Goal: Task Accomplishment & Management: Use online tool/utility

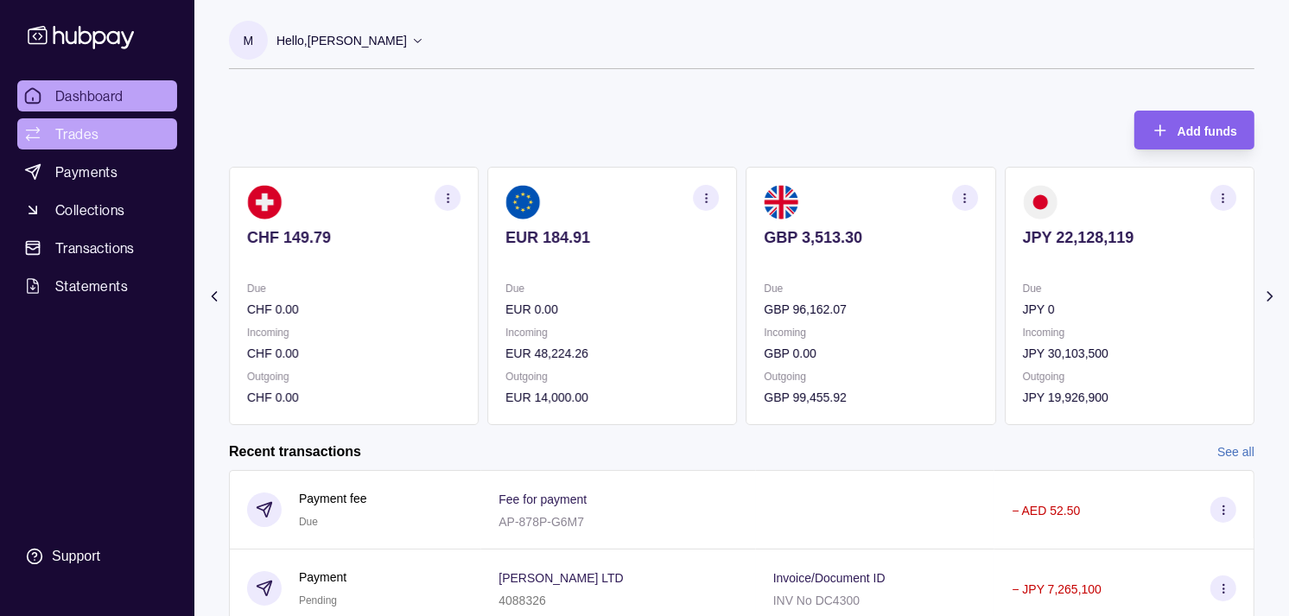
click at [64, 130] on span "Trades" at bounding box center [76, 134] width 43 height 21
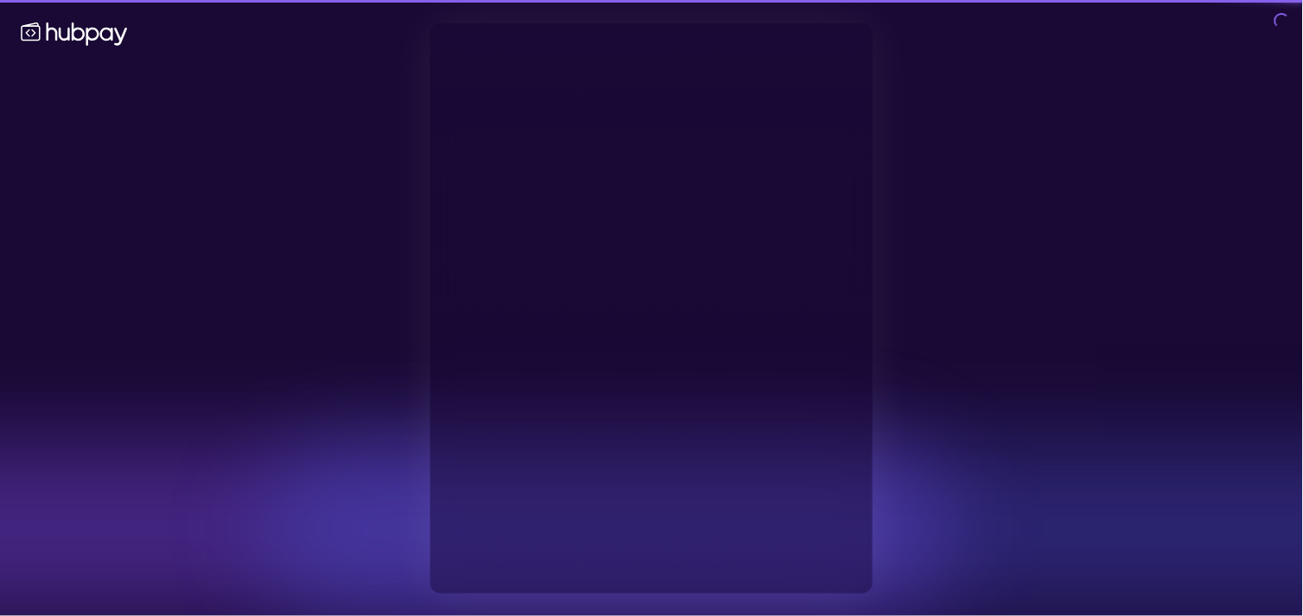
type input "**********"
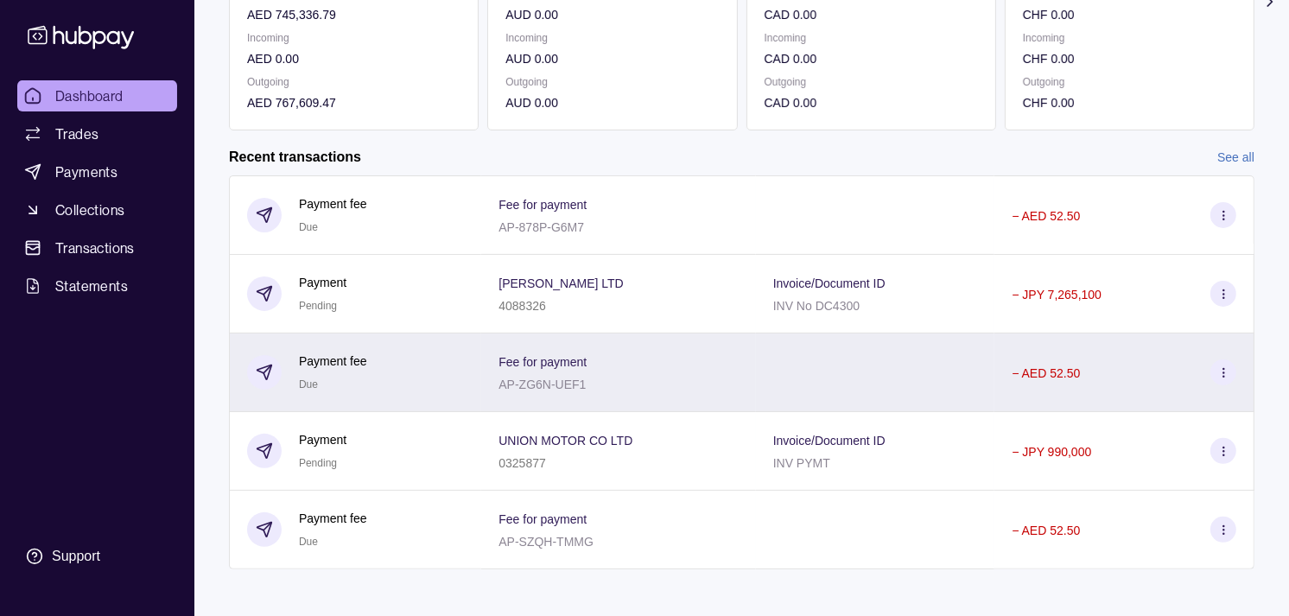
scroll to position [305, 0]
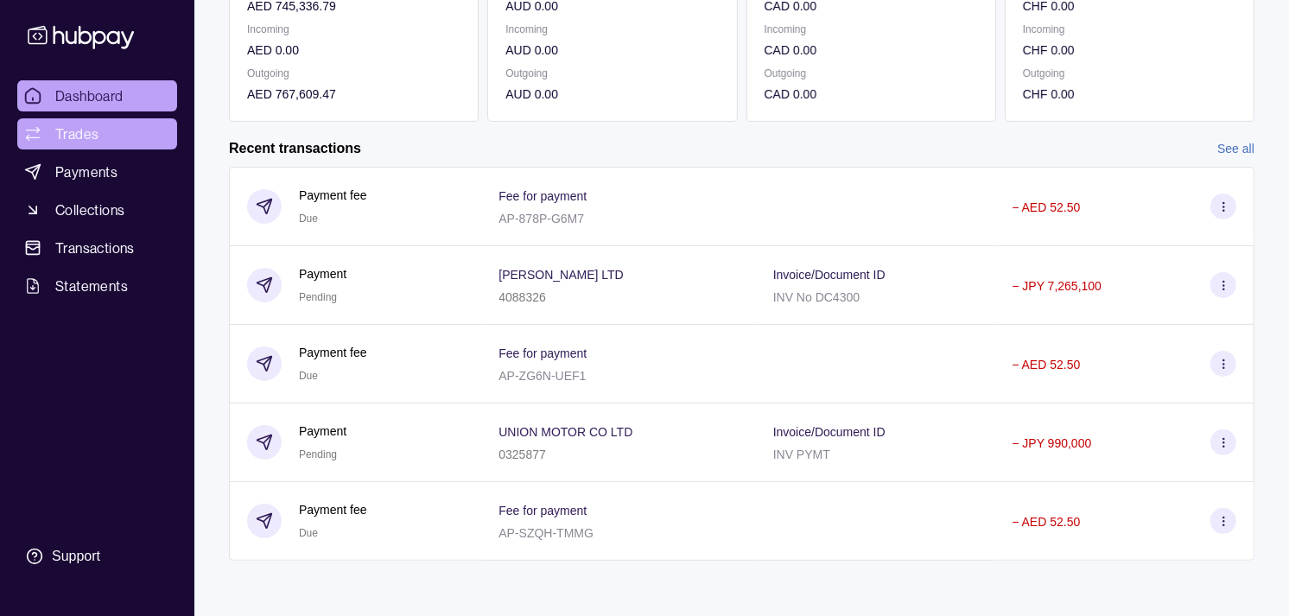
click at [117, 128] on link "Trades" at bounding box center [97, 133] width 160 height 31
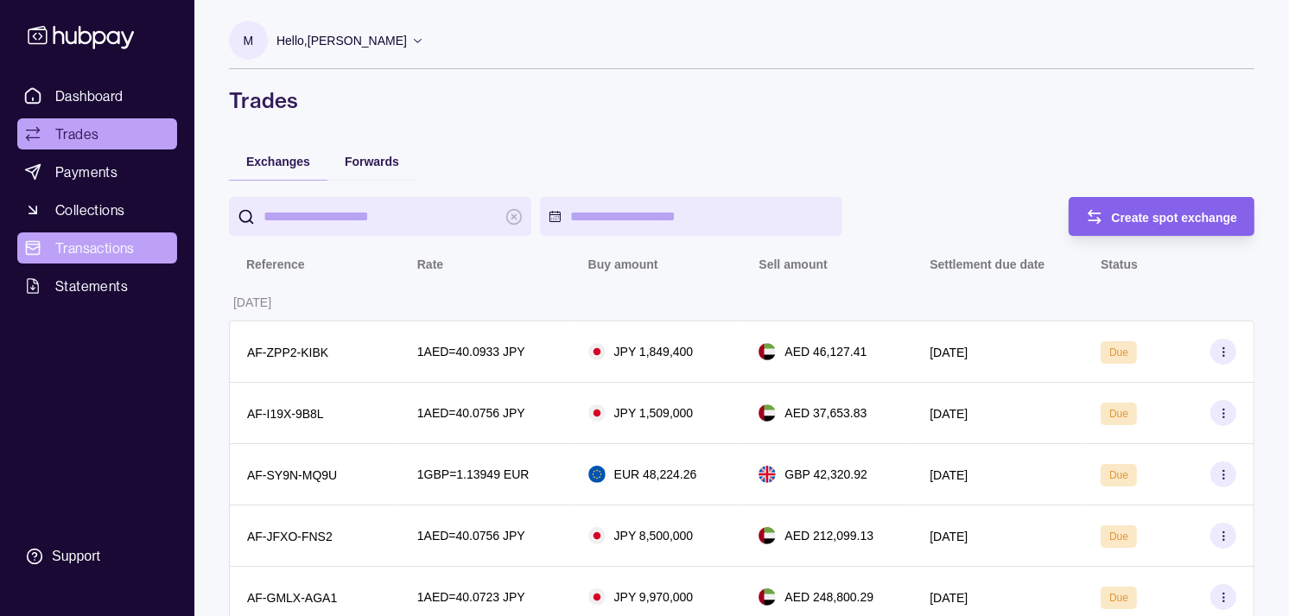
click at [100, 245] on span "Transactions" at bounding box center [95, 248] width 80 height 21
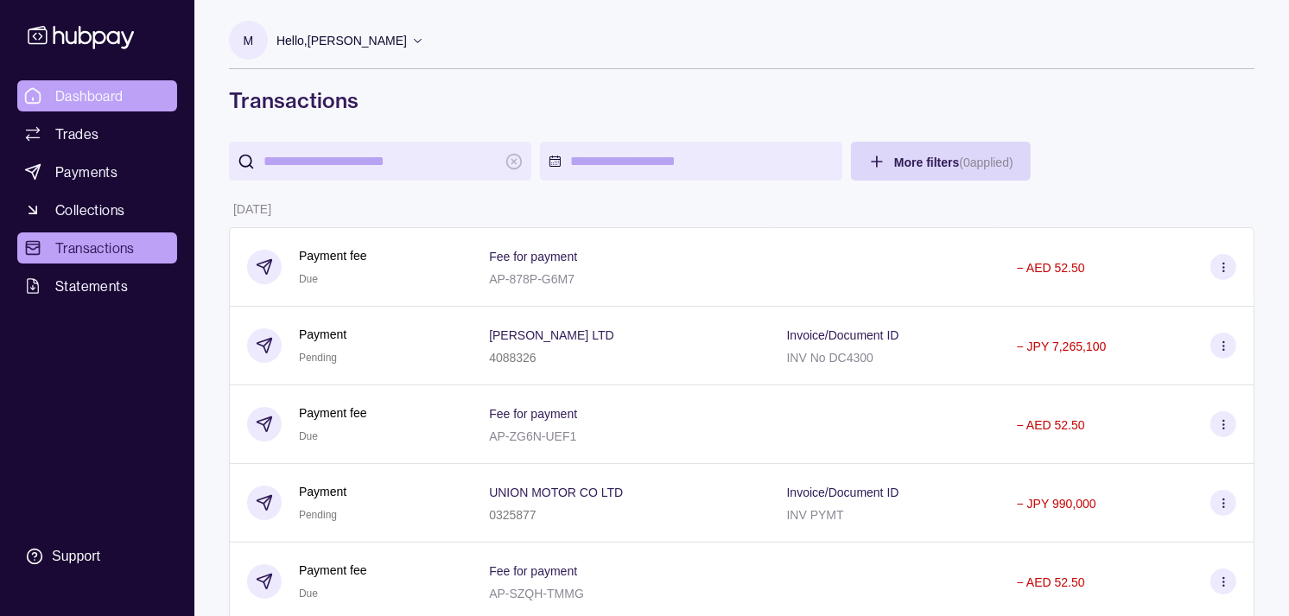
click at [121, 90] on span "Dashboard" at bounding box center [89, 96] width 68 height 21
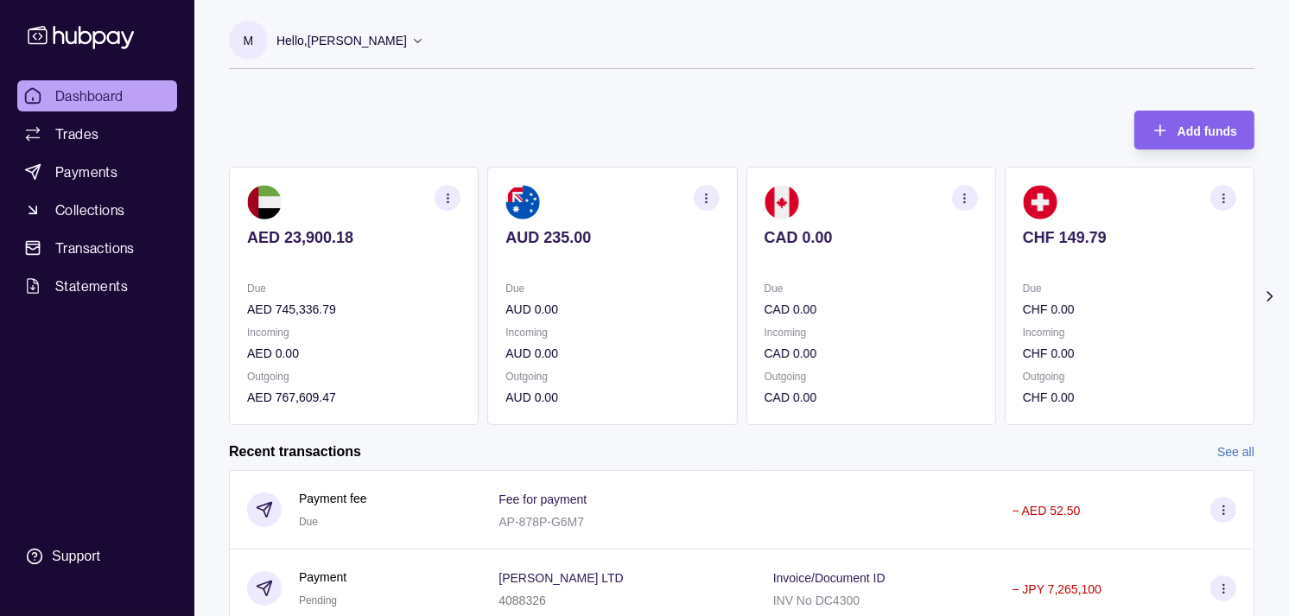
click at [881, 291] on p "Due" at bounding box center [871, 288] width 213 height 19
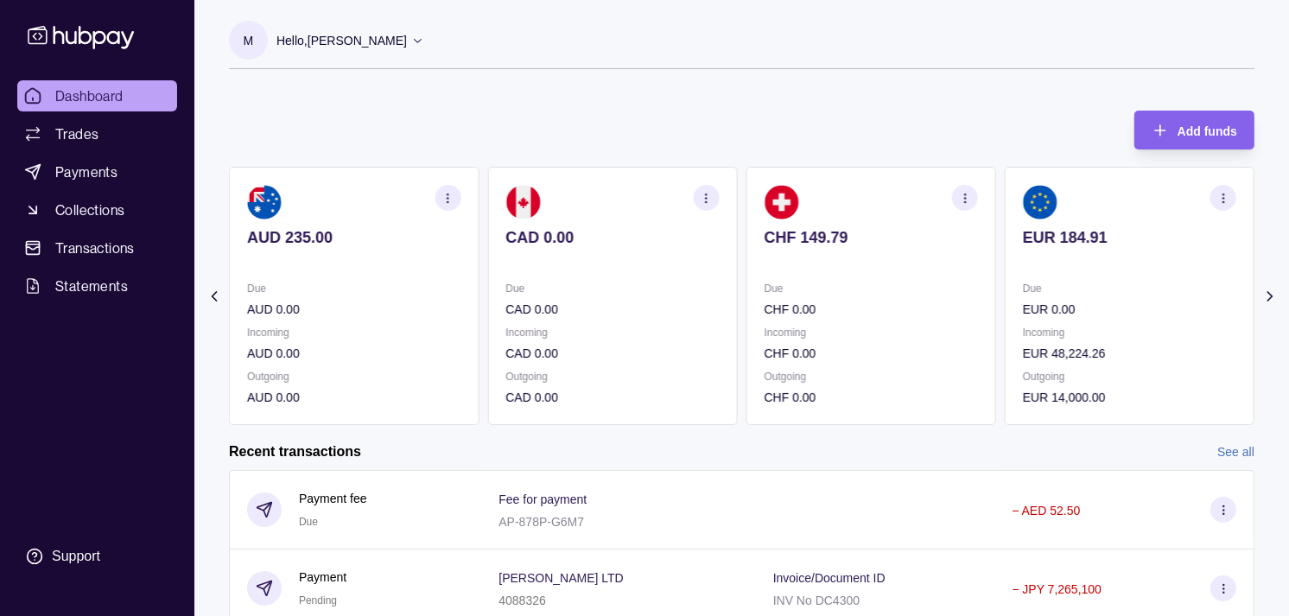
click at [881, 294] on p "Due" at bounding box center [871, 288] width 213 height 19
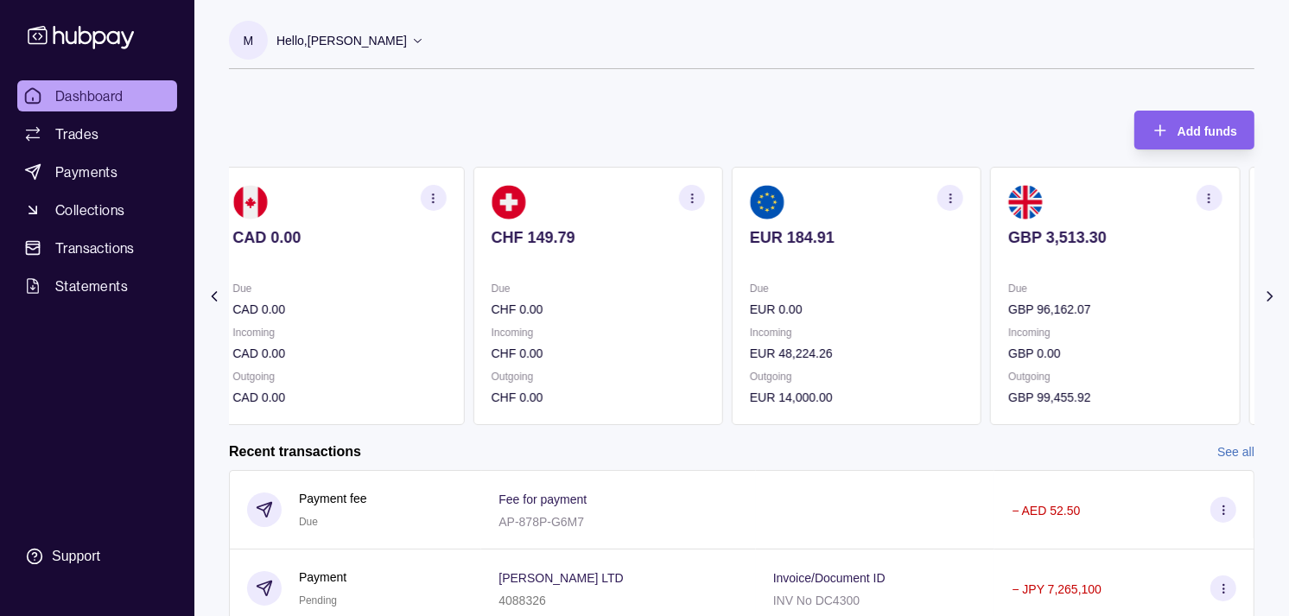
click at [897, 296] on p "Due" at bounding box center [856, 288] width 213 height 19
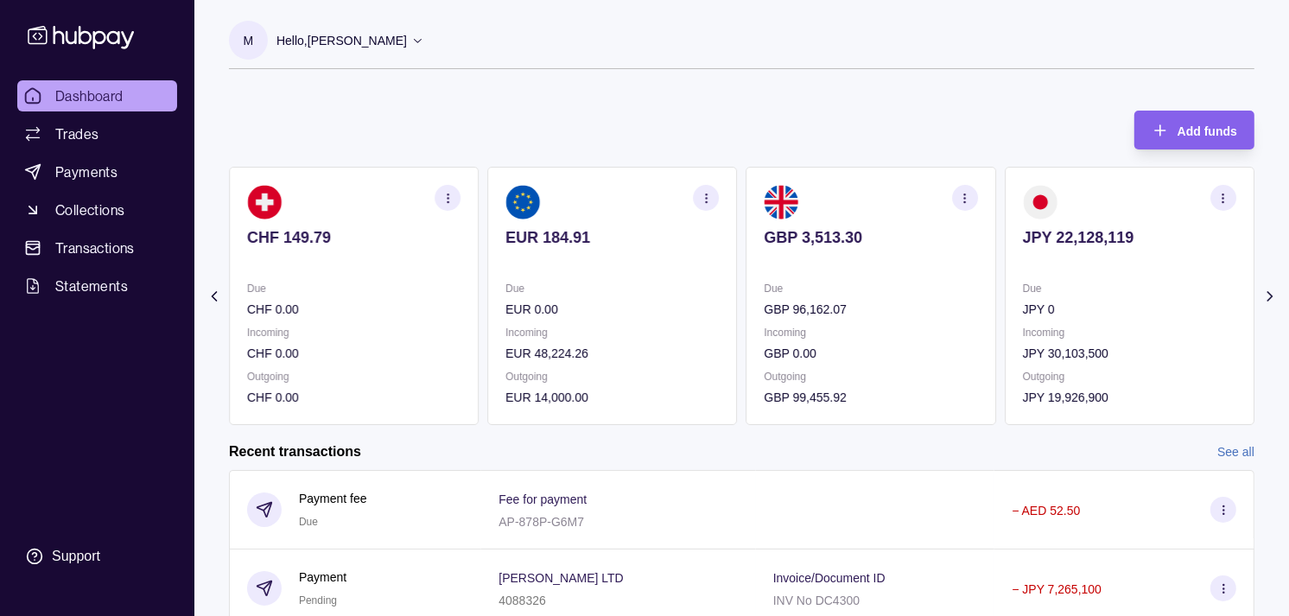
click at [893, 289] on p "Due" at bounding box center [871, 288] width 213 height 19
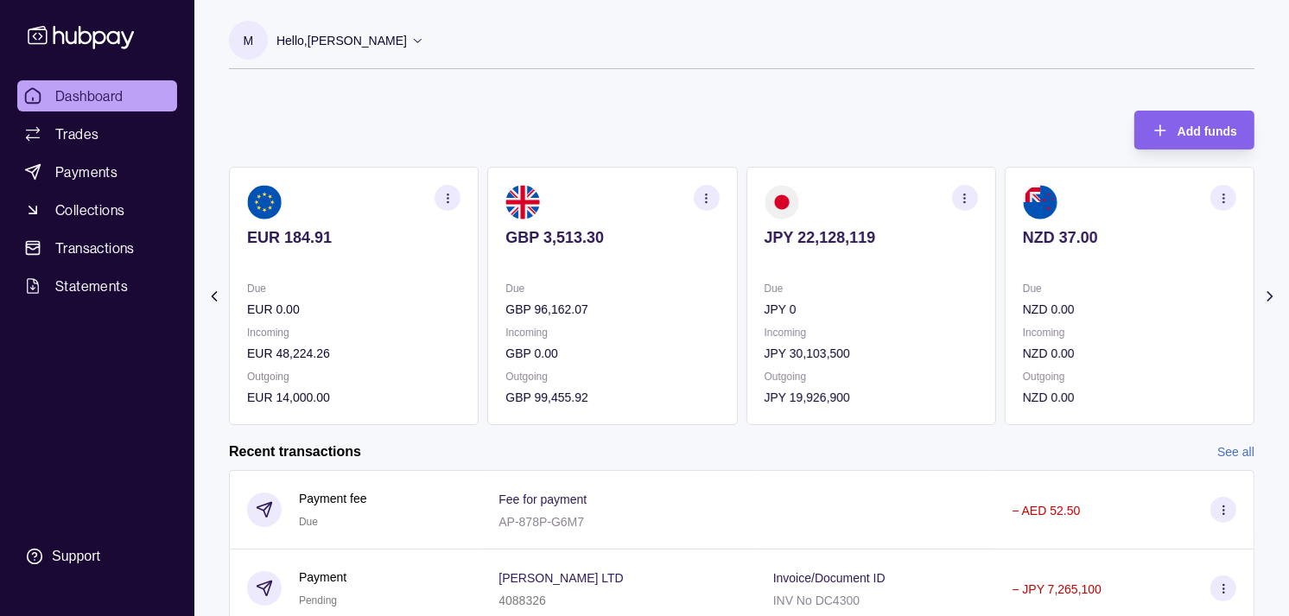
click at [970, 192] on icon "button" at bounding box center [964, 198] width 13 height 13
click at [859, 196] on link "View transactions" at bounding box center [842, 197] width 94 height 19
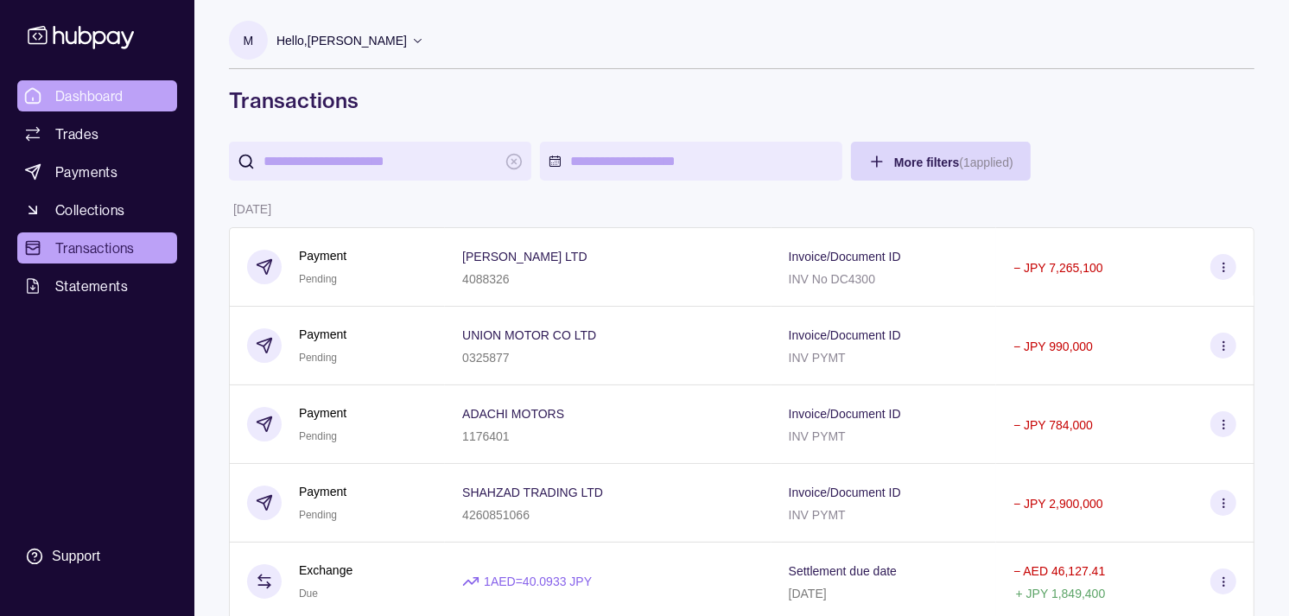
click at [90, 92] on span "Dashboard" at bounding box center [89, 96] width 68 height 21
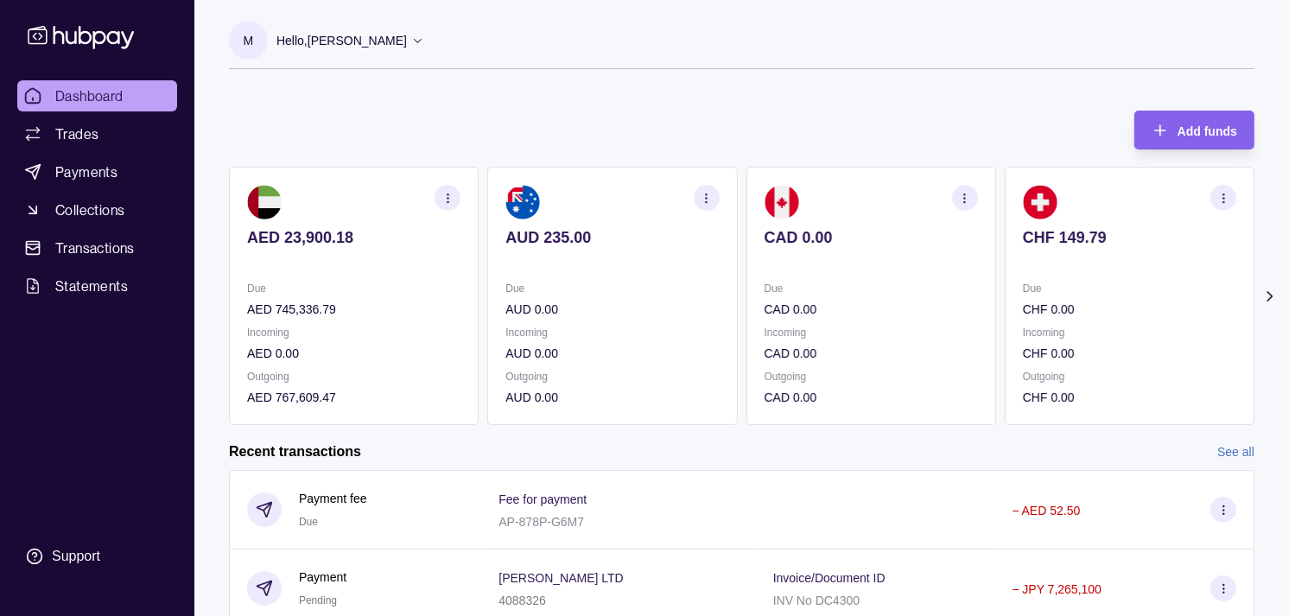
click at [781, 309] on p "CAD 0.00" at bounding box center [871, 309] width 213 height 19
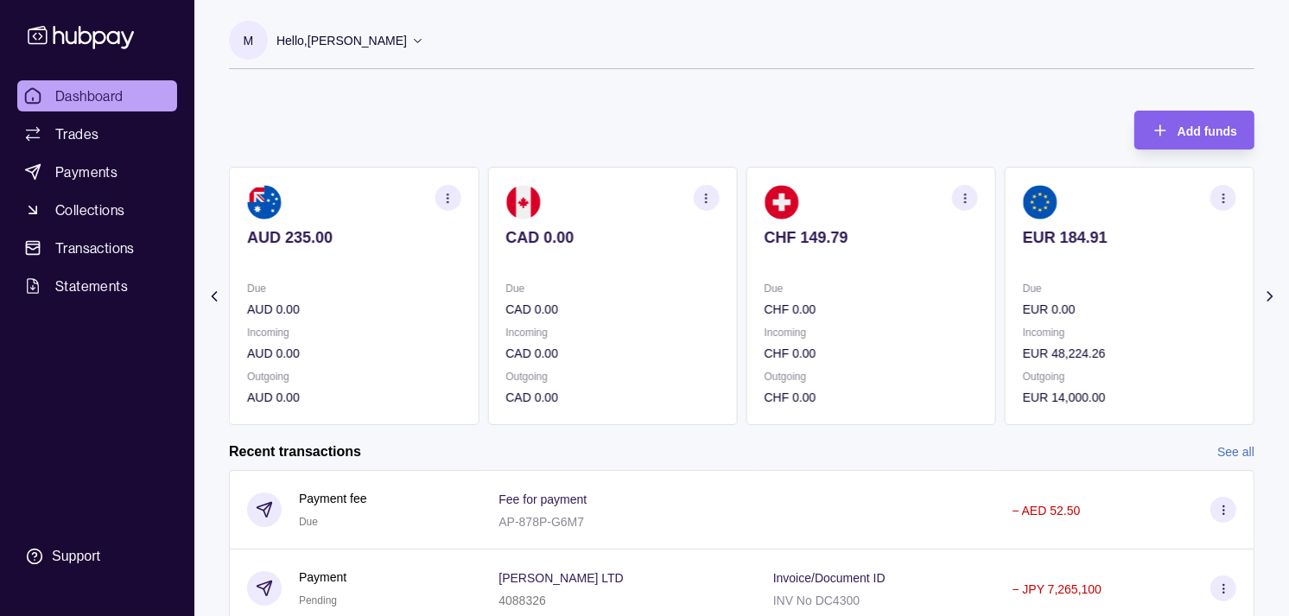
click at [809, 301] on p "CHF 0.00" at bounding box center [871, 309] width 213 height 19
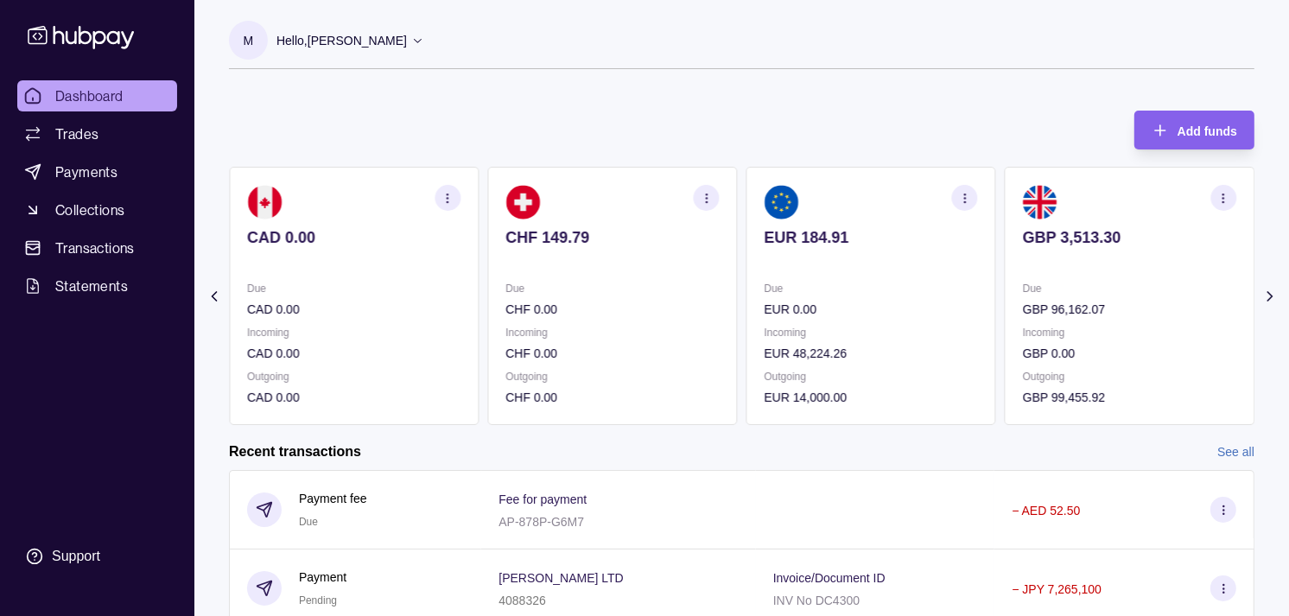
click at [913, 289] on p "Due" at bounding box center [871, 288] width 213 height 19
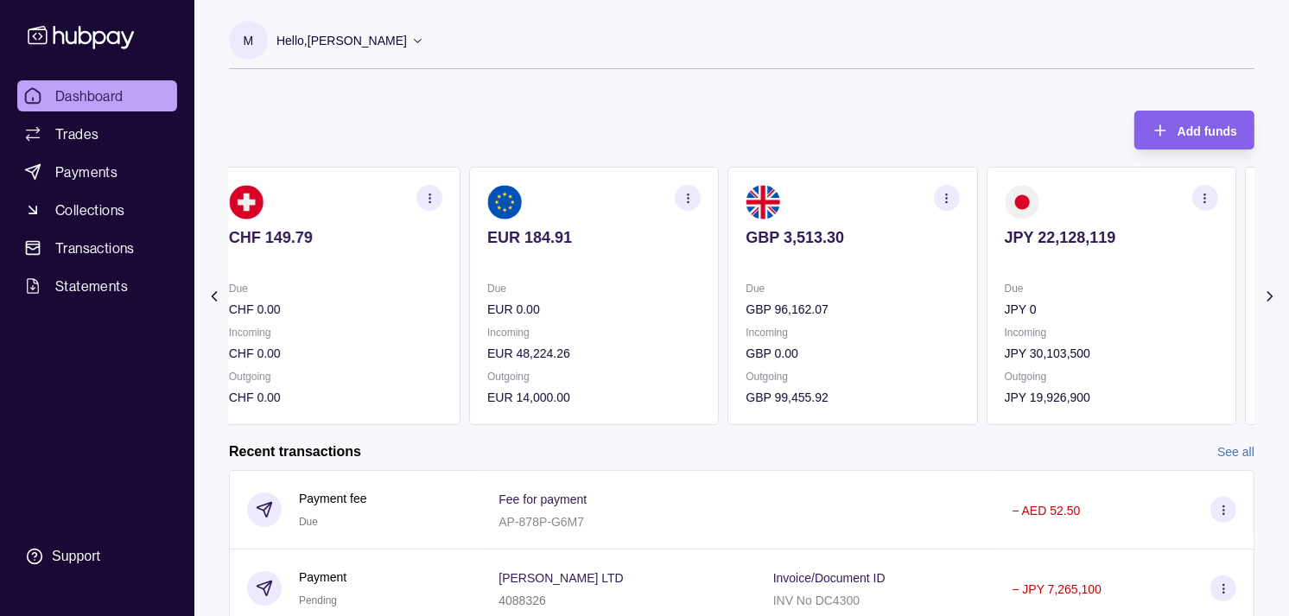
click at [865, 317] on p "GBP 96,162.07" at bounding box center [852, 309] width 213 height 19
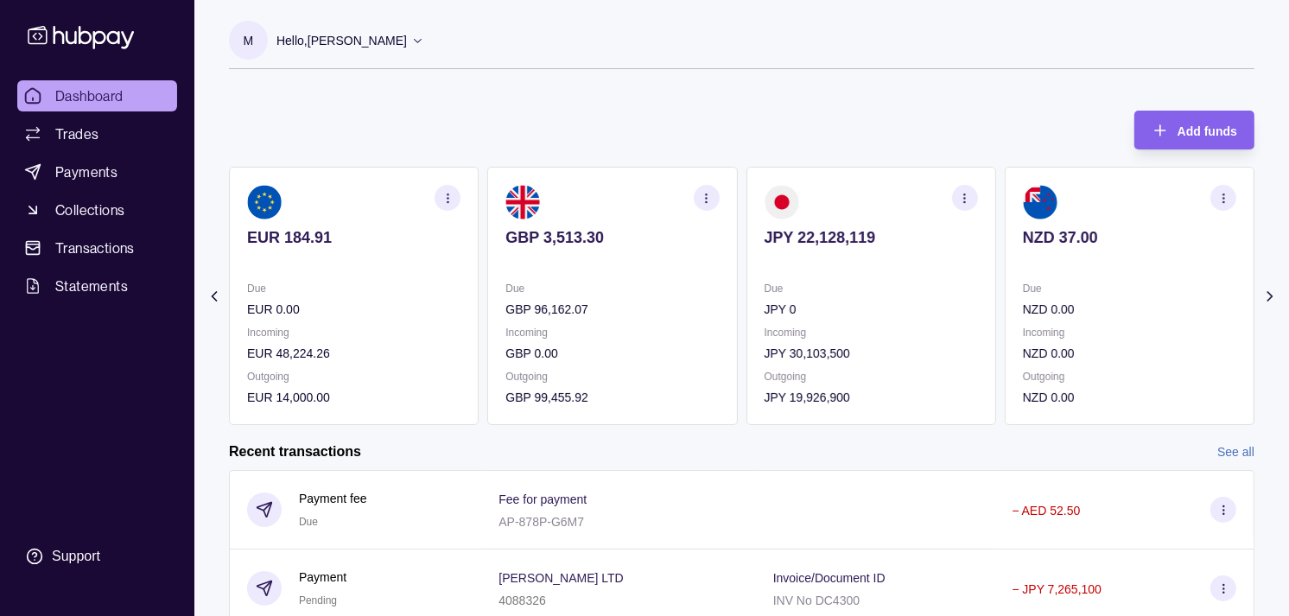
click at [819, 312] on p "JPY 0" at bounding box center [871, 309] width 213 height 19
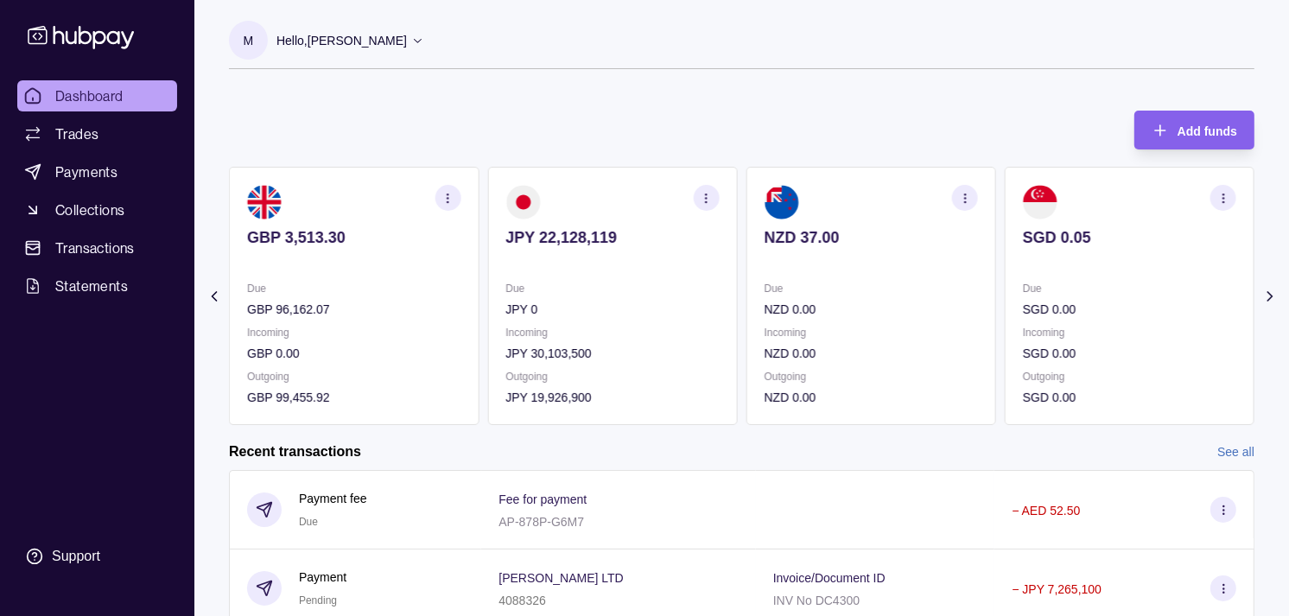
click at [786, 282] on p "Due" at bounding box center [871, 288] width 213 height 19
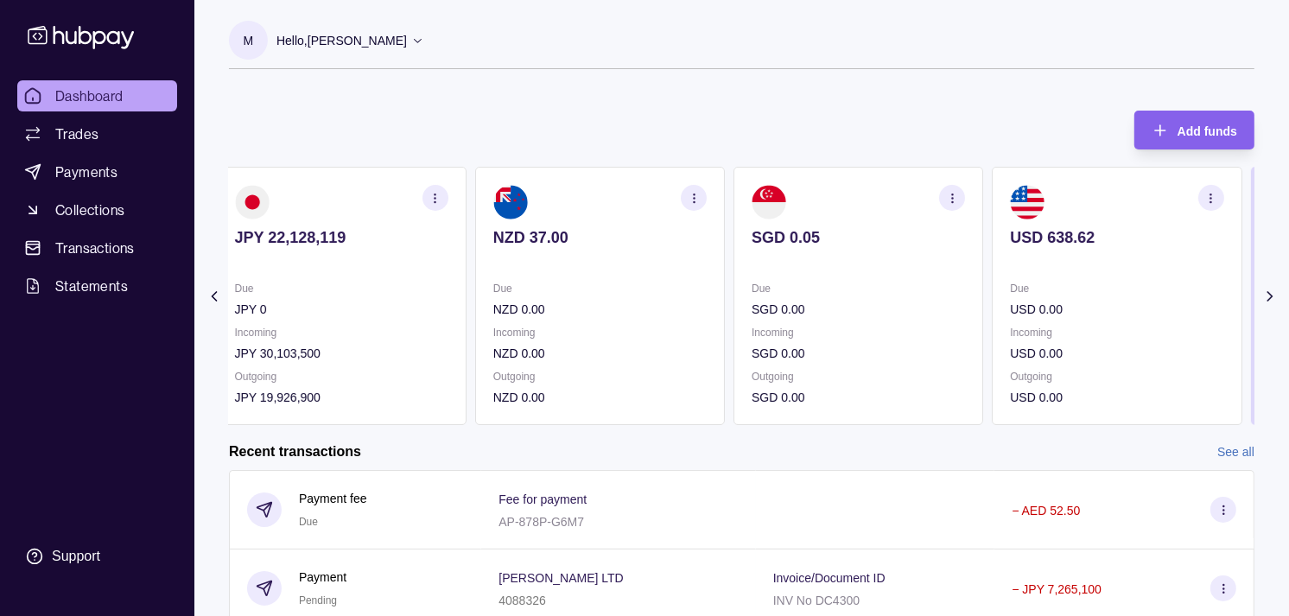
click at [888, 289] on p "Due" at bounding box center [858, 288] width 213 height 19
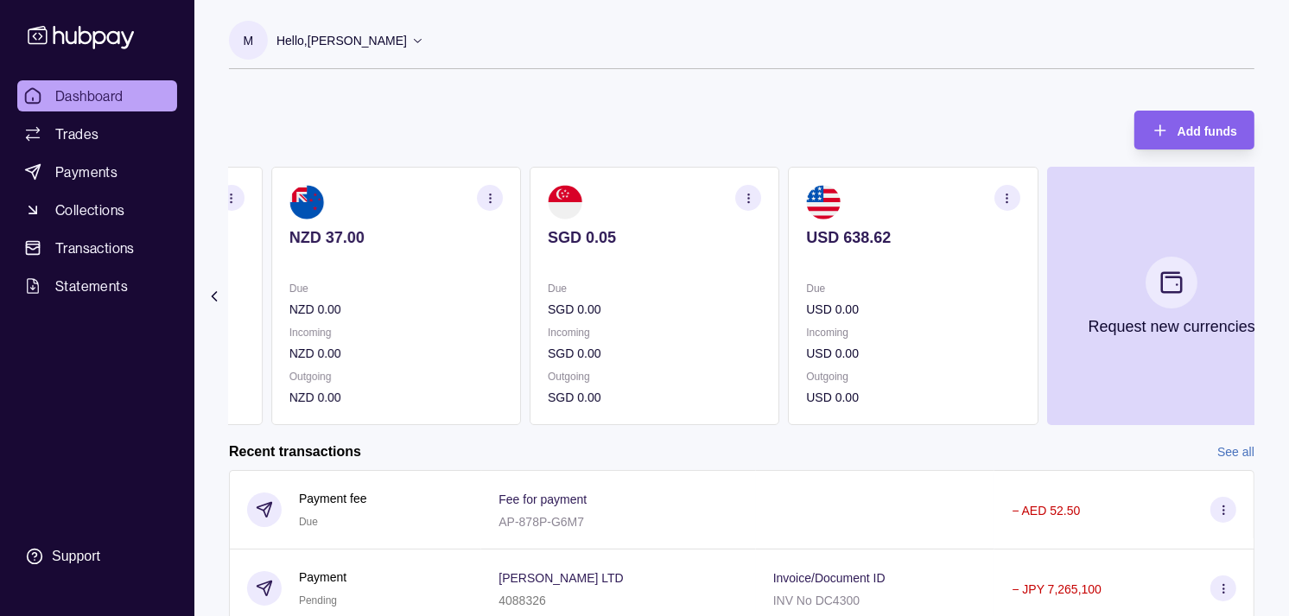
click at [798, 280] on section "USD 638.62 Due USD 0.00 Incoming USD 0.00 Outgoing USD 0.00" at bounding box center [913, 296] width 250 height 258
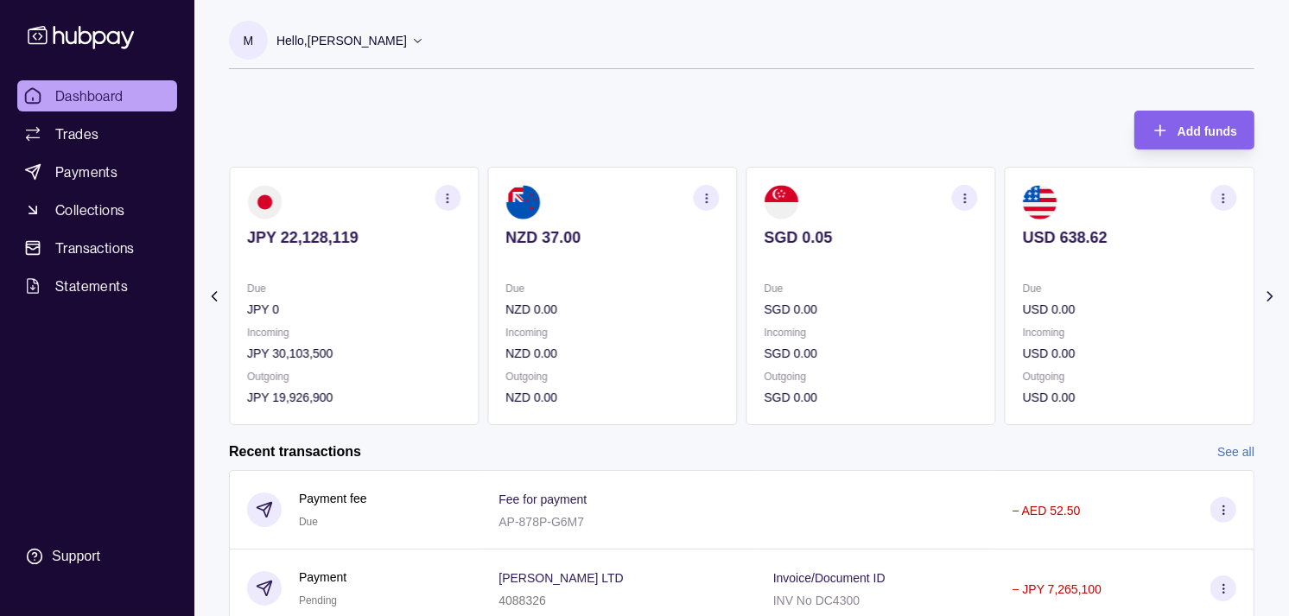
click at [773, 274] on div "AED 23,900.18 Due AED 745,336.79 Incoming AED 0.00 Outgoing AED 767,609.47 AUD …" at bounding box center [742, 296] width 1026 height 258
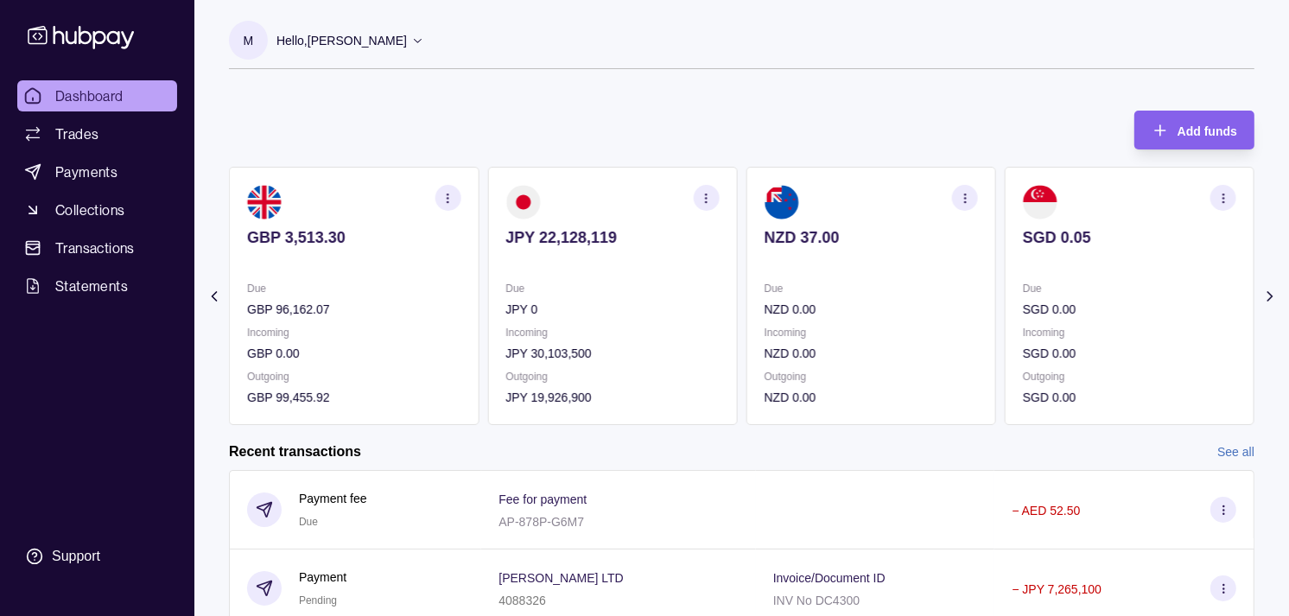
click at [737, 262] on section "JPY 22,128,119 Due JPY 0 Incoming JPY 30,103,500 Outgoing JPY 19,926,900" at bounding box center [612, 296] width 250 height 258
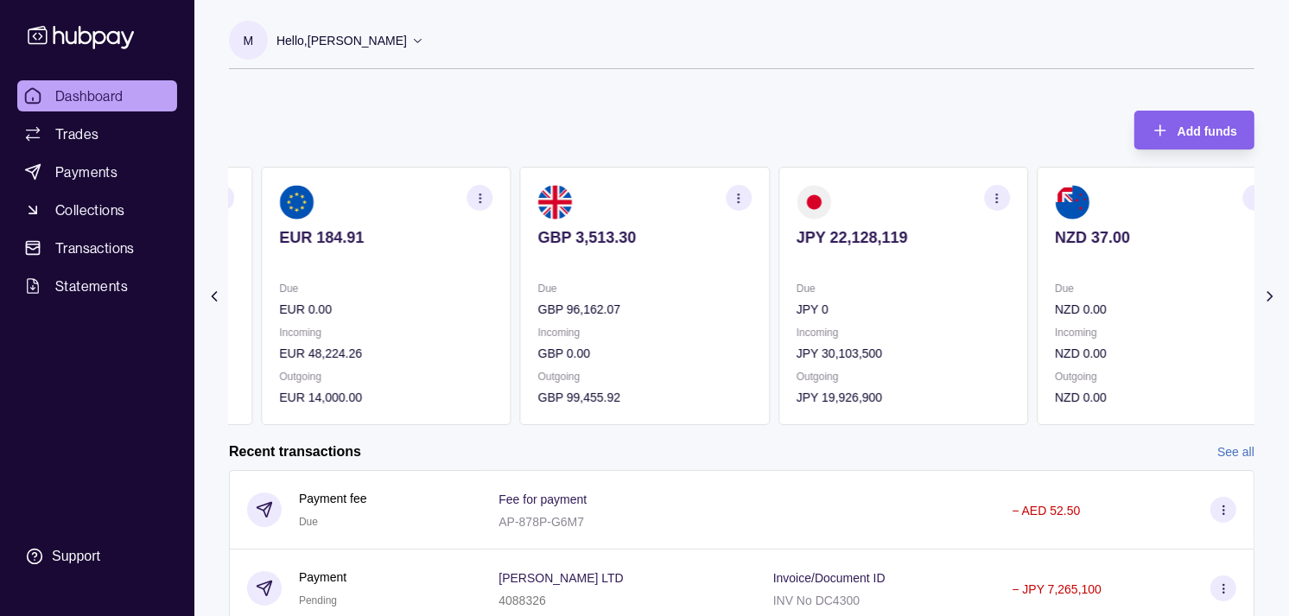
click at [721, 277] on section "GBP 3,513.30 Due GBP 96,162.07 Incoming GBP 0.00 Outgoing GBP 99,455.92" at bounding box center [645, 296] width 250 height 258
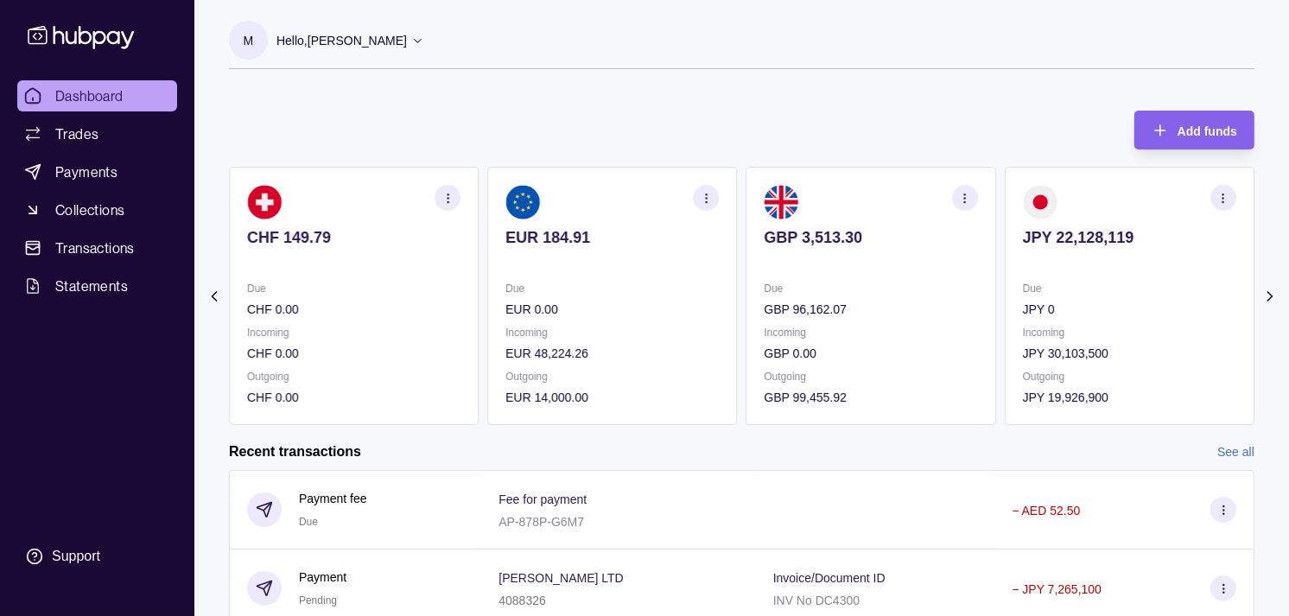
click at [655, 297] on div "Due EUR 0.00" at bounding box center [612, 299] width 213 height 40
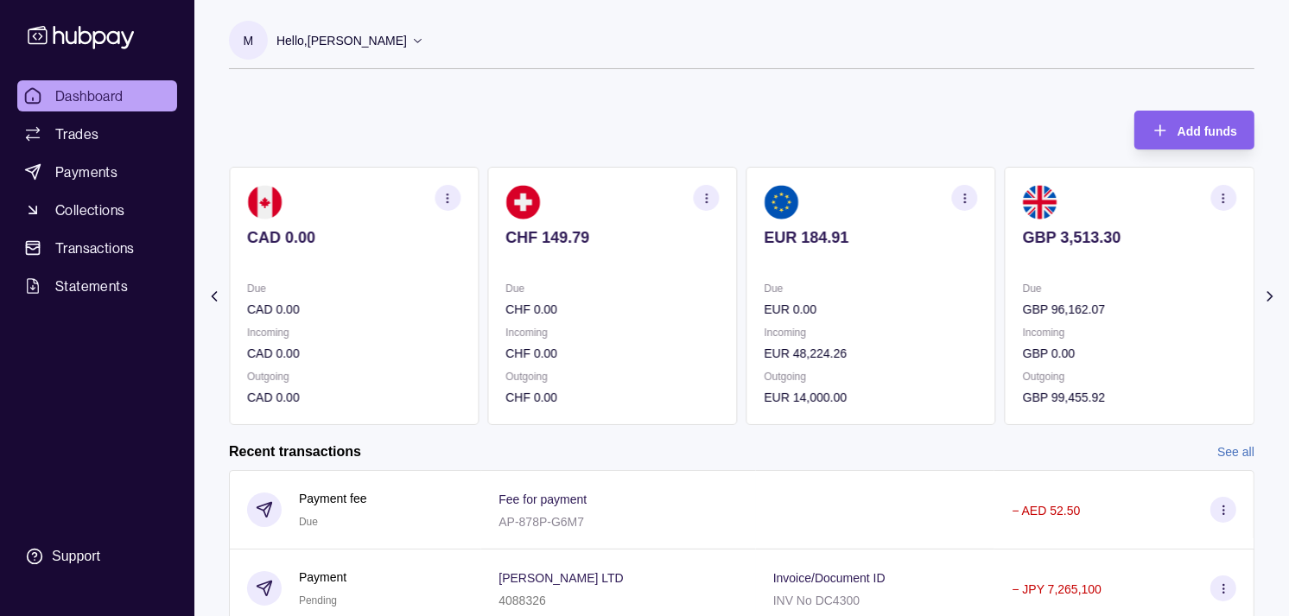
click at [479, 291] on section "CAD 0.00 Due CAD 0.00 Incoming CAD 0.00 Outgoing CAD 0.00" at bounding box center [354, 296] width 250 height 258
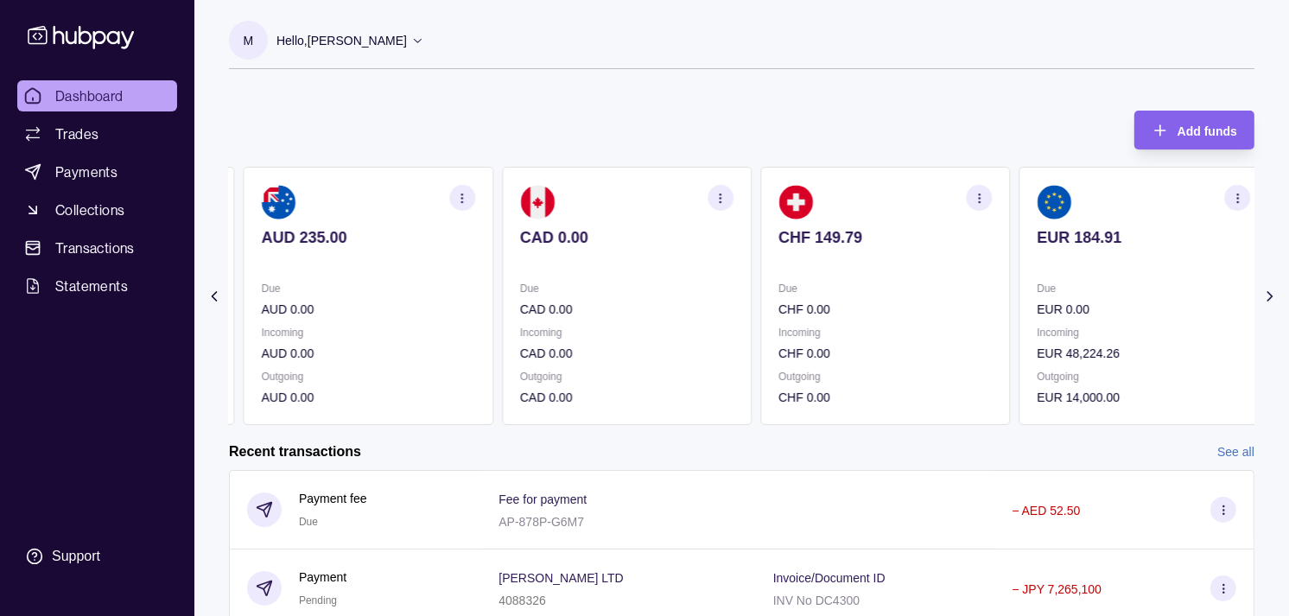
click at [531, 289] on section "CAD 0.00 Due CAD 0.00 Incoming CAD 0.00 Outgoing CAD 0.00" at bounding box center [627, 296] width 250 height 258
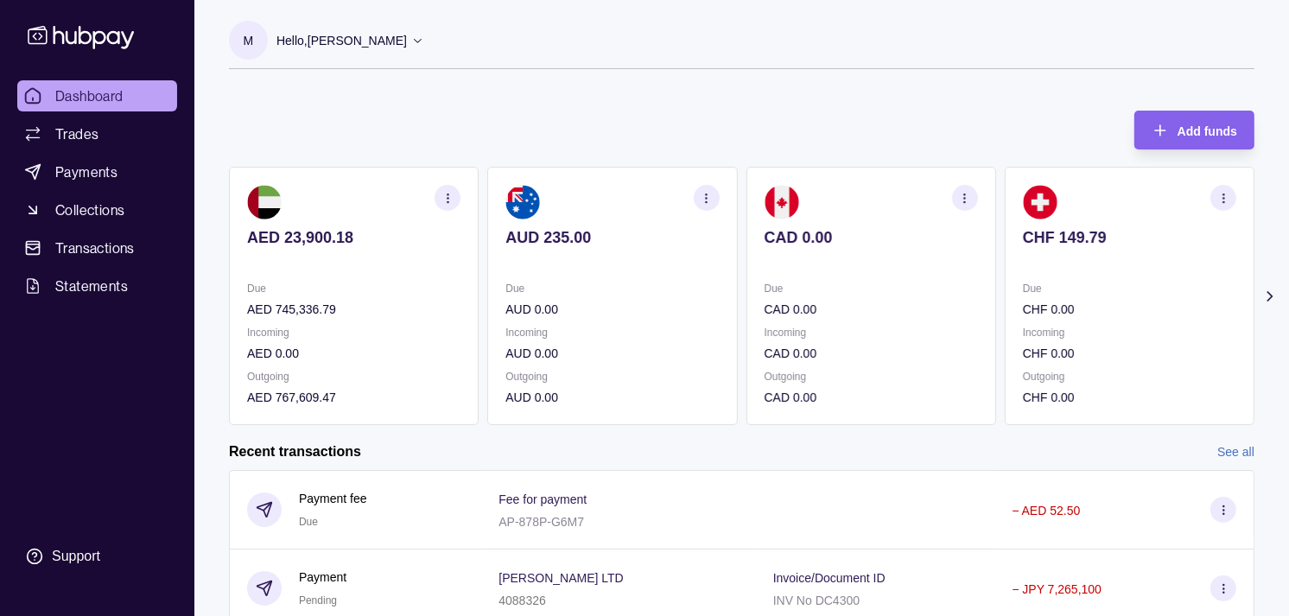
click at [549, 285] on p "Due" at bounding box center [612, 288] width 213 height 19
click at [525, 274] on section "AUD 235.00 Due AUD 0.00 Incoming AUD 0.00 Outgoing AUD 0.00" at bounding box center [612, 296] width 250 height 258
click at [96, 125] on span "Trades" at bounding box center [76, 134] width 43 height 21
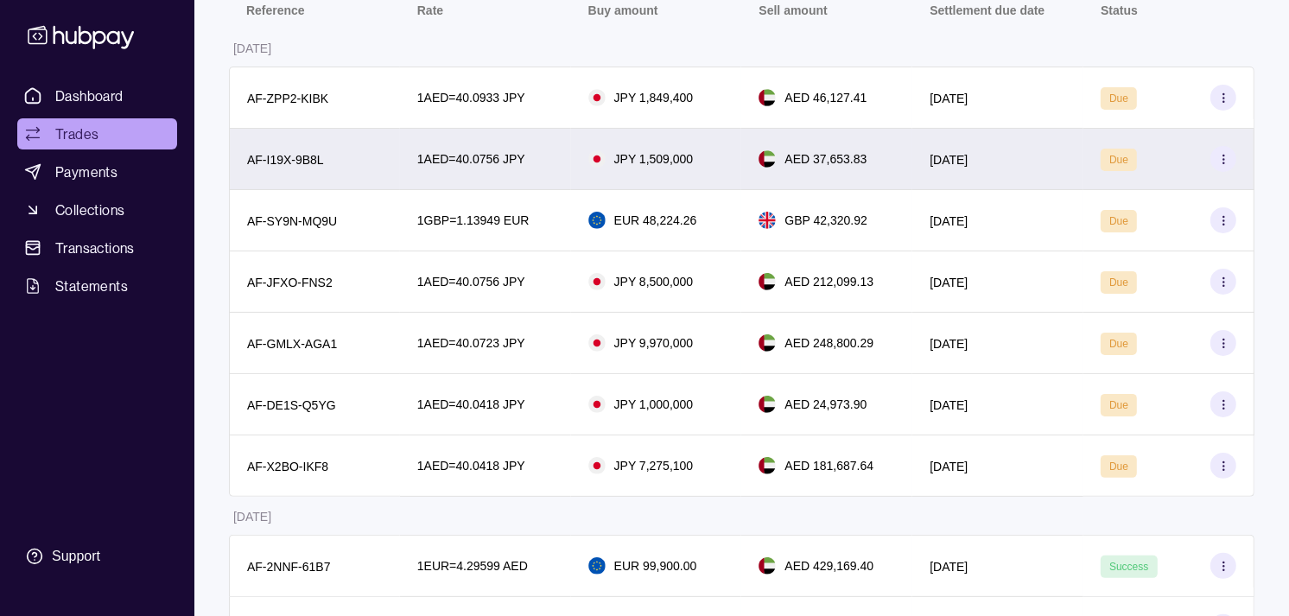
scroll to position [288, 0]
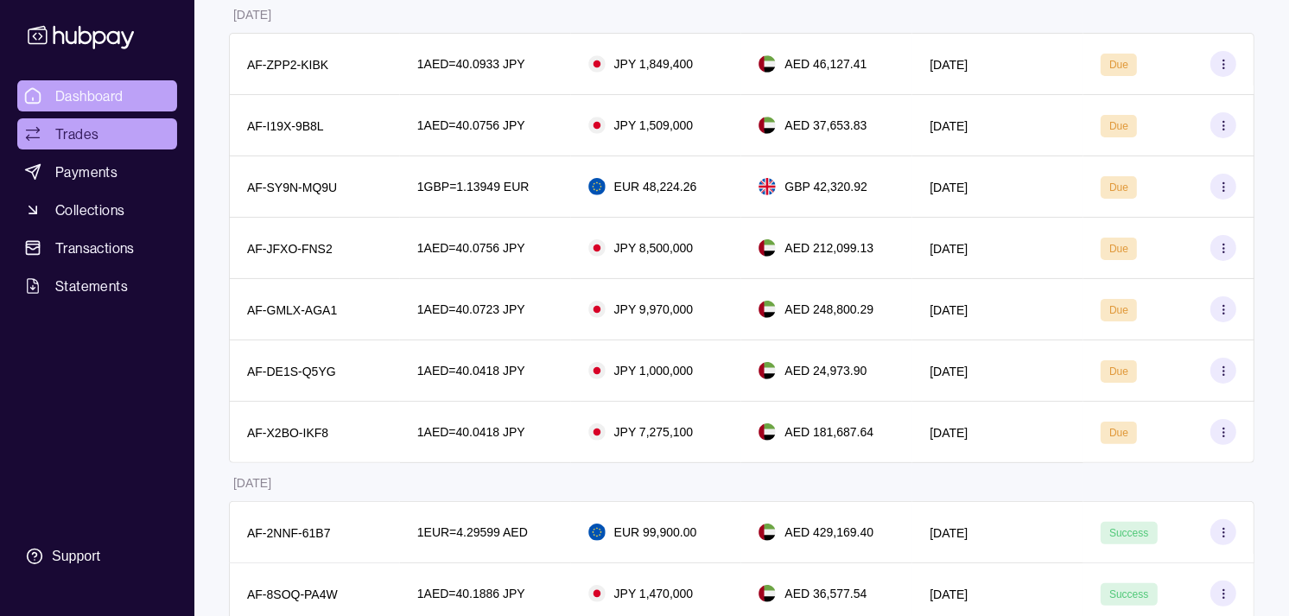
click at [85, 92] on span "Dashboard" at bounding box center [89, 96] width 68 height 21
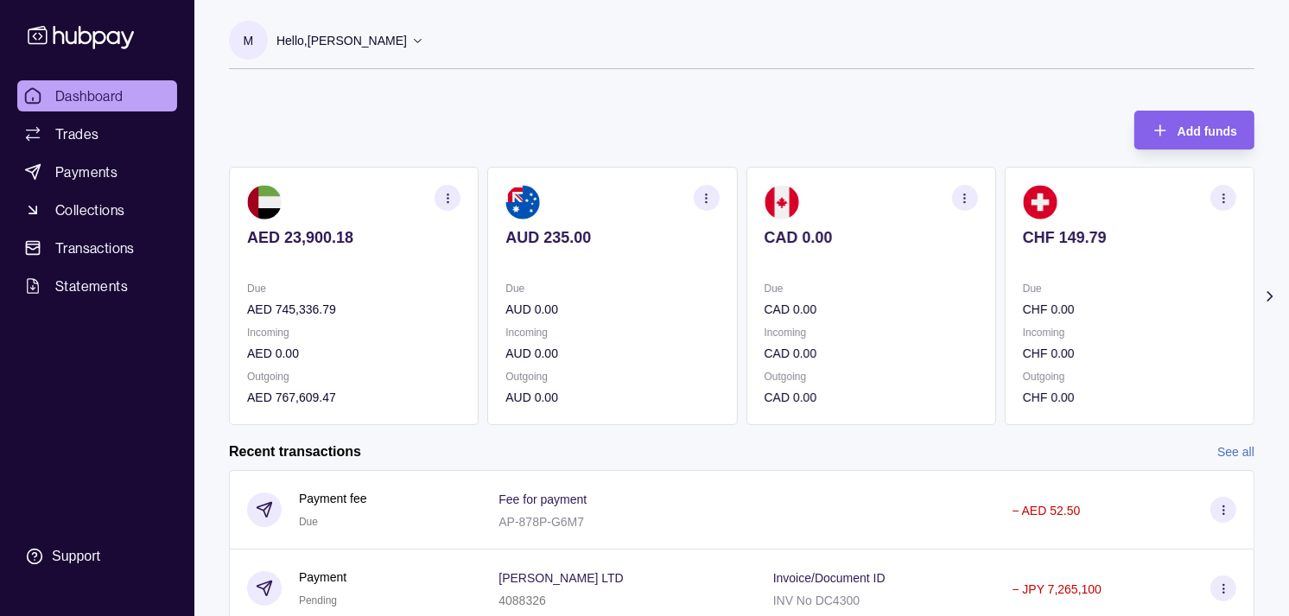
click at [983, 325] on section "CAD 0.00 Due CAD 0.00 Incoming CAD 0.00 Outgoing CAD 0.00" at bounding box center [872, 296] width 250 height 258
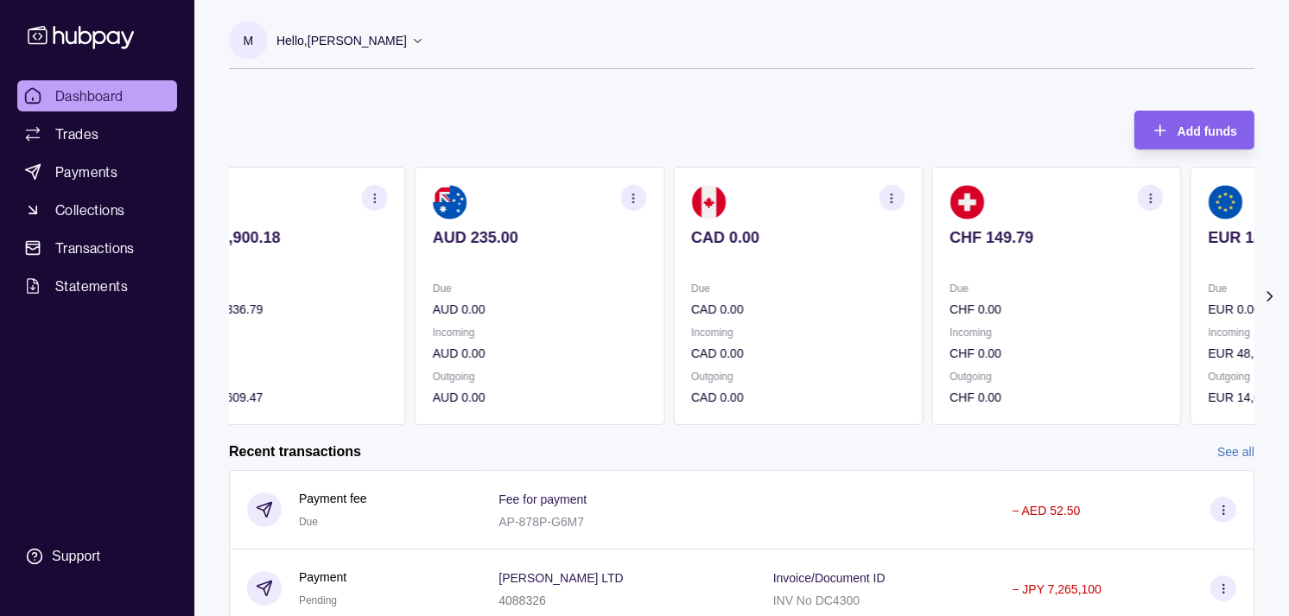
click at [950, 283] on p "Due" at bounding box center [1056, 288] width 213 height 19
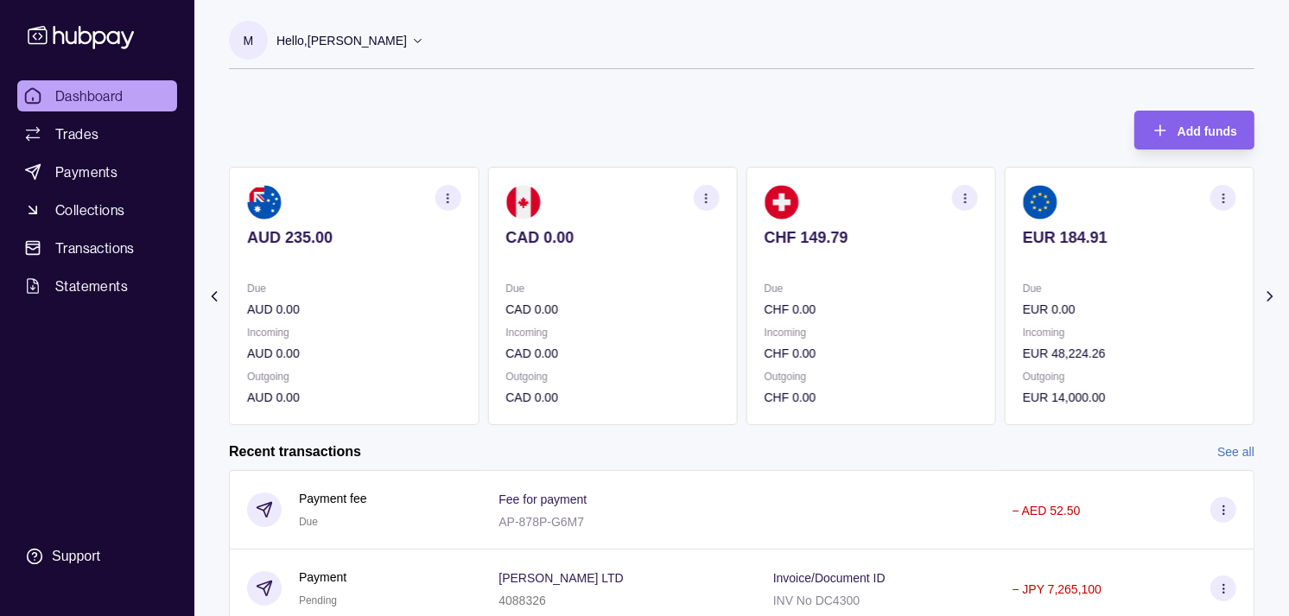
click at [1023, 294] on p "Due" at bounding box center [1129, 288] width 213 height 19
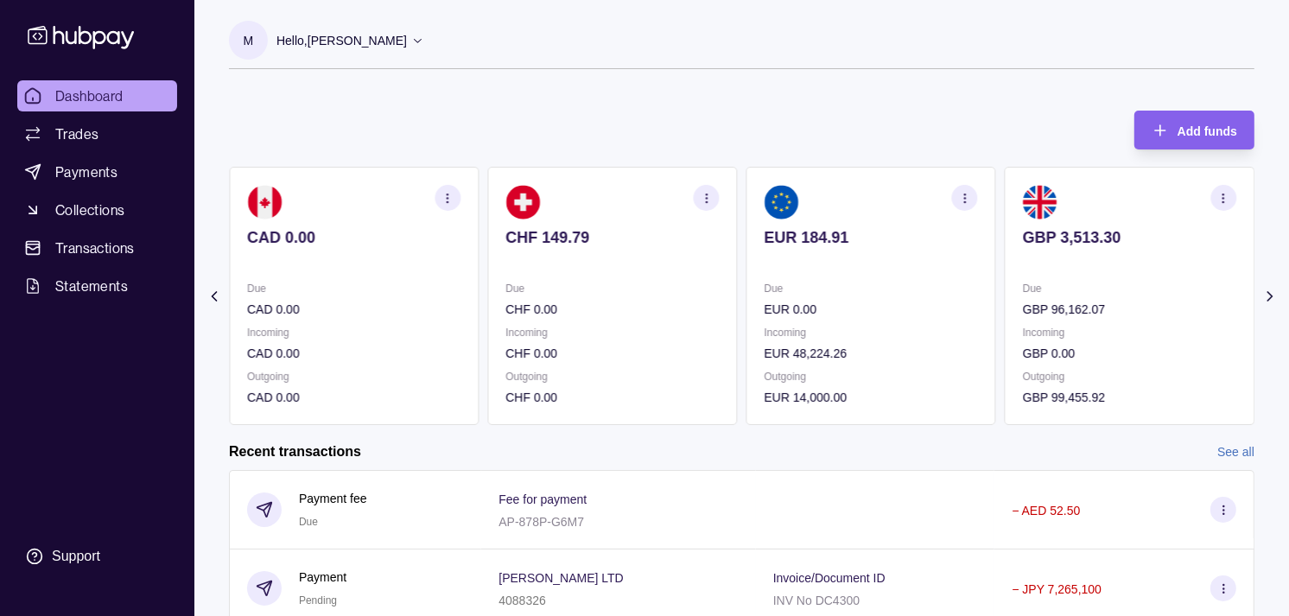
click at [1005, 290] on section "GBP 3,513.30 Due GBP 96,162.07 Incoming GBP 0.00 Outgoing GBP 99,455.92" at bounding box center [1130, 296] width 250 height 258
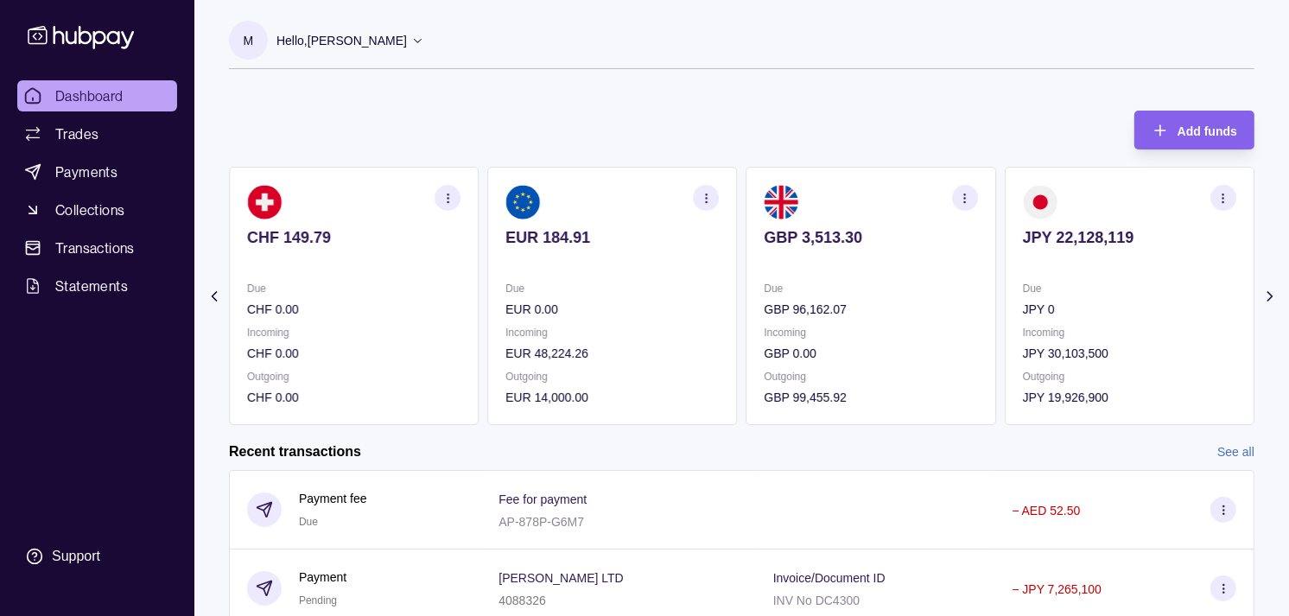
click at [704, 282] on section "EUR 184.91 Due EUR 0.00 Incoming EUR 48,224.26 Outgoing EUR 14,000.00" at bounding box center [612, 296] width 250 height 258
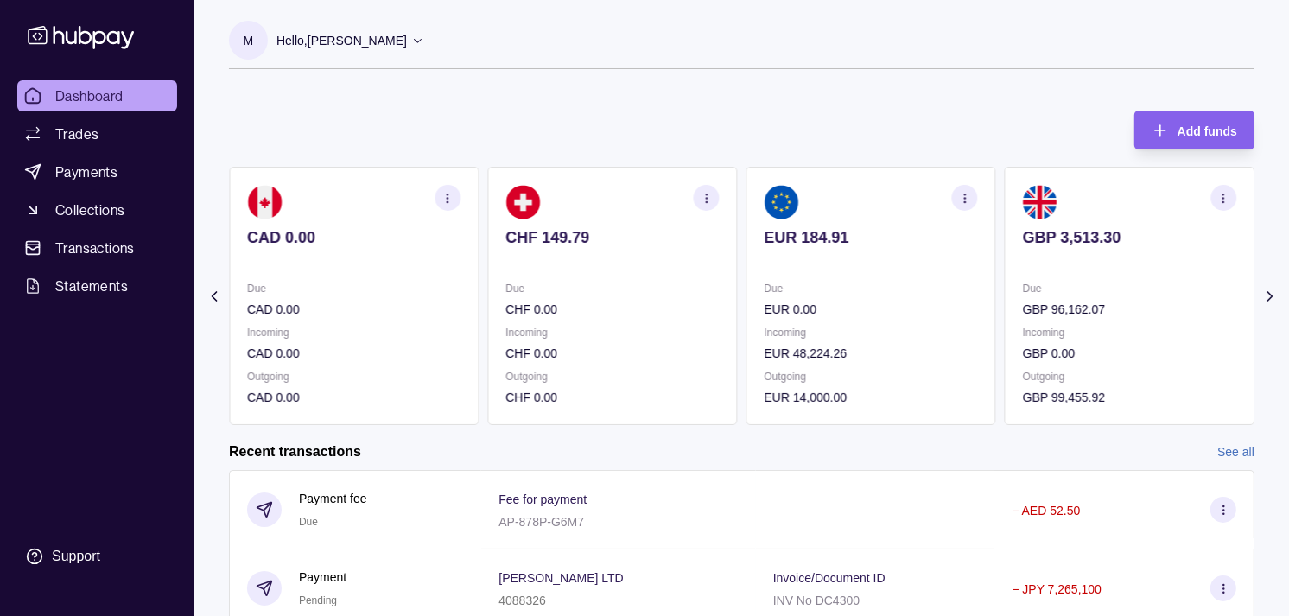
click at [615, 239] on p "CHF 149.79" at bounding box center [612, 237] width 213 height 19
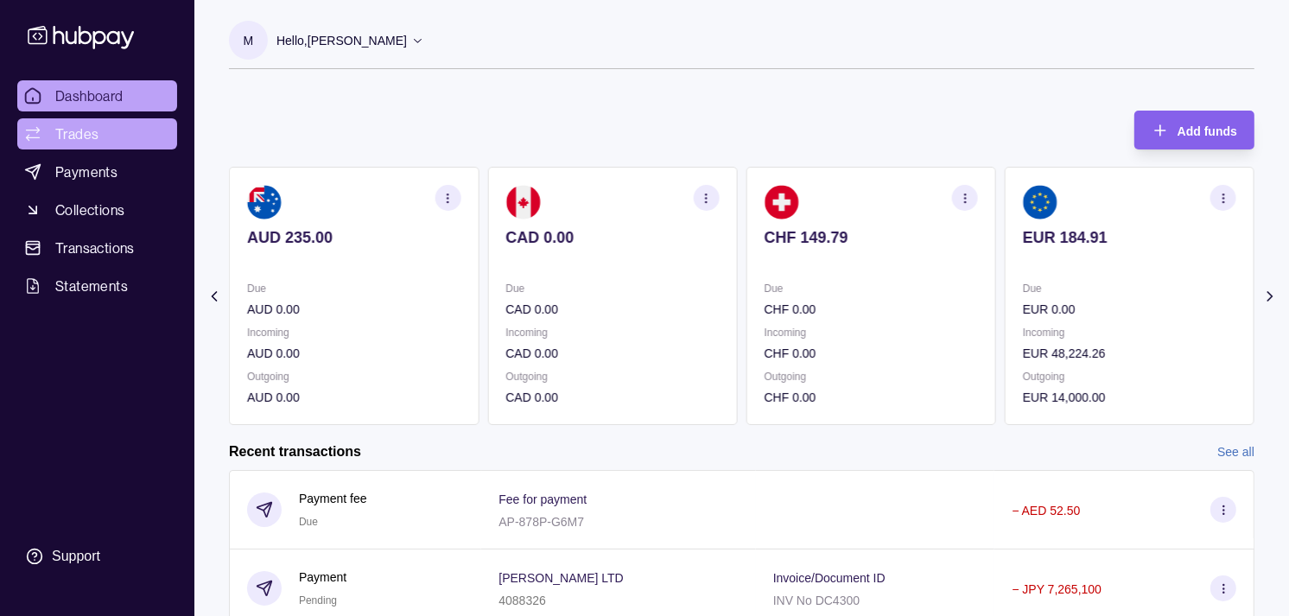
click at [75, 142] on span "Trades" at bounding box center [76, 134] width 43 height 21
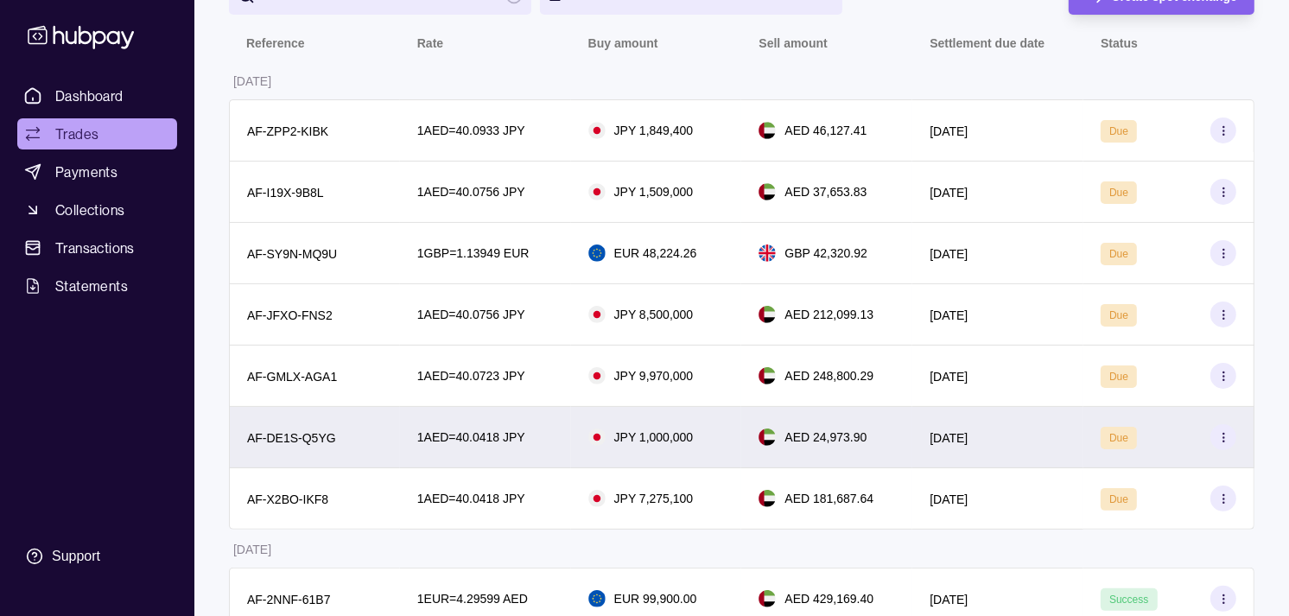
scroll to position [192, 0]
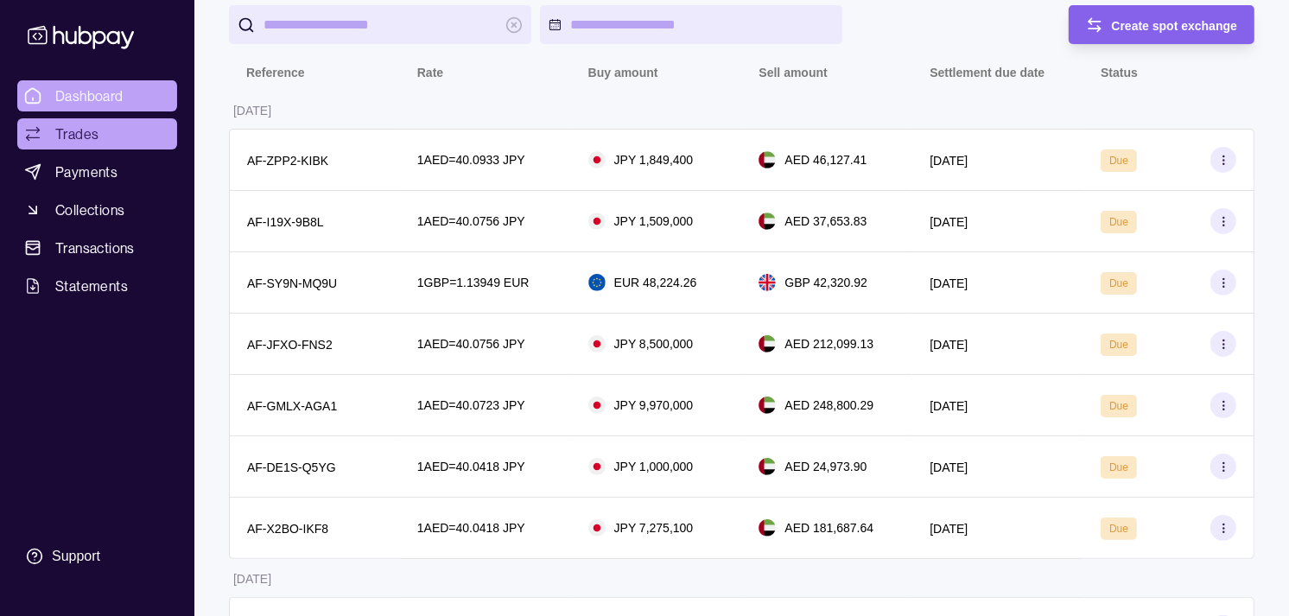
click at [135, 99] on link "Dashboard" at bounding box center [97, 95] width 160 height 31
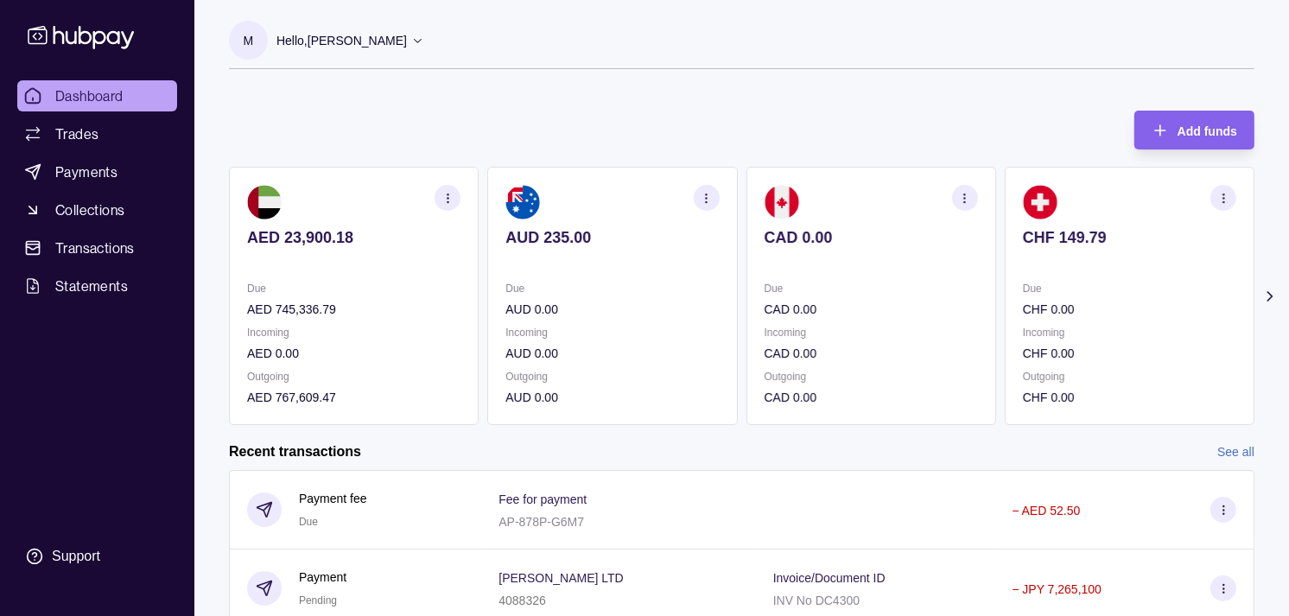
drag, startPoint x: 266, startPoint y: 148, endPoint x: 697, endPoint y: 89, distance: 435.2
click at [697, 89] on div "M Hello, [PERSON_NAME] Strides Trading LLC Account Terms and conditions Privacy…" at bounding box center [741, 449] width 1095 height 899
click at [99, 138] on link "Trades" at bounding box center [97, 133] width 160 height 31
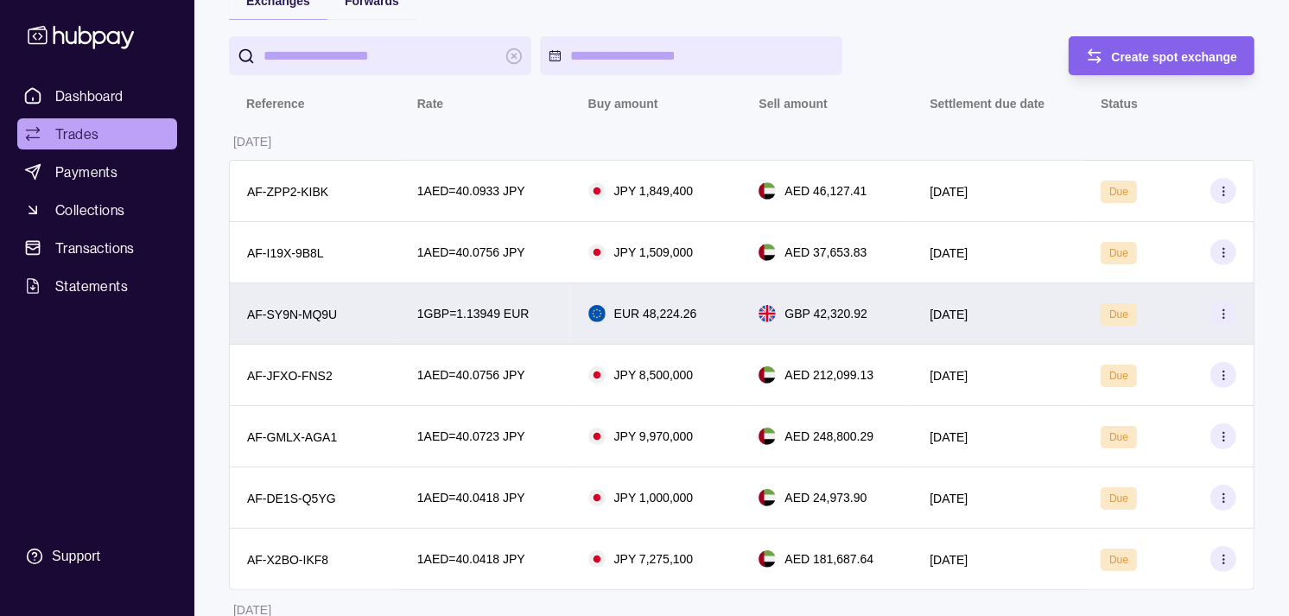
scroll to position [192, 0]
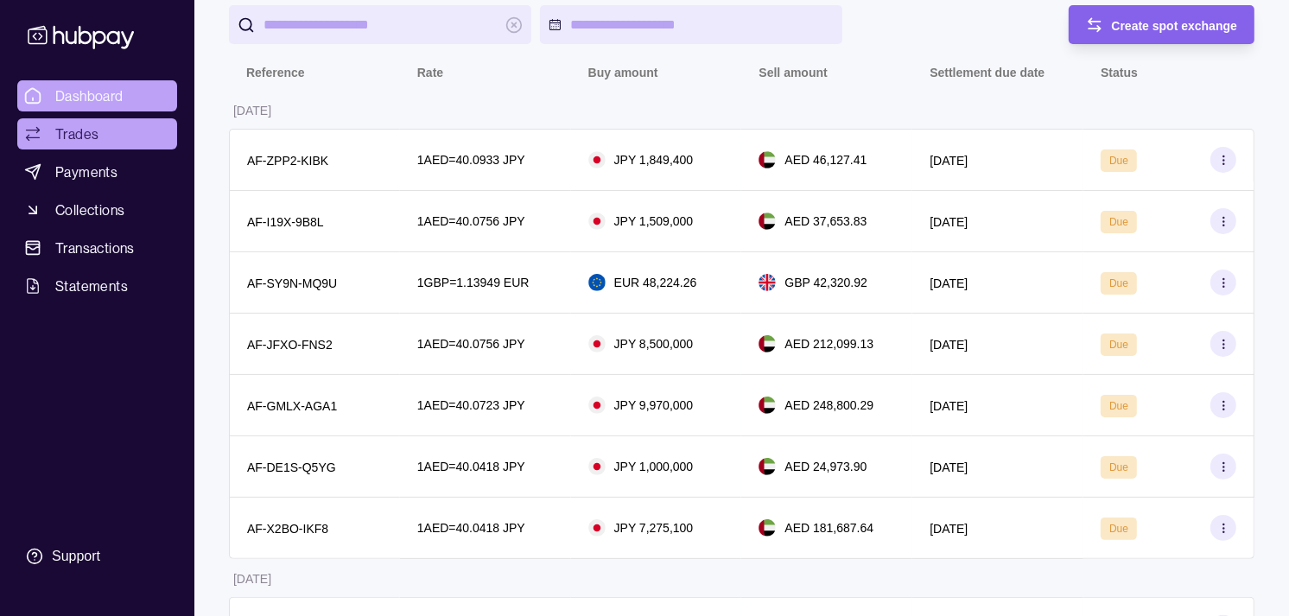
click at [142, 85] on link "Dashboard" at bounding box center [97, 95] width 160 height 31
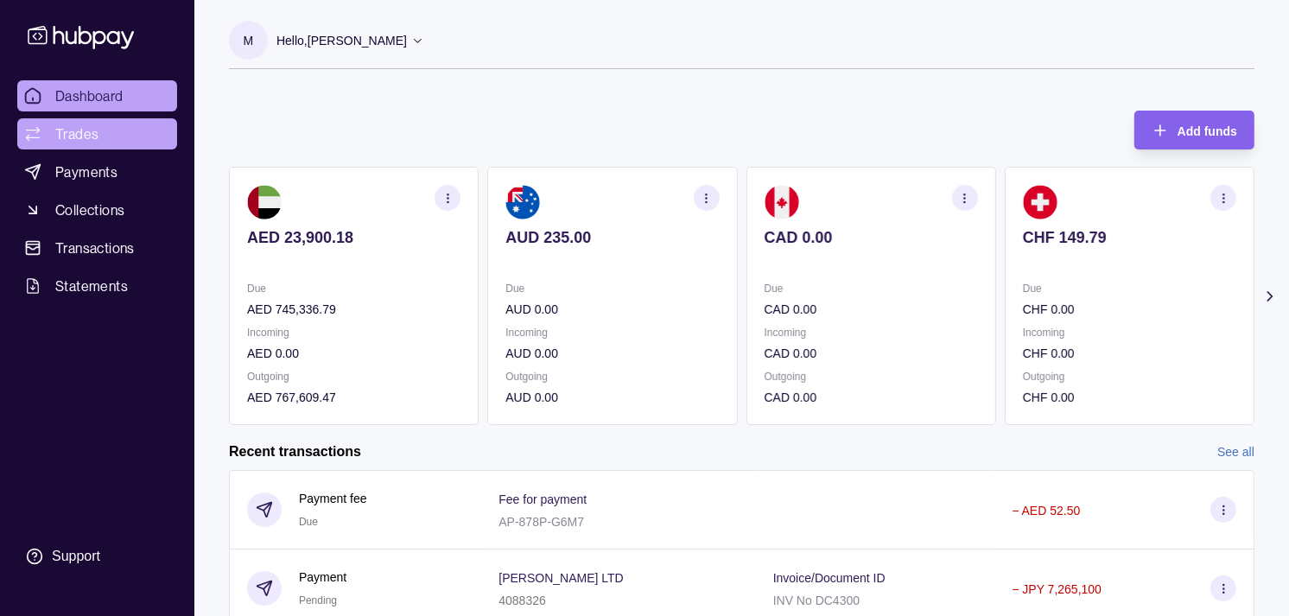
click at [93, 135] on span "Trades" at bounding box center [76, 134] width 43 height 21
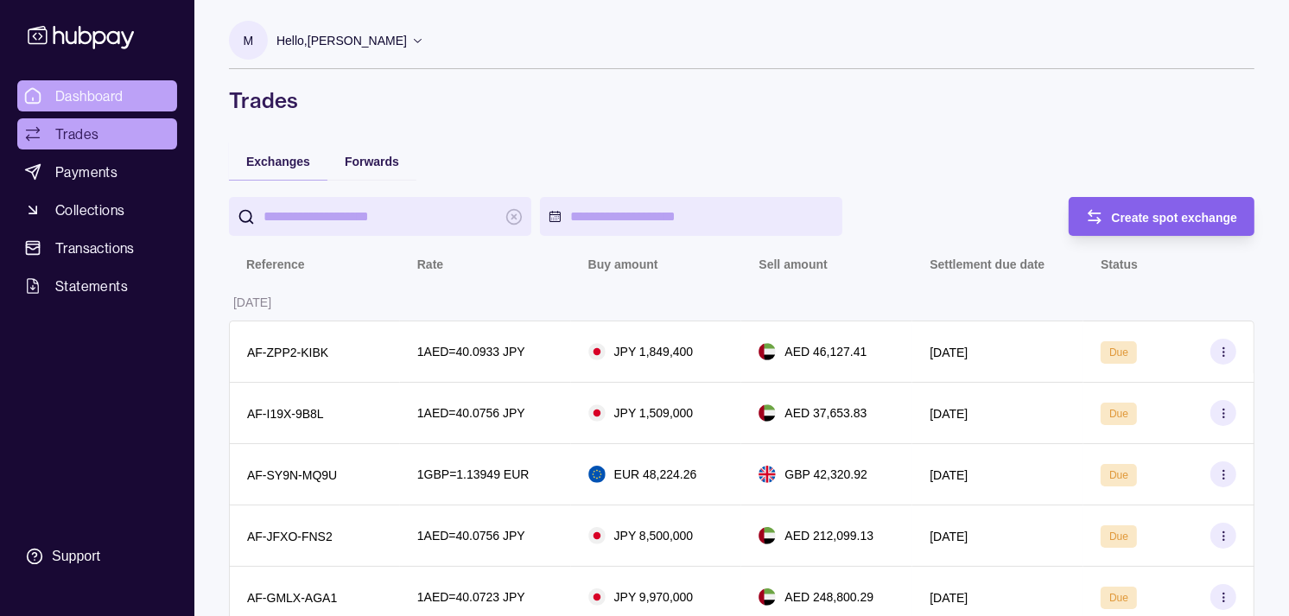
click at [105, 93] on span "Dashboard" at bounding box center [89, 96] width 68 height 21
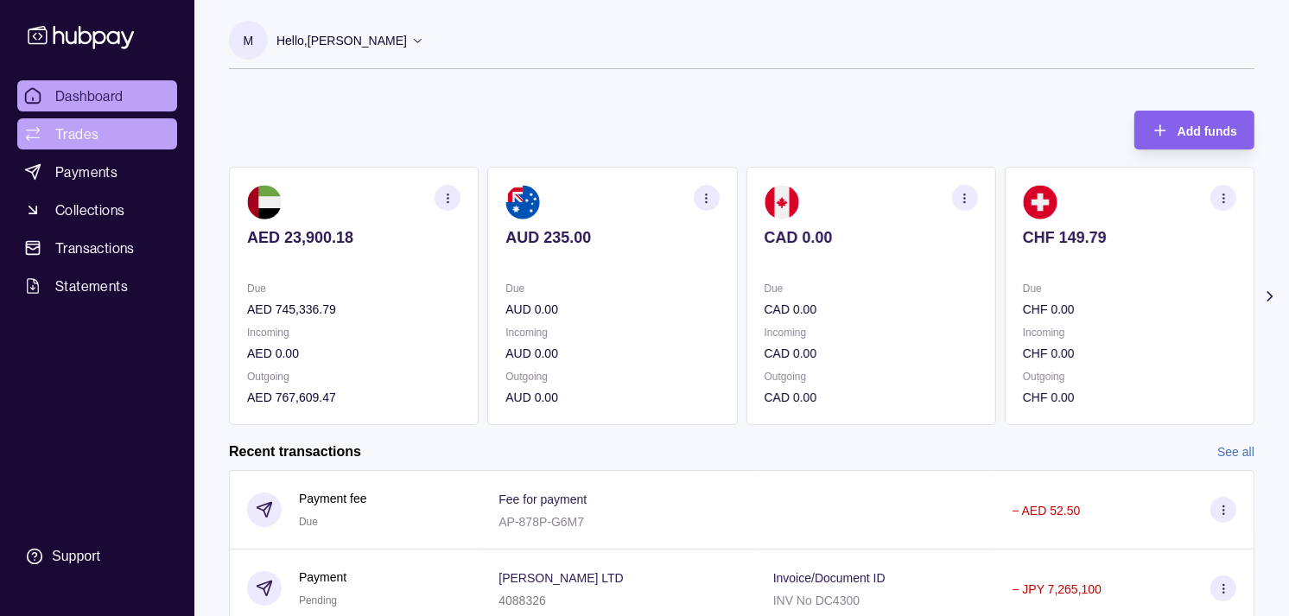
click at [83, 128] on span "Trades" at bounding box center [76, 134] width 43 height 21
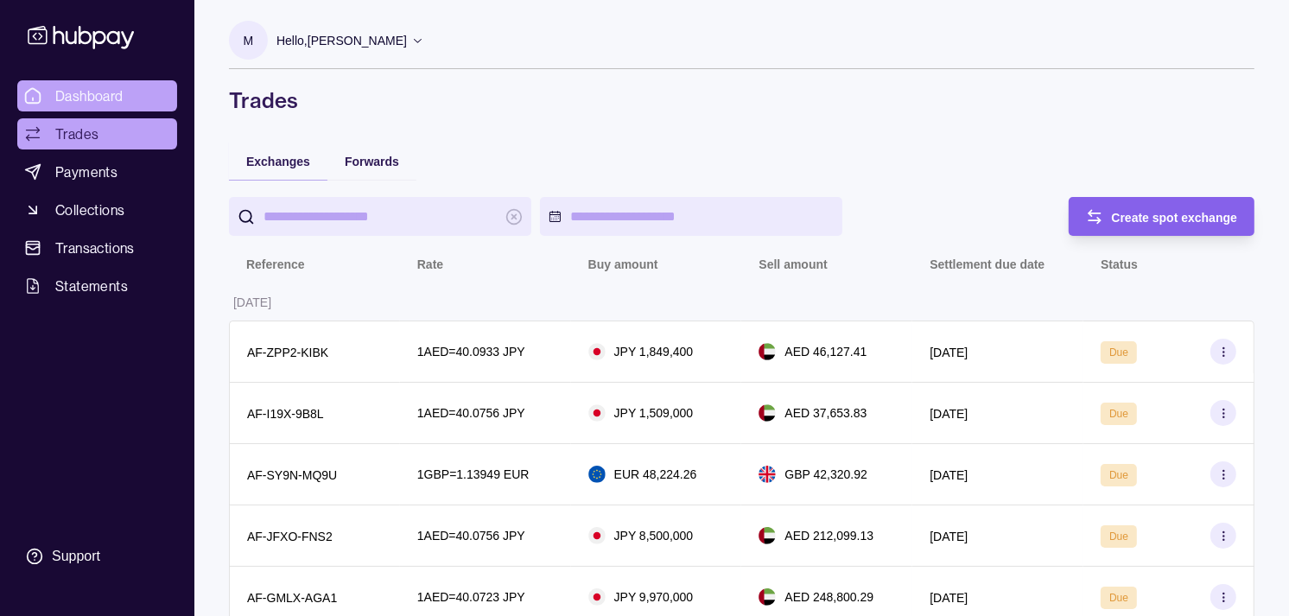
click at [86, 92] on span "Dashboard" at bounding box center [89, 96] width 68 height 21
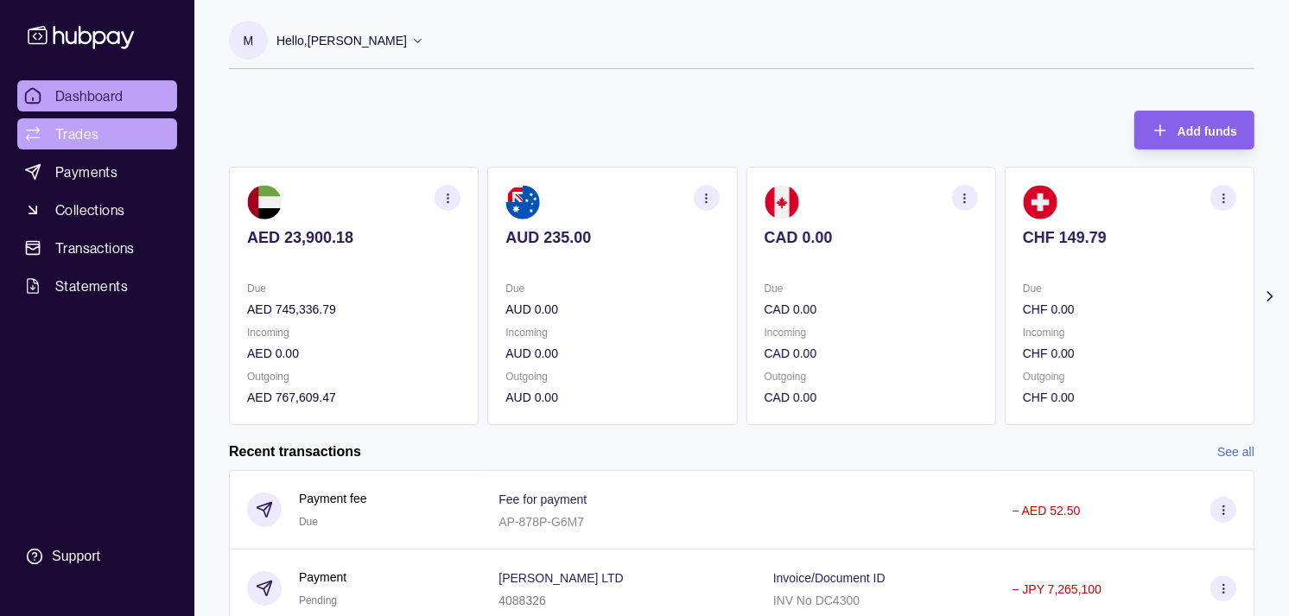
click at [85, 131] on span "Trades" at bounding box center [76, 134] width 43 height 21
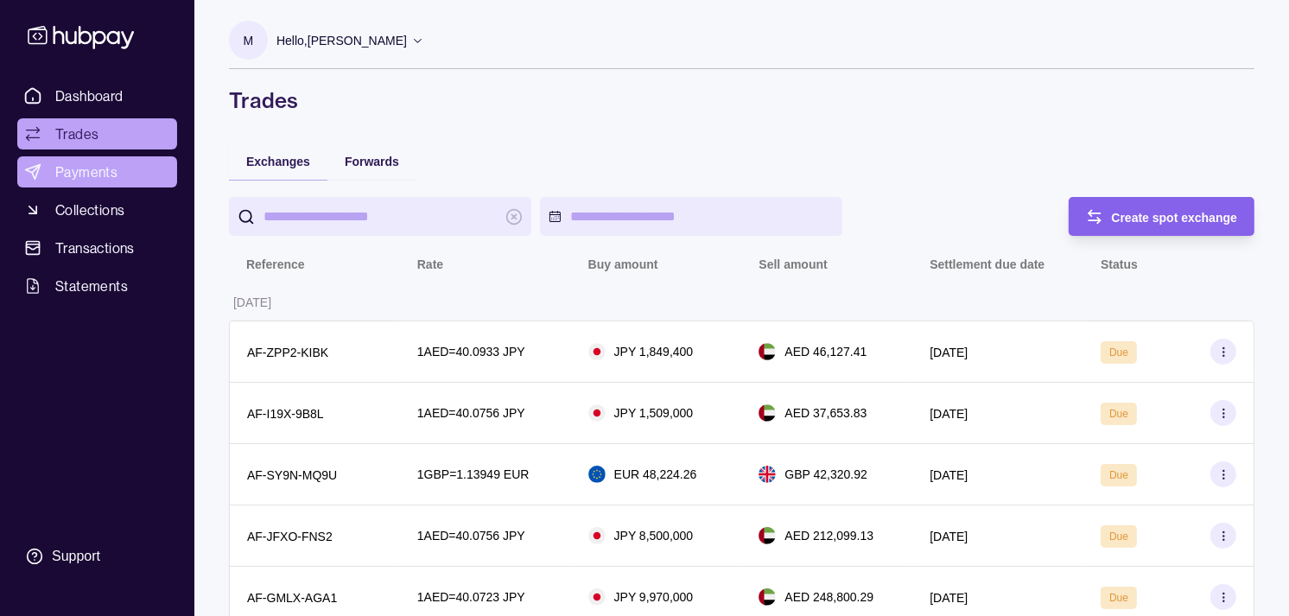
click at [72, 171] on span "Payments" at bounding box center [86, 172] width 62 height 21
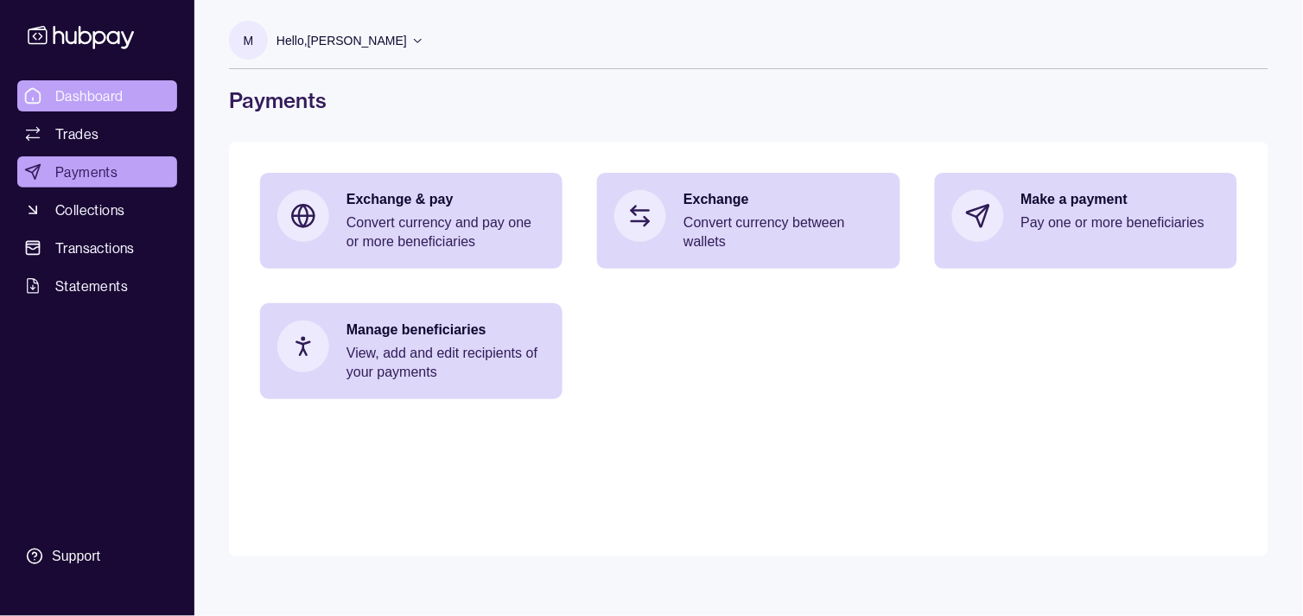
click at [91, 92] on span "Dashboard" at bounding box center [89, 96] width 68 height 21
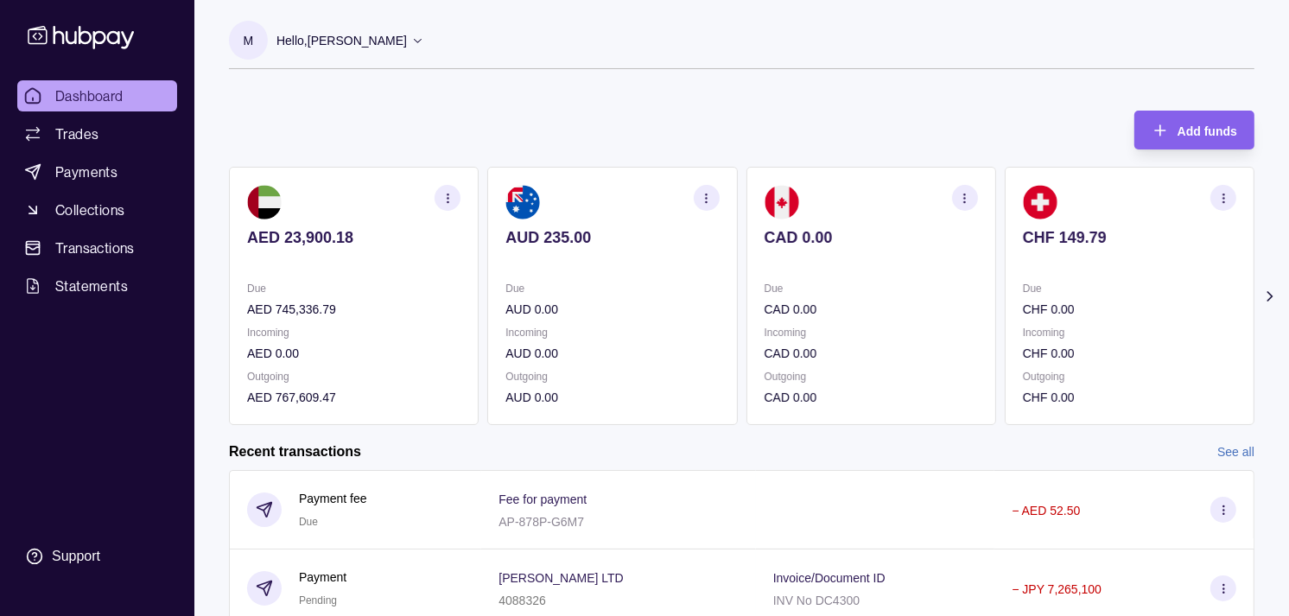
click at [651, 291] on p "Due" at bounding box center [612, 288] width 213 height 19
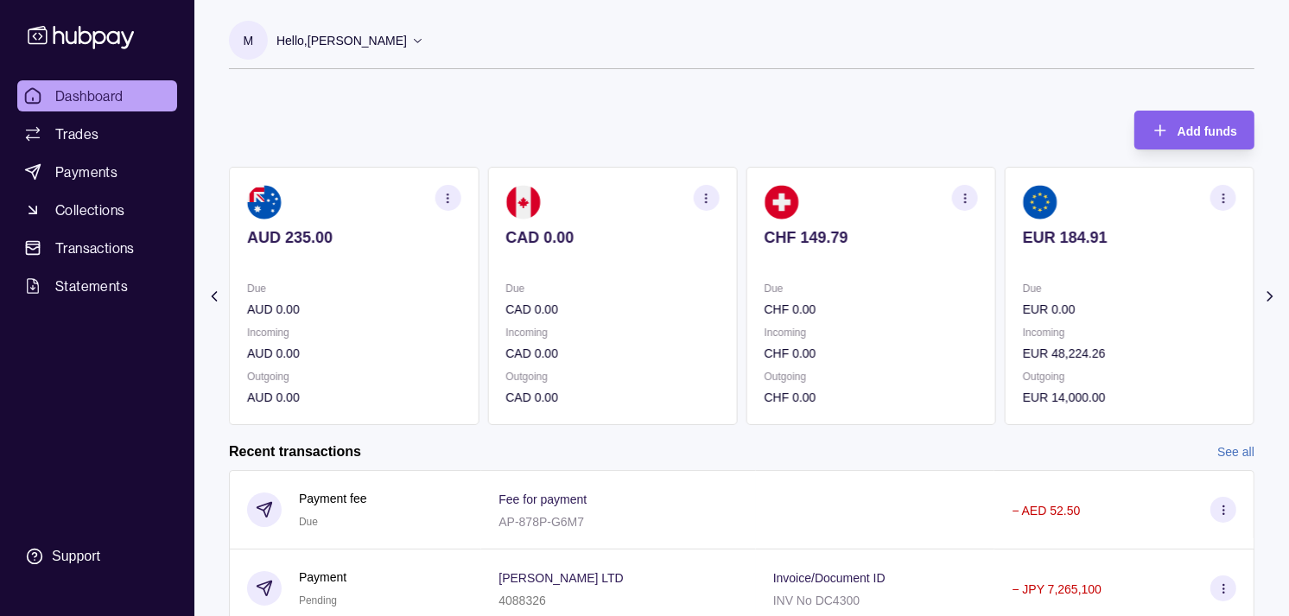
click at [707, 279] on section "CAD 0.00 Due CAD 0.00 Incoming CAD 0.00 Outgoing CAD 0.00" at bounding box center [612, 296] width 250 height 258
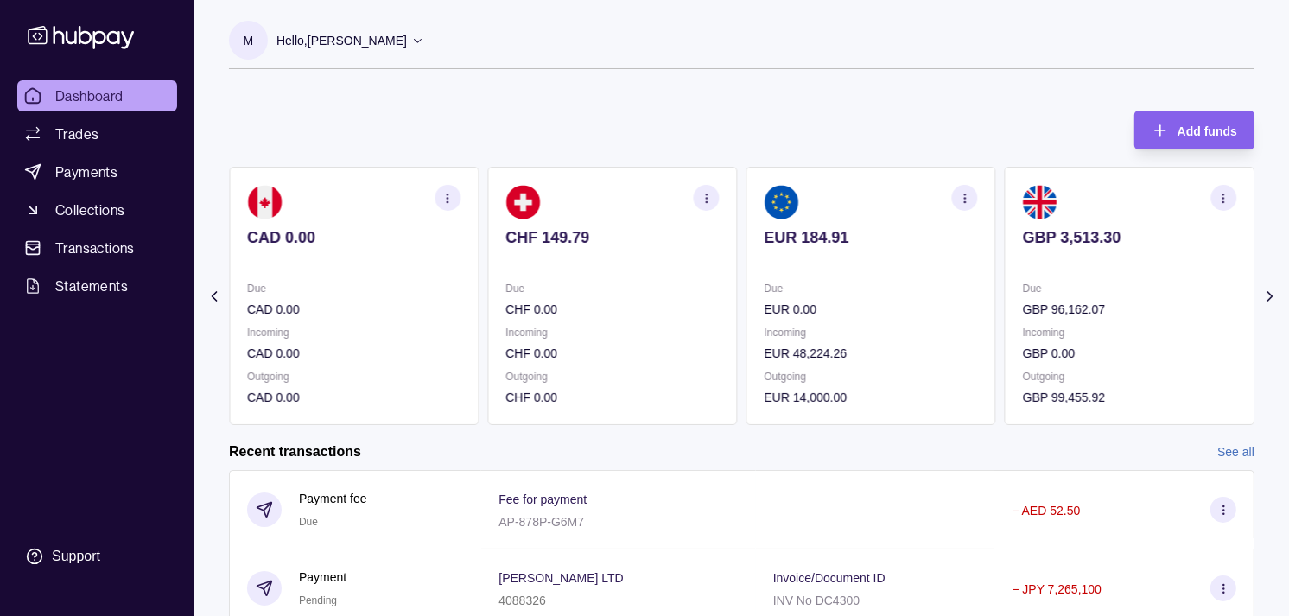
click at [702, 279] on p "Due" at bounding box center [612, 288] width 213 height 19
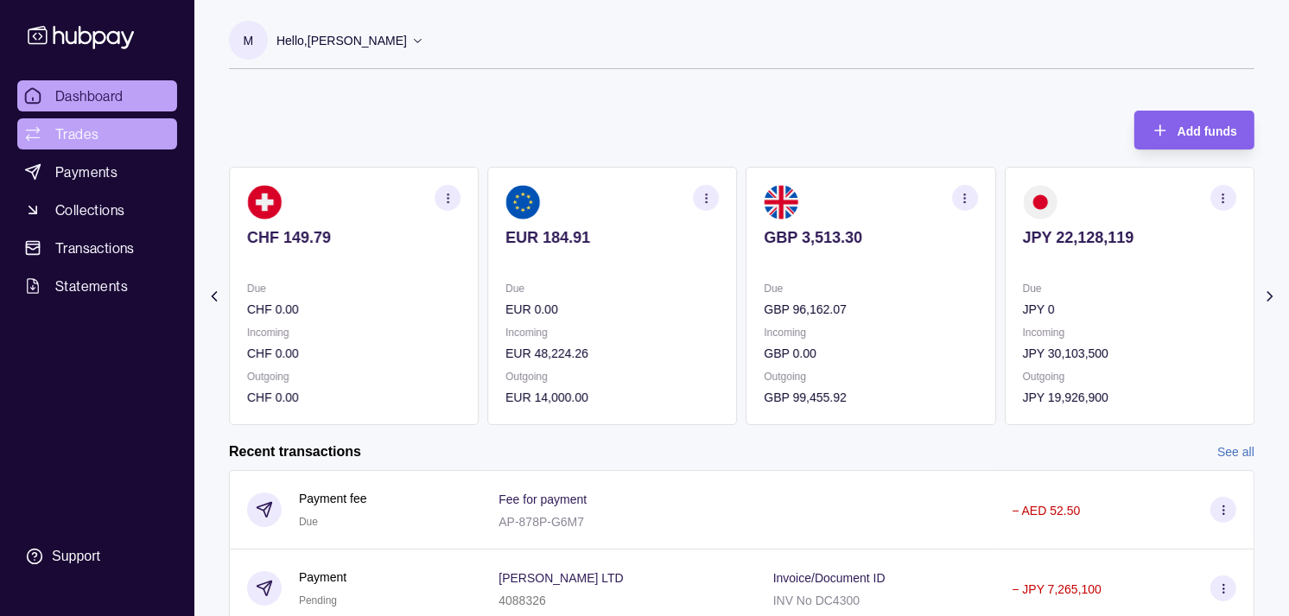
click at [78, 130] on span "Trades" at bounding box center [76, 134] width 43 height 21
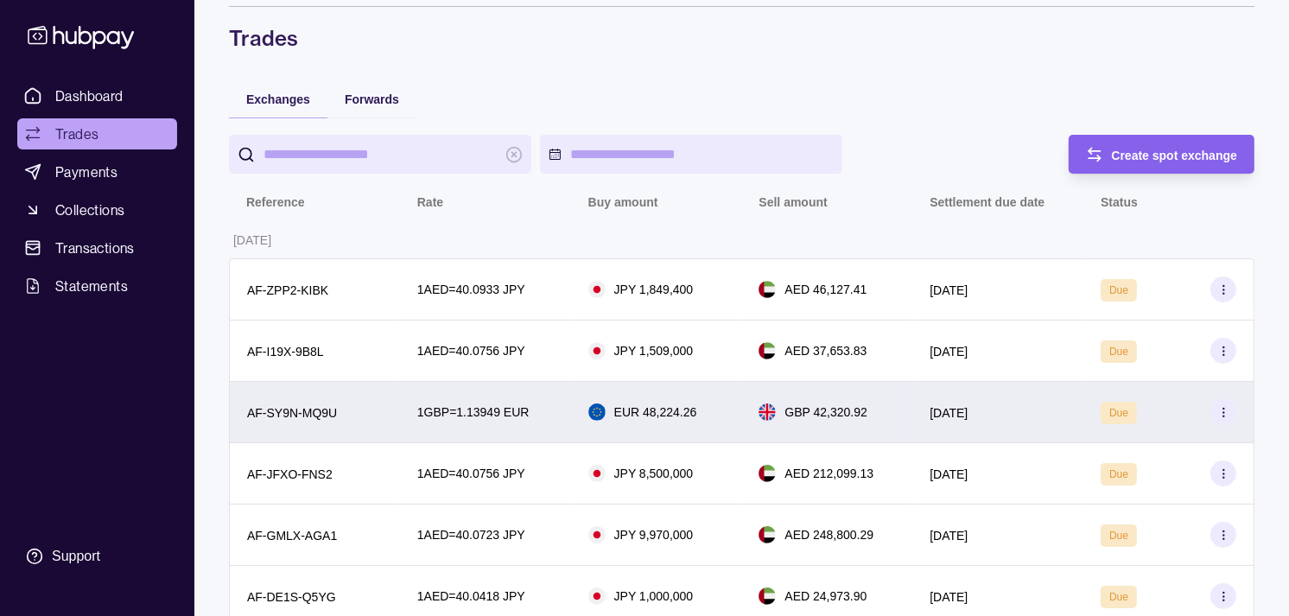
scroll to position [96, 0]
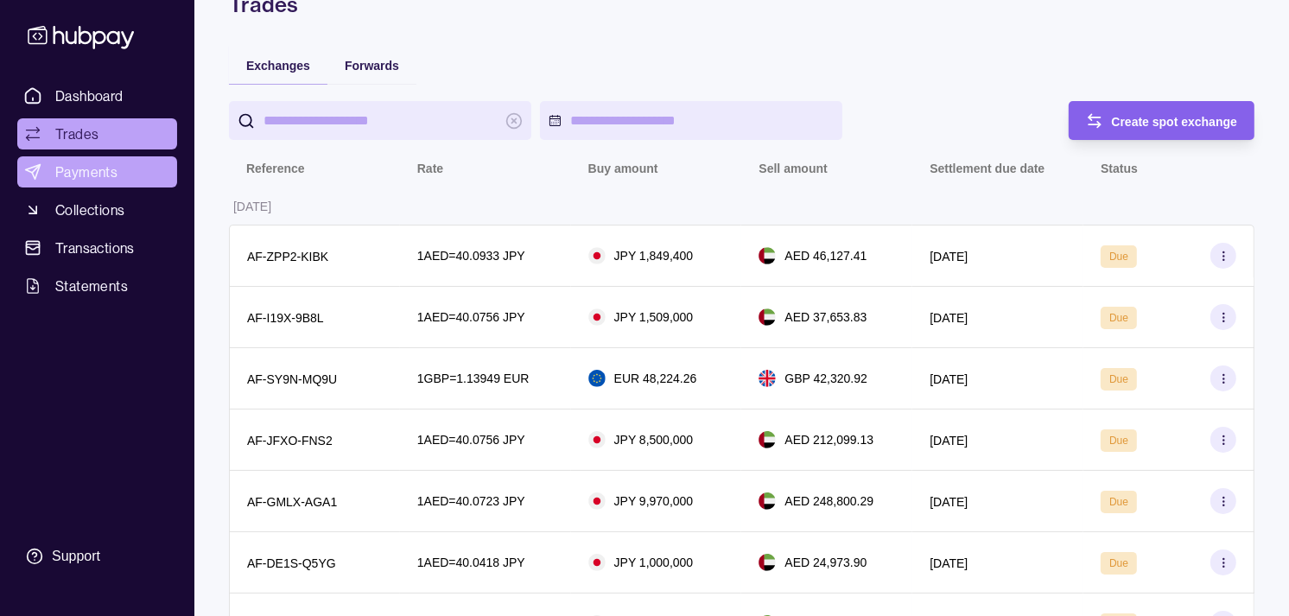
click at [90, 170] on span "Payments" at bounding box center [86, 172] width 62 height 21
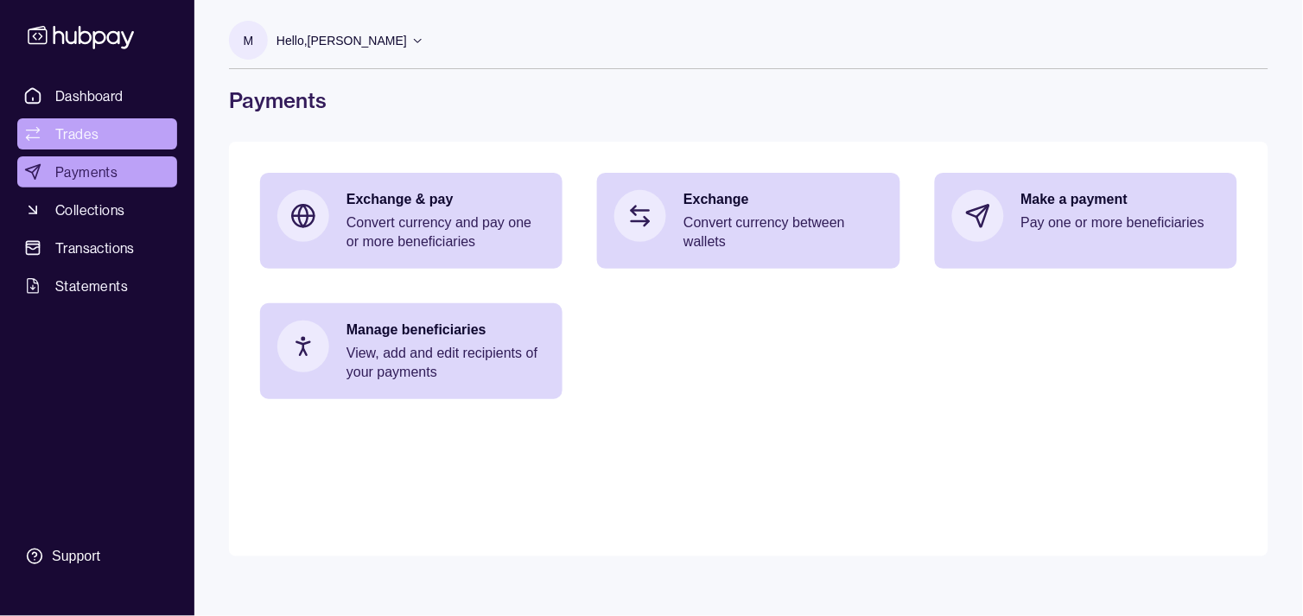
click at [105, 132] on link "Trades" at bounding box center [97, 133] width 160 height 31
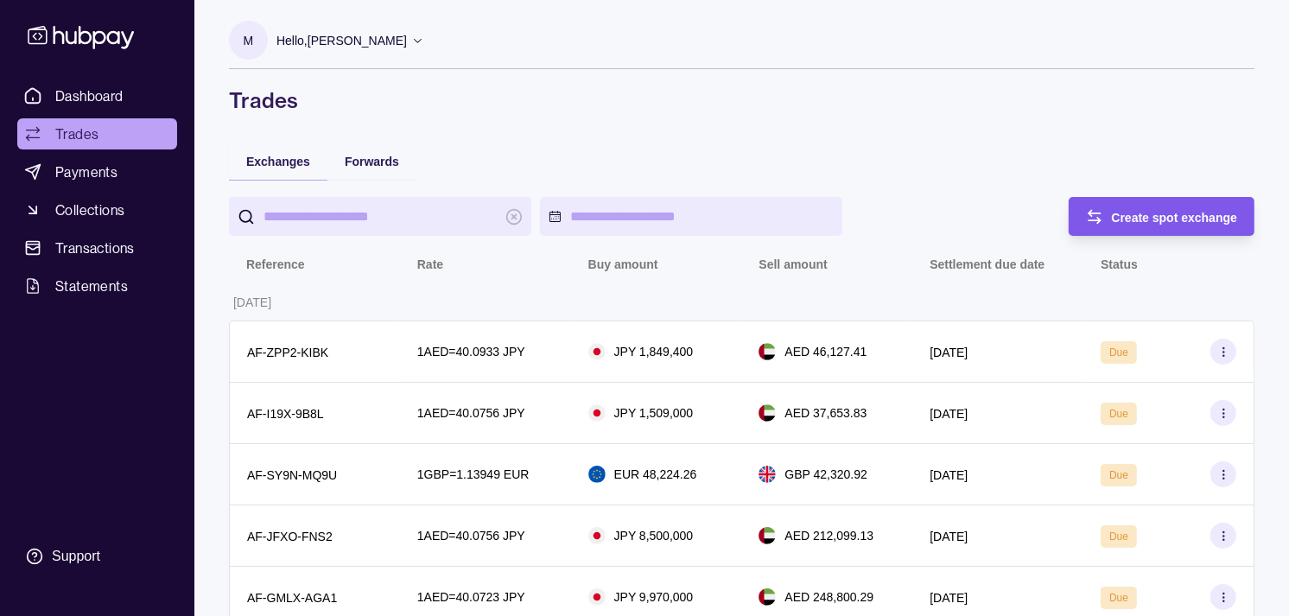
click at [1127, 230] on div "Create spot exchange" at bounding box center [1149, 216] width 178 height 39
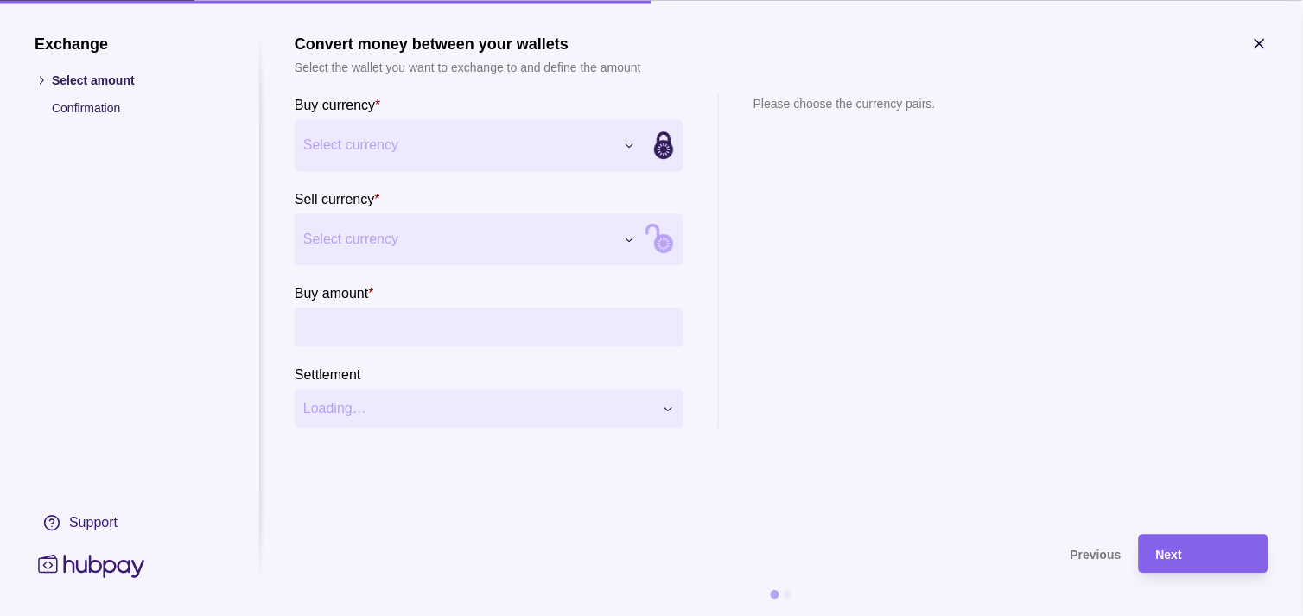
click at [519, 209] on section "Sell currency * Select currency *** *** *** *** *** *** *** *** *** ***" at bounding box center [489, 226] width 389 height 77
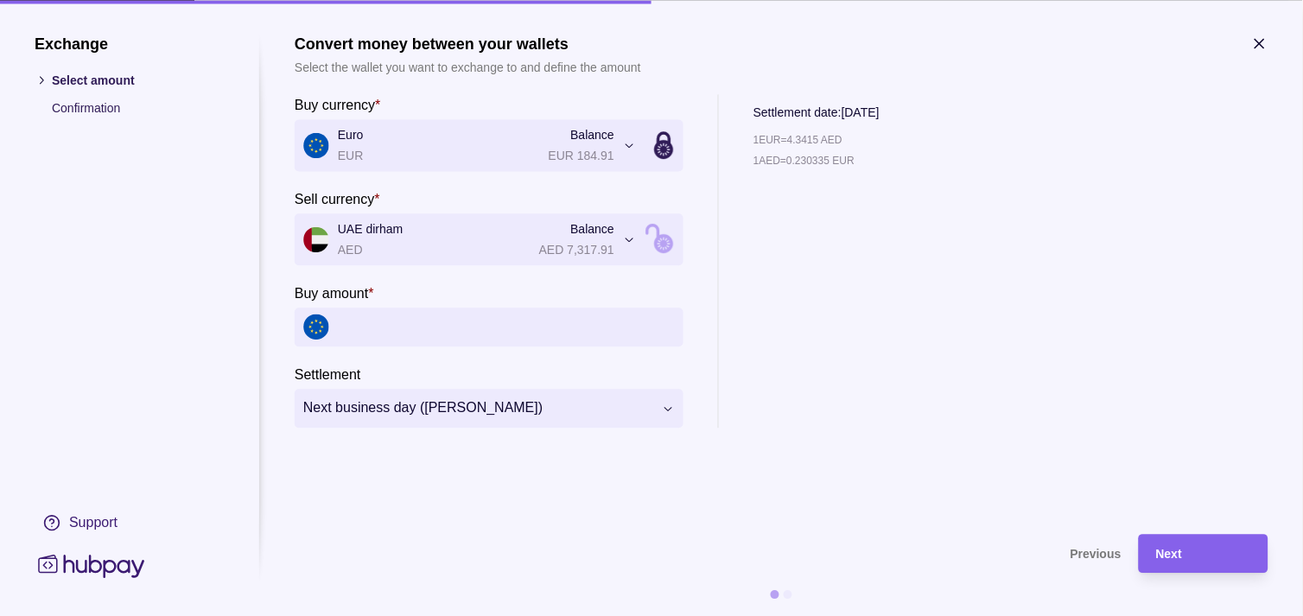
click at [1257, 44] on icon "button" at bounding box center [1259, 43] width 17 height 17
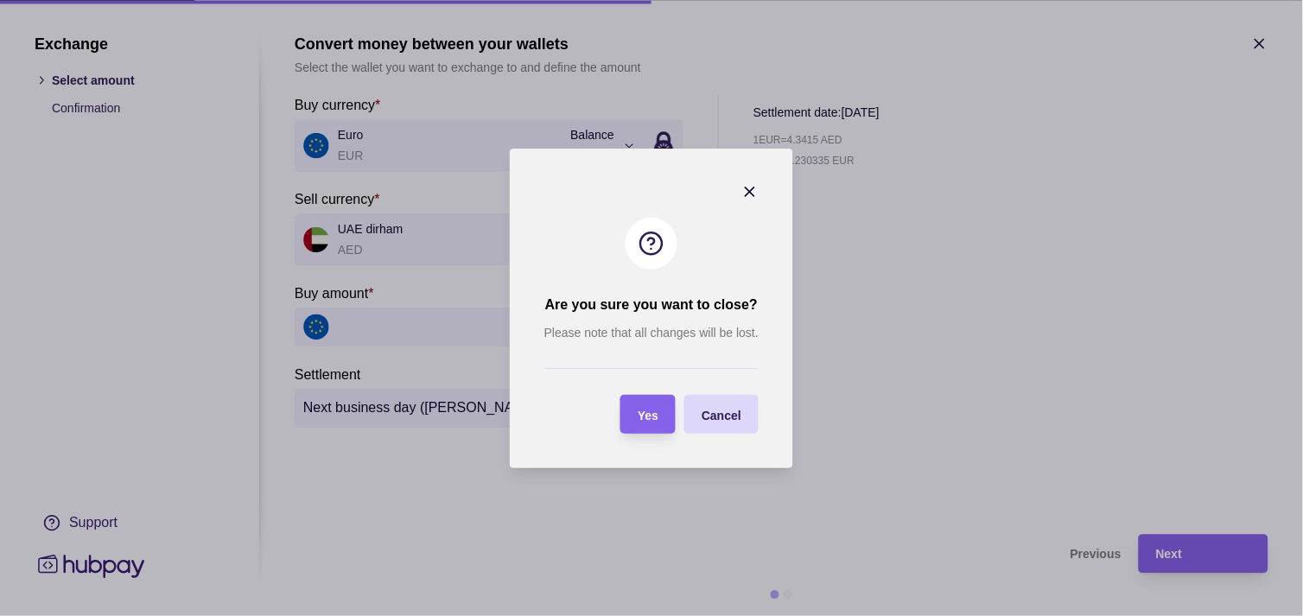
click at [669, 412] on section "Yes" at bounding box center [647, 414] width 55 height 39
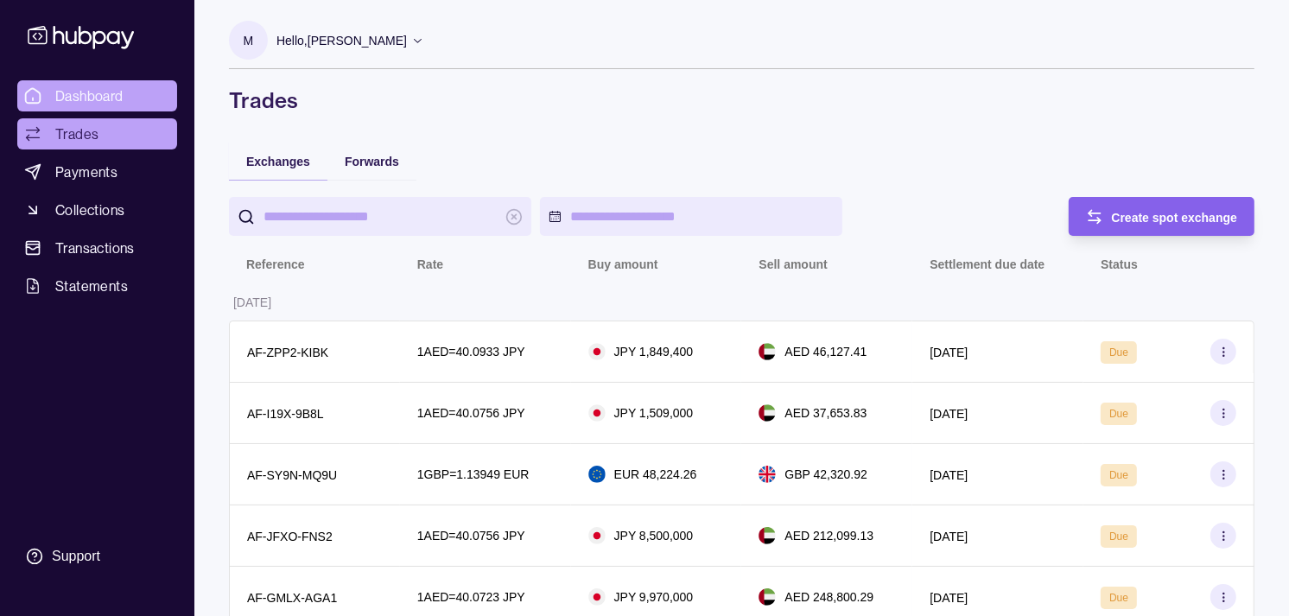
click at [137, 85] on link "Dashboard" at bounding box center [97, 95] width 160 height 31
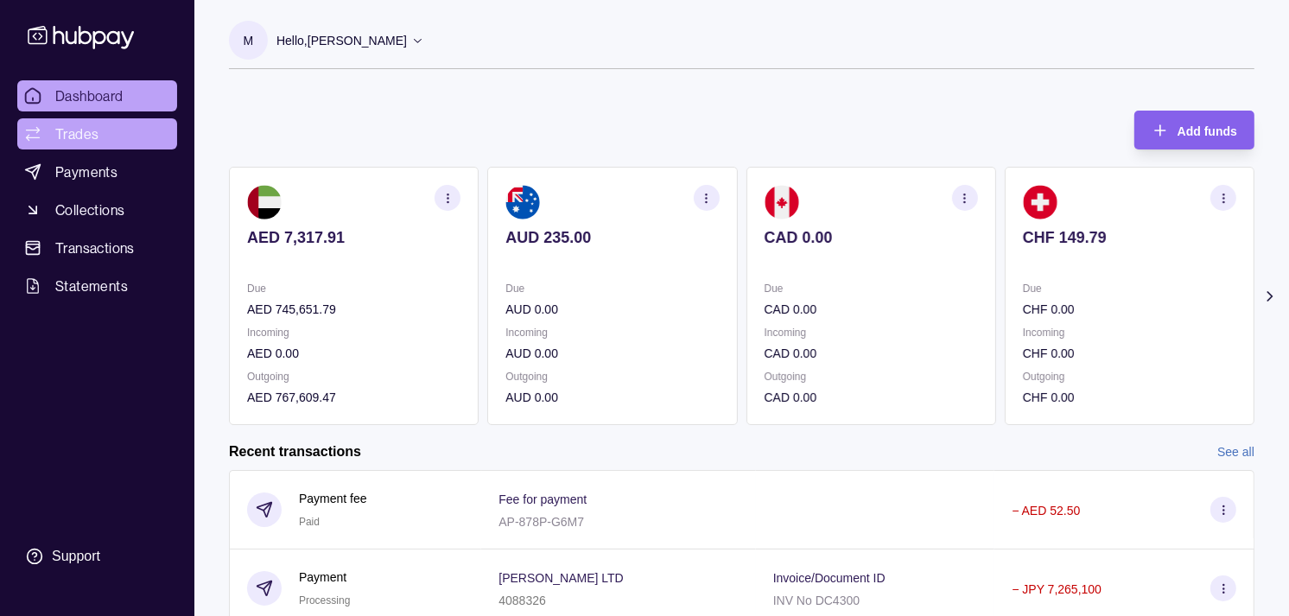
click at [87, 131] on span "Trades" at bounding box center [76, 134] width 43 height 21
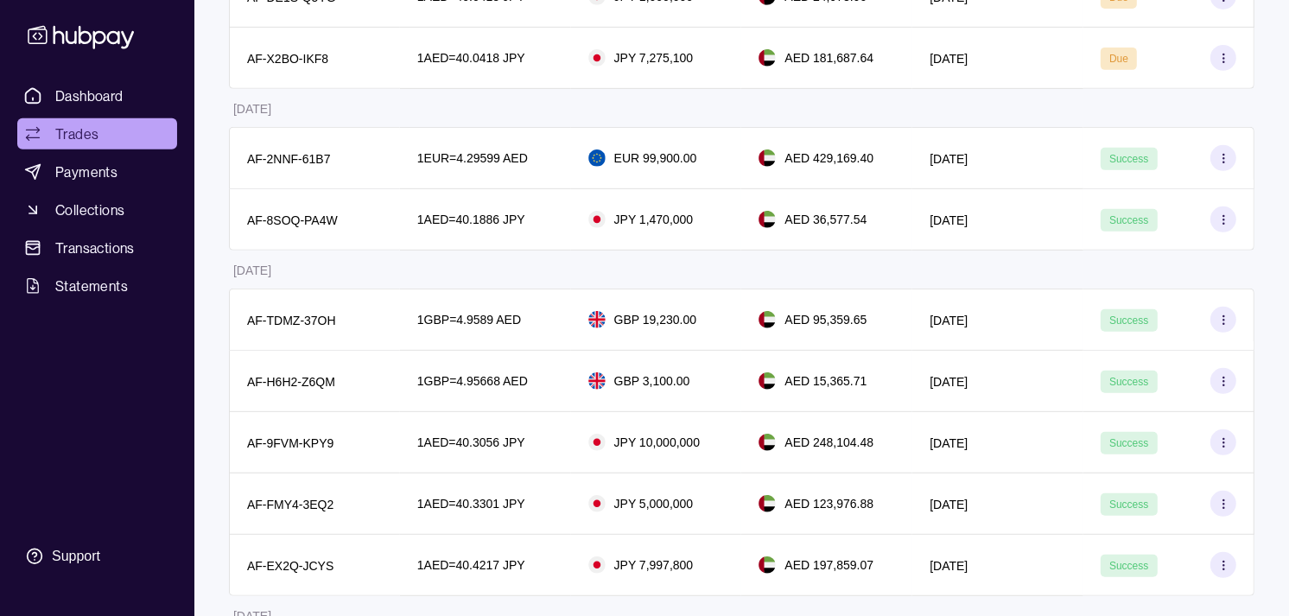
scroll to position [671, 0]
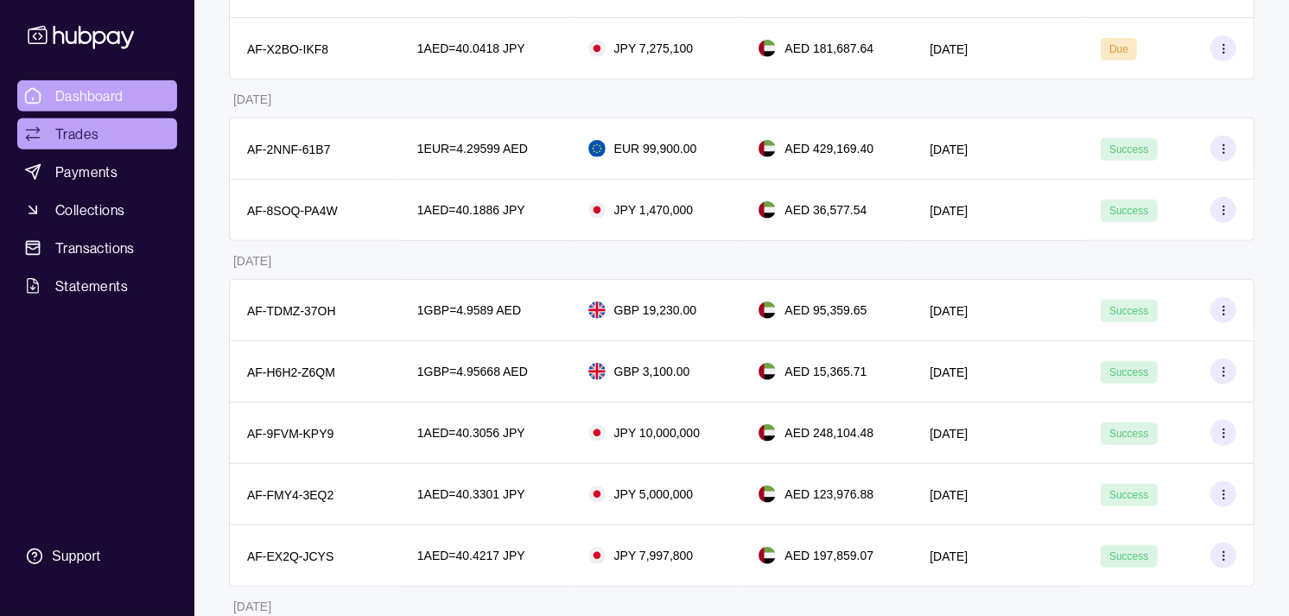
click at [105, 96] on span "Dashboard" at bounding box center [89, 96] width 68 height 21
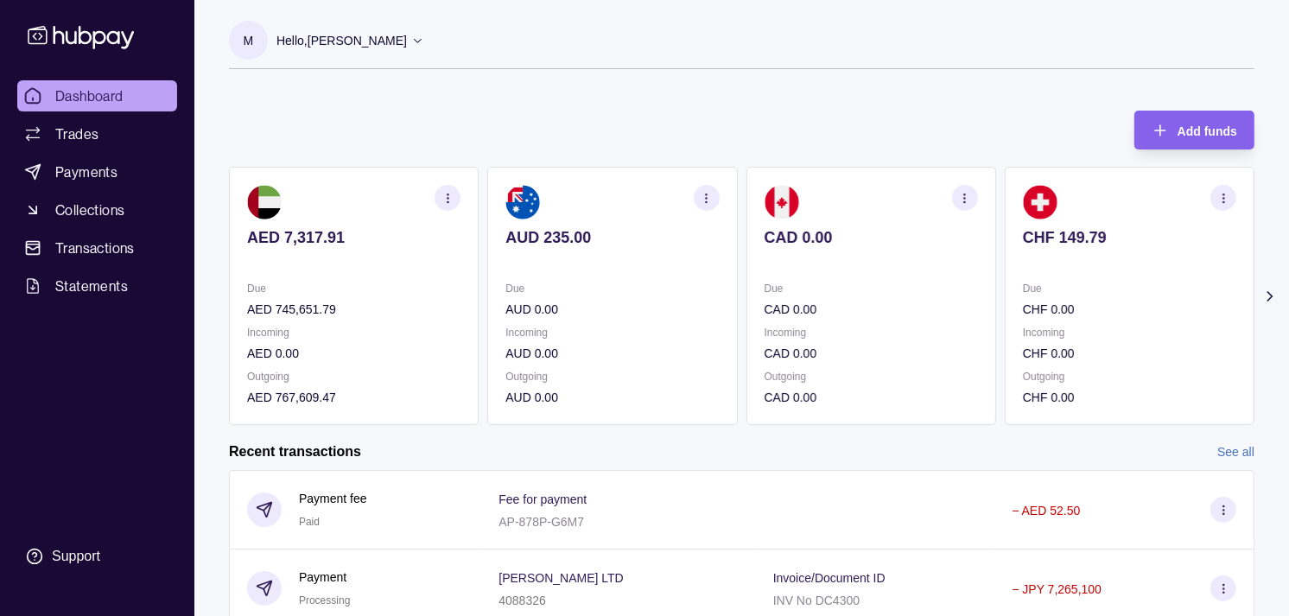
click at [447, 192] on icon "button" at bounding box center [448, 198] width 13 height 13
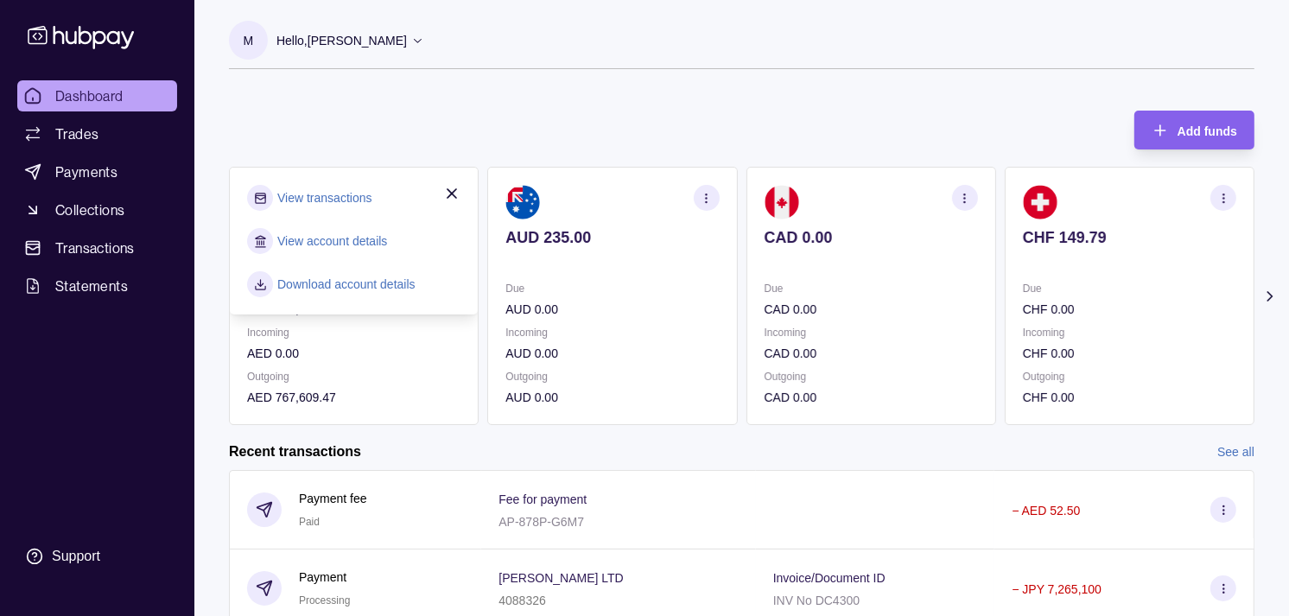
click at [337, 196] on link "View transactions" at bounding box center [324, 197] width 94 height 19
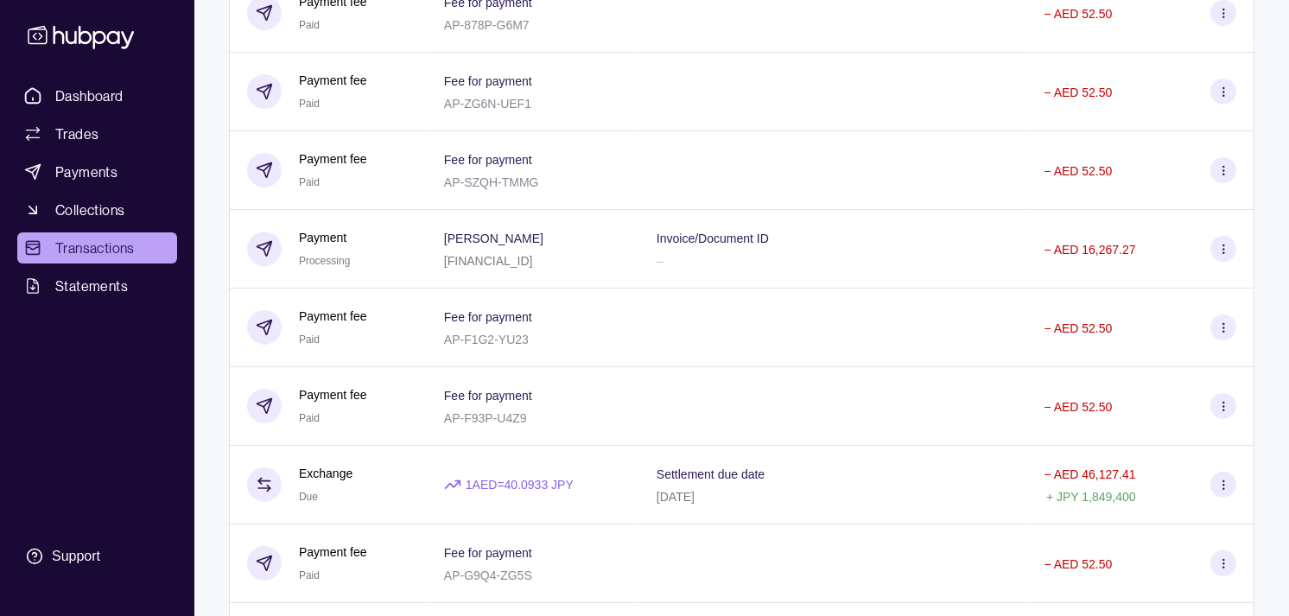
scroll to position [288, 0]
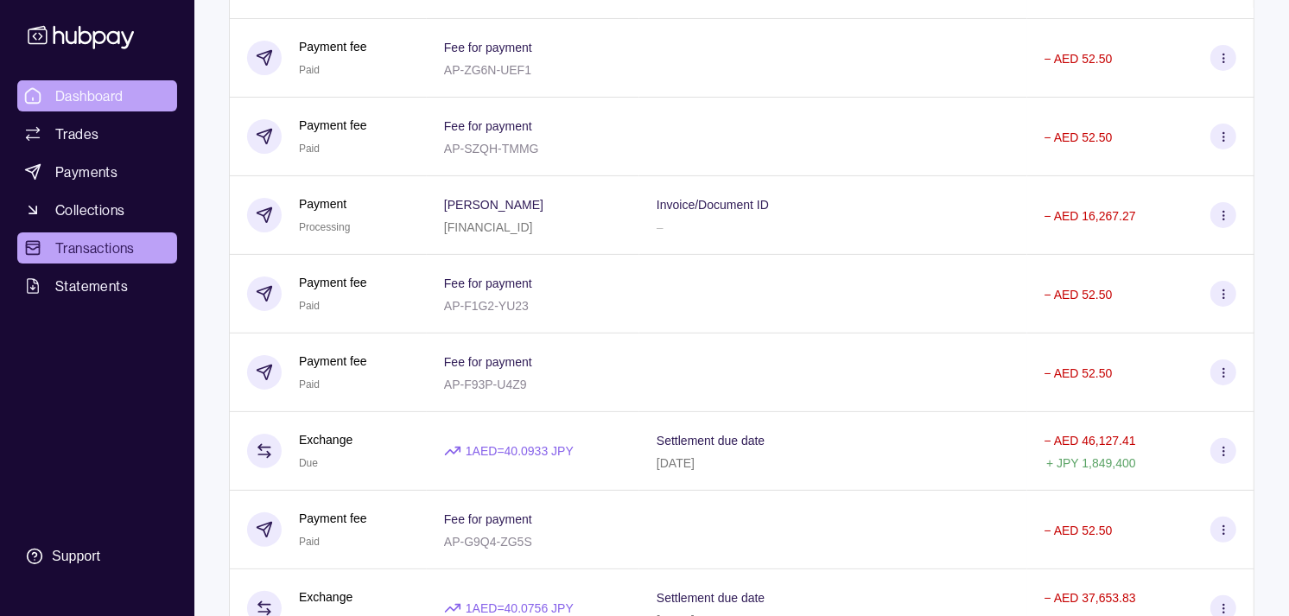
click at [99, 89] on span "Dashboard" at bounding box center [89, 96] width 68 height 21
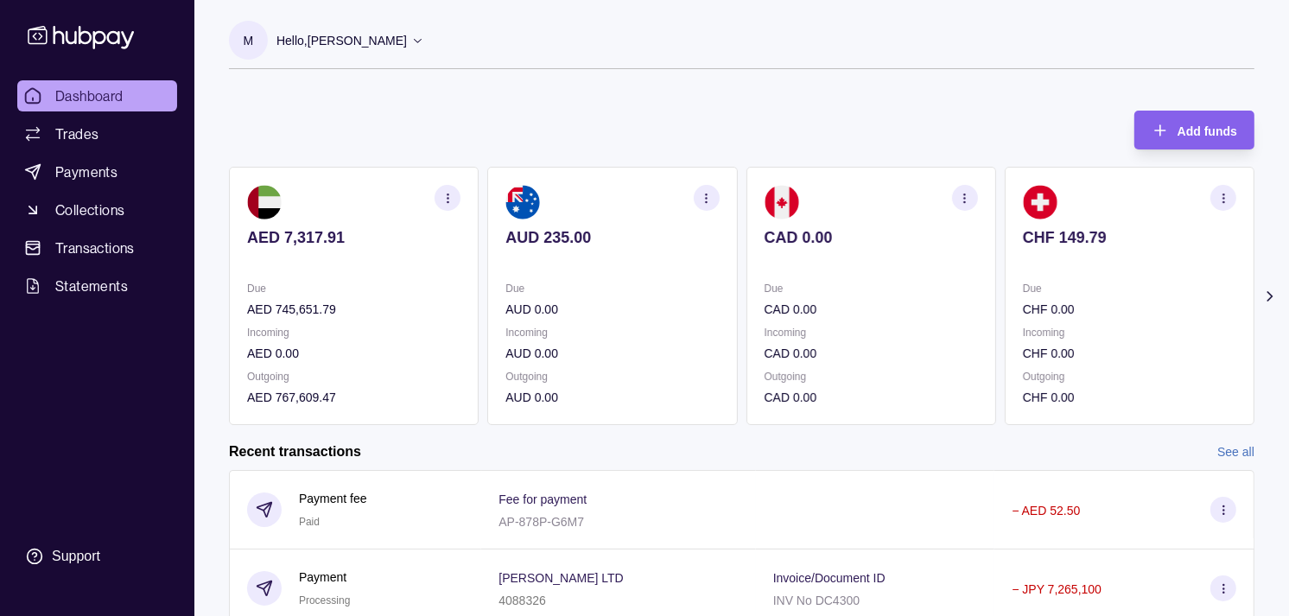
click at [1023, 298] on div "Due CHF 0.00" at bounding box center [1129, 299] width 213 height 40
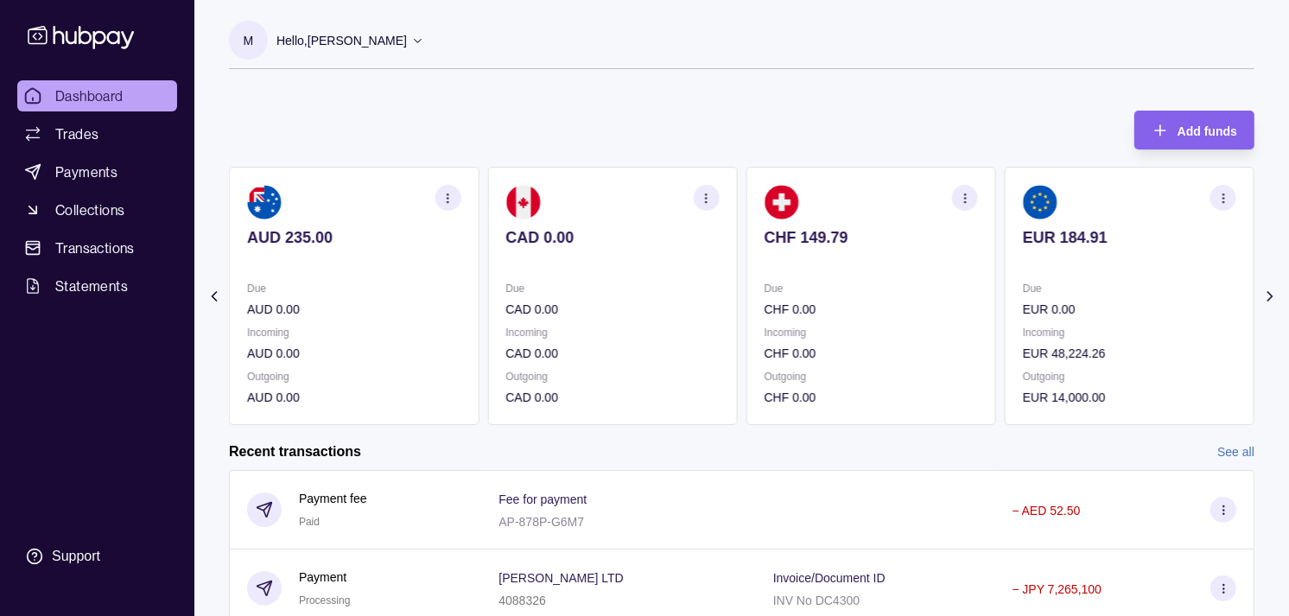
click at [1024, 291] on p "Due" at bounding box center [1129, 288] width 213 height 19
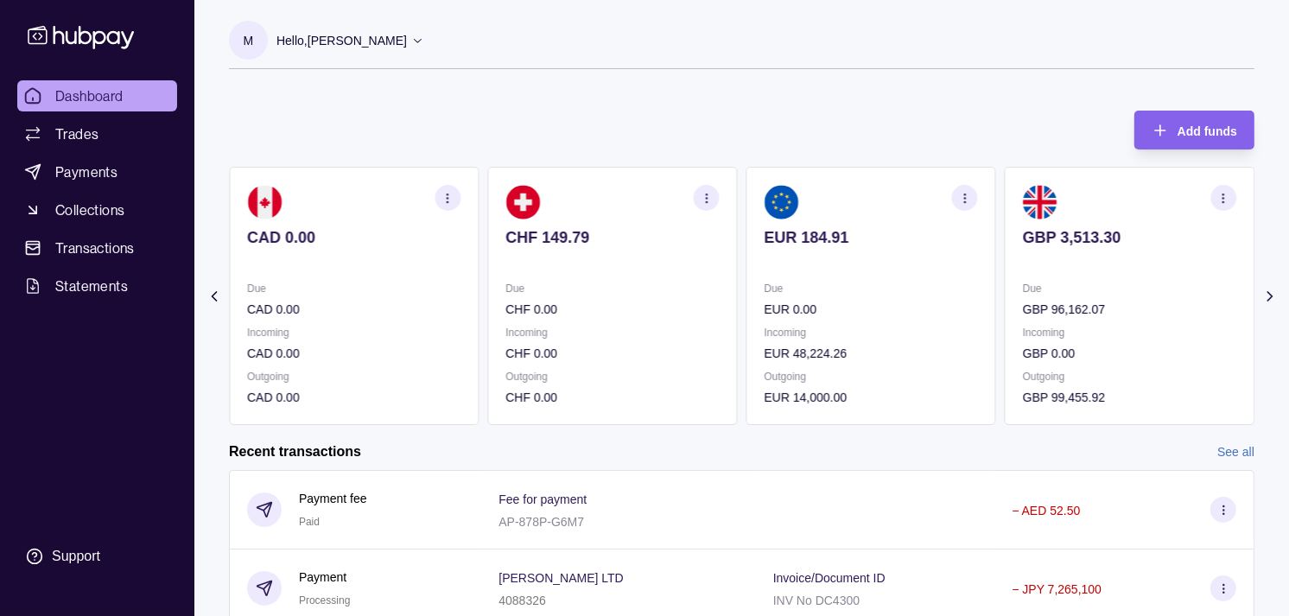
click at [1029, 289] on p "Due" at bounding box center [1129, 288] width 213 height 19
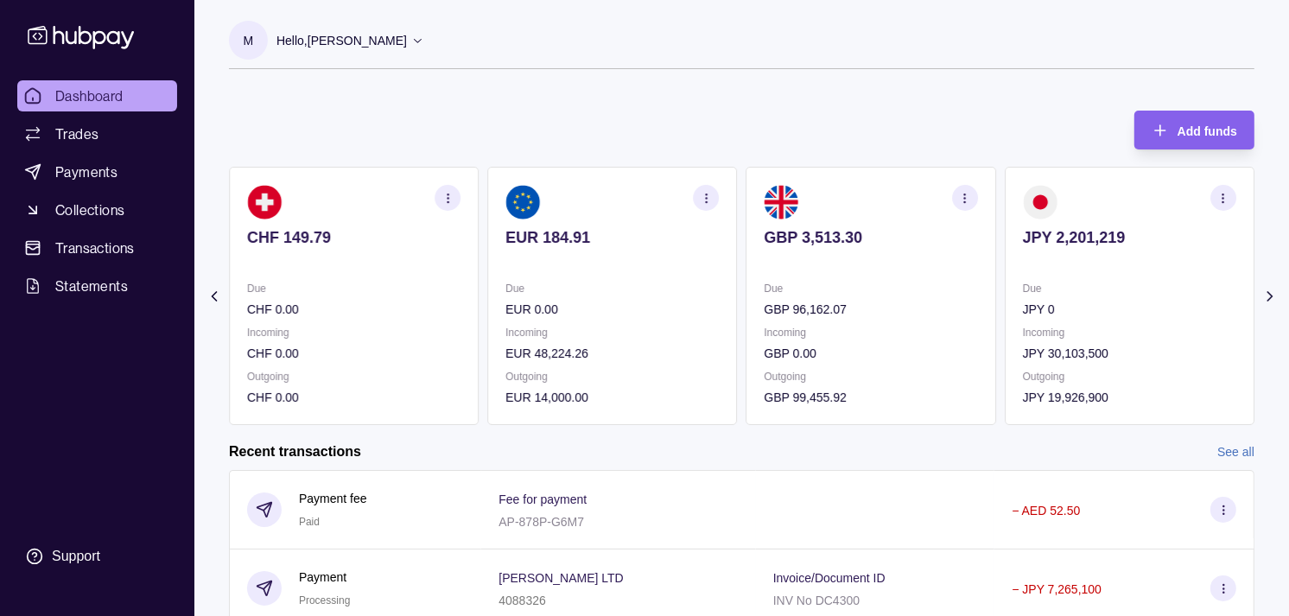
click at [1040, 286] on p "Due" at bounding box center [1129, 288] width 213 height 19
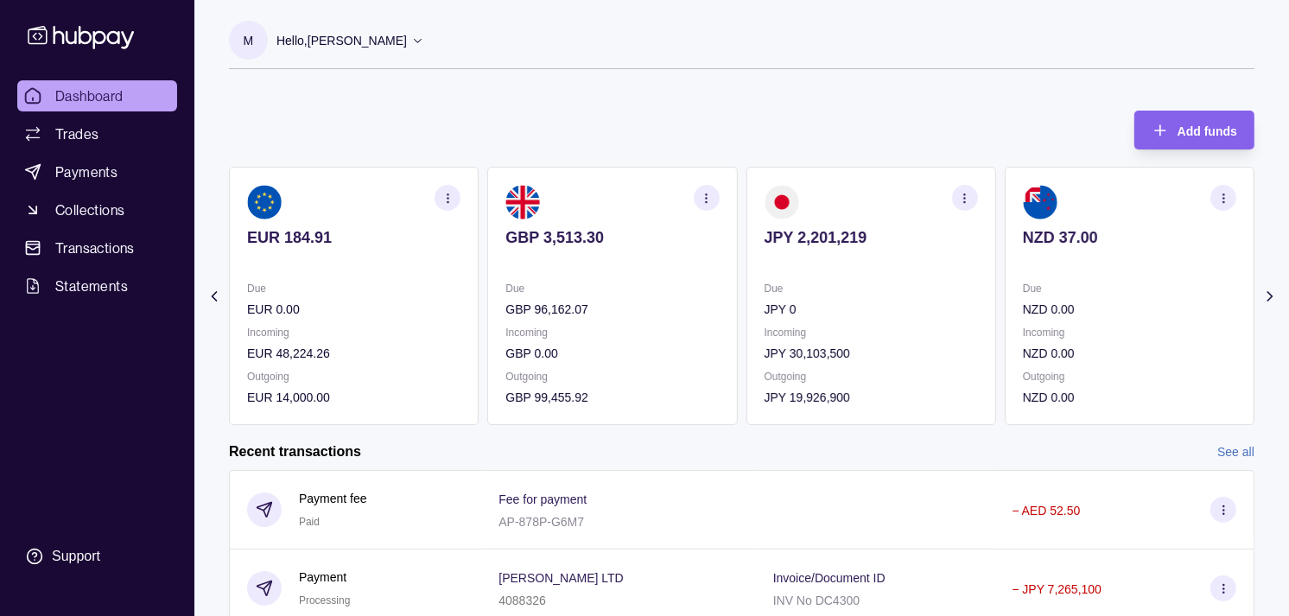
click at [966, 190] on section "button" at bounding box center [965, 198] width 26 height 26
click at [861, 197] on link "View transactions" at bounding box center [842, 197] width 94 height 19
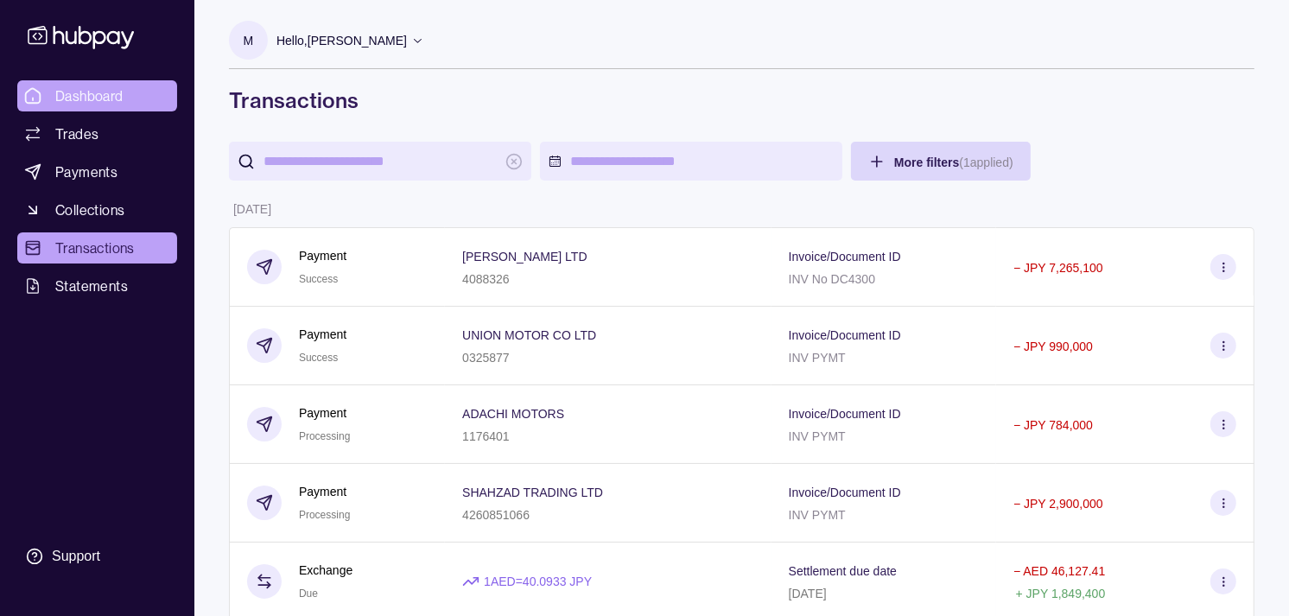
click at [114, 95] on span "Dashboard" at bounding box center [89, 96] width 68 height 21
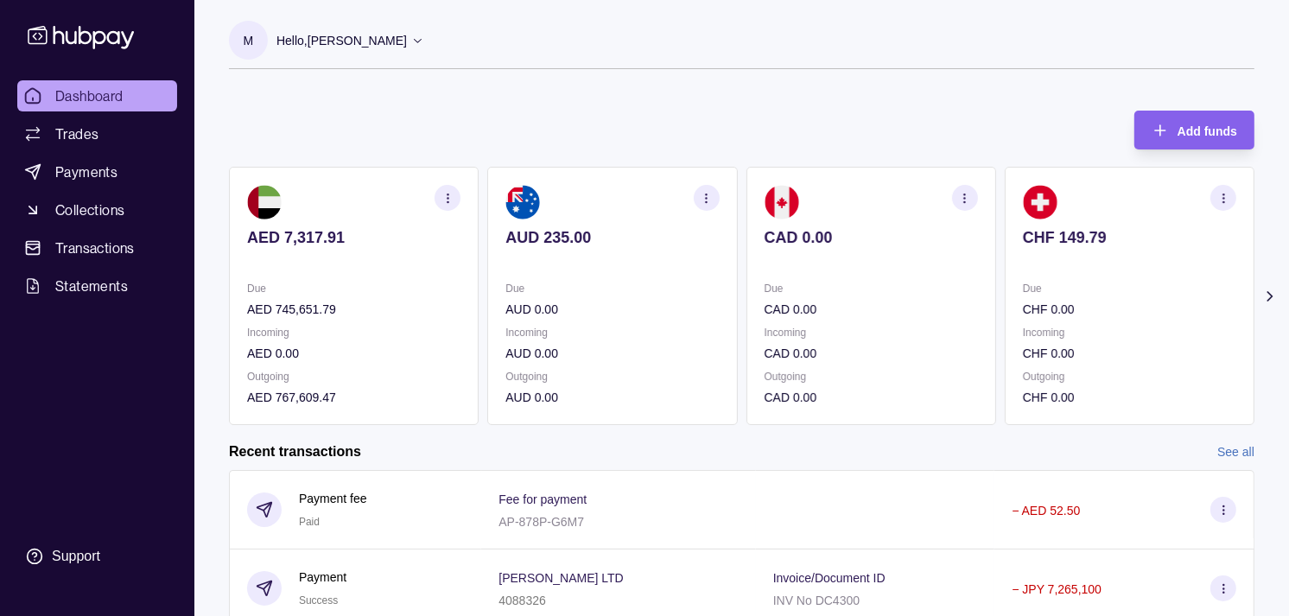
click at [947, 264] on p at bounding box center [871, 260] width 213 height 19
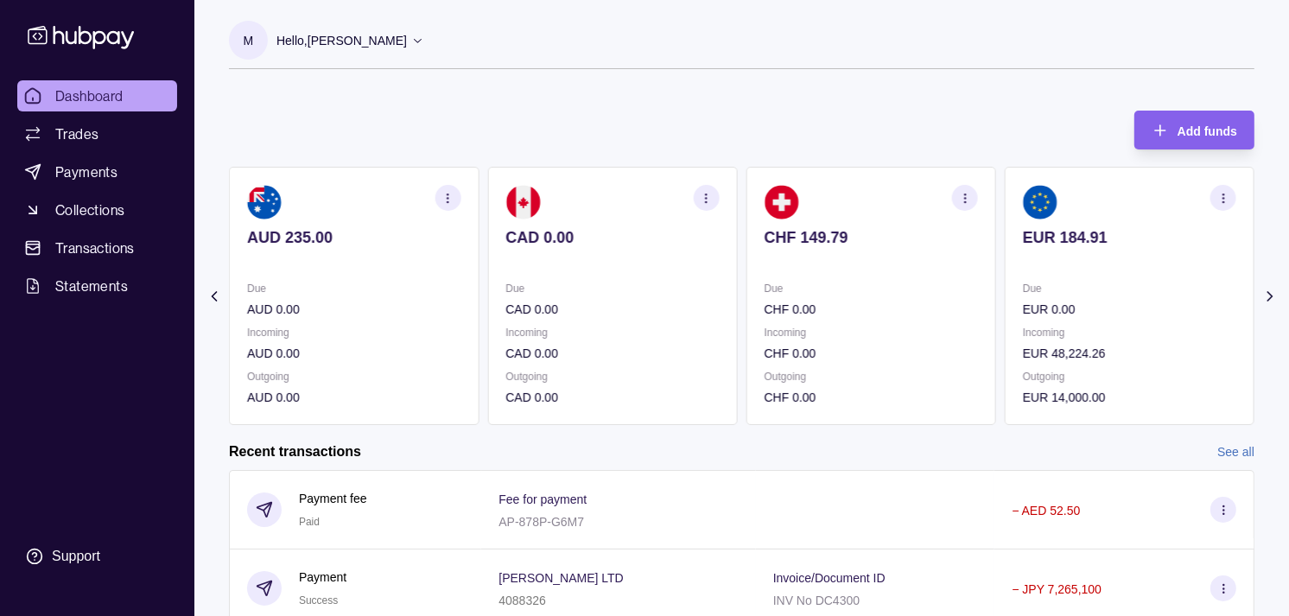
click at [961, 264] on section "CHF 149.79 Due CHF 0.00 Incoming CHF 0.00 Outgoing CHF 0.00" at bounding box center [872, 296] width 250 height 258
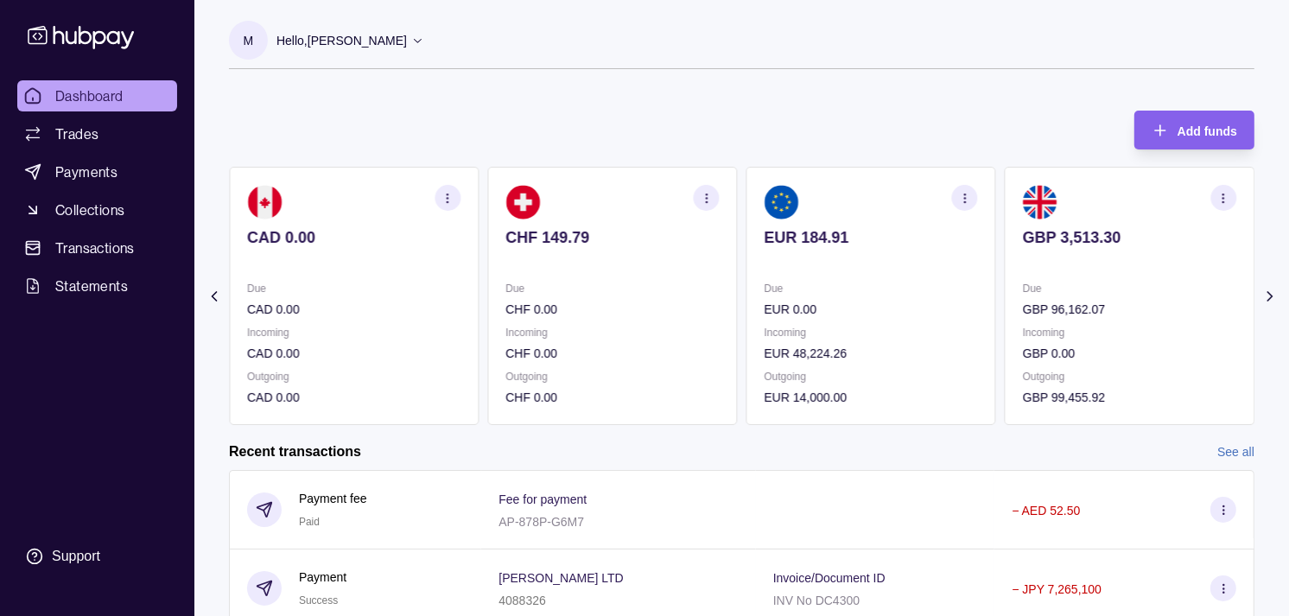
click at [971, 265] on section "EUR 184.91 Due EUR 0.00 Incoming EUR 48,224.26 Outgoing EUR 14,000.00" at bounding box center [872, 296] width 250 height 258
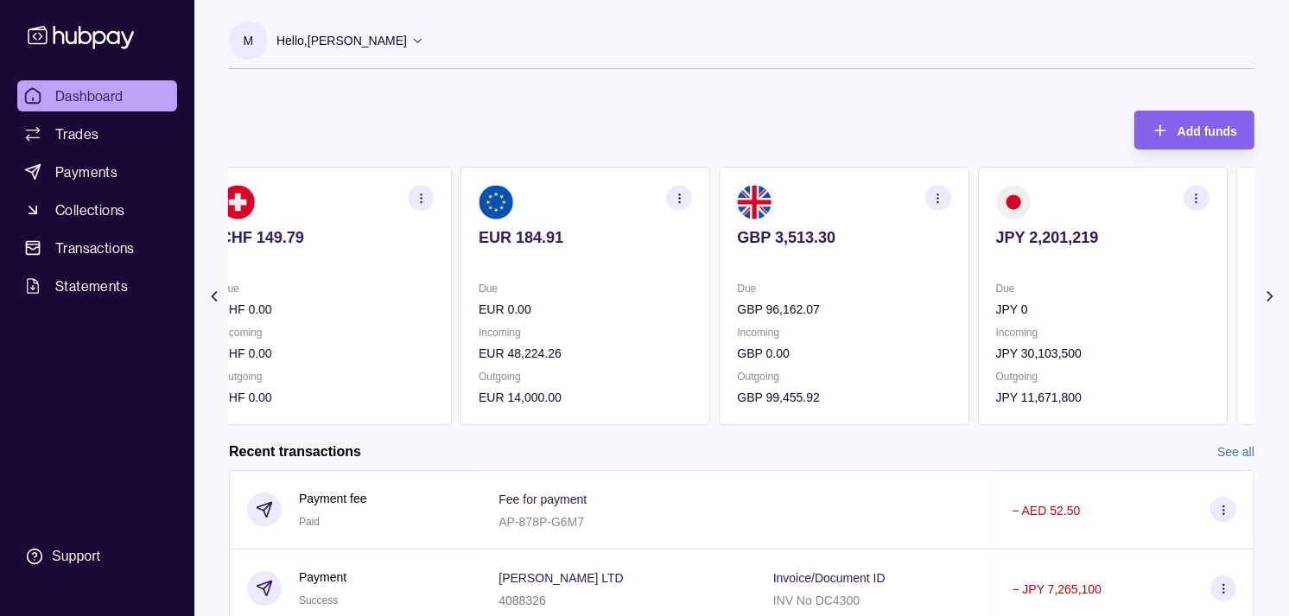
click at [940, 261] on section "GBP 3,513.30 Due GBP 96,162.07 Incoming GBP 0.00 Outgoing GBP 99,455.92" at bounding box center [844, 296] width 250 height 258
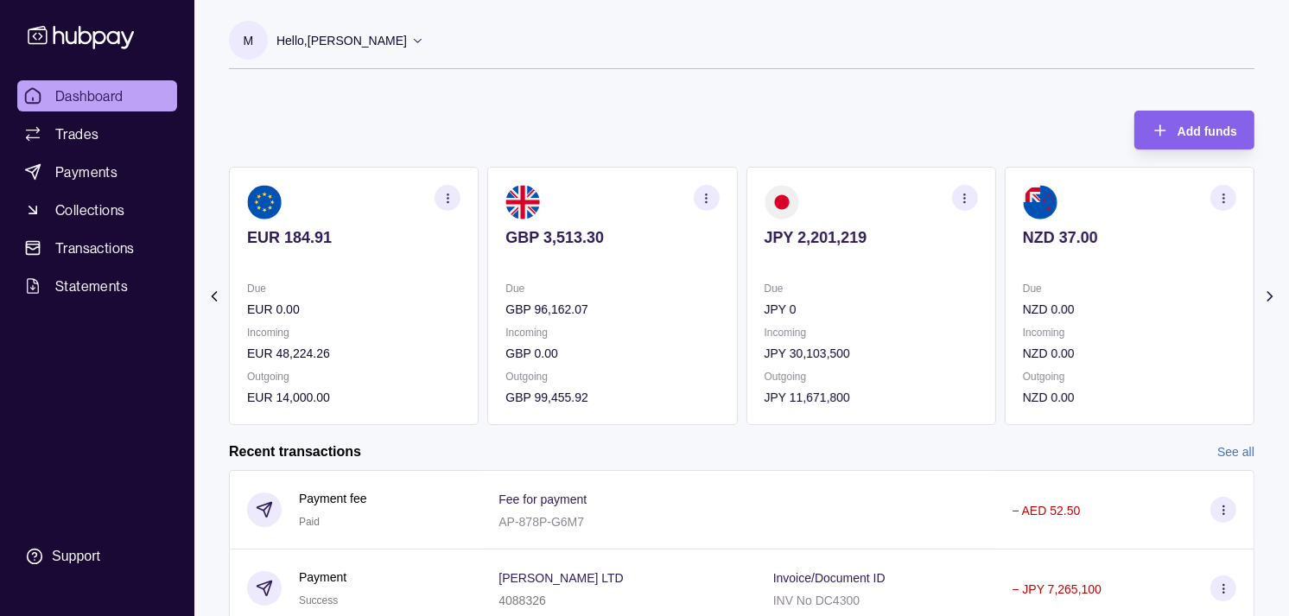
click at [961, 202] on icon "button" at bounding box center [964, 198] width 13 height 13
click at [849, 202] on link "View transactions" at bounding box center [842, 197] width 94 height 19
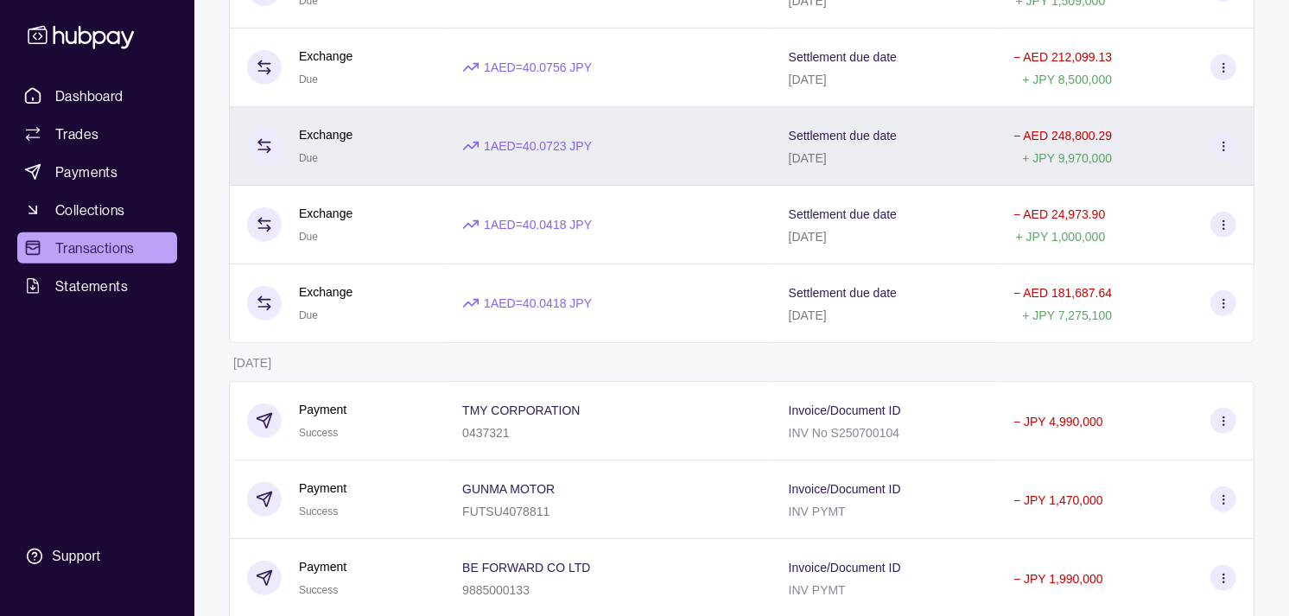
scroll to position [767, 0]
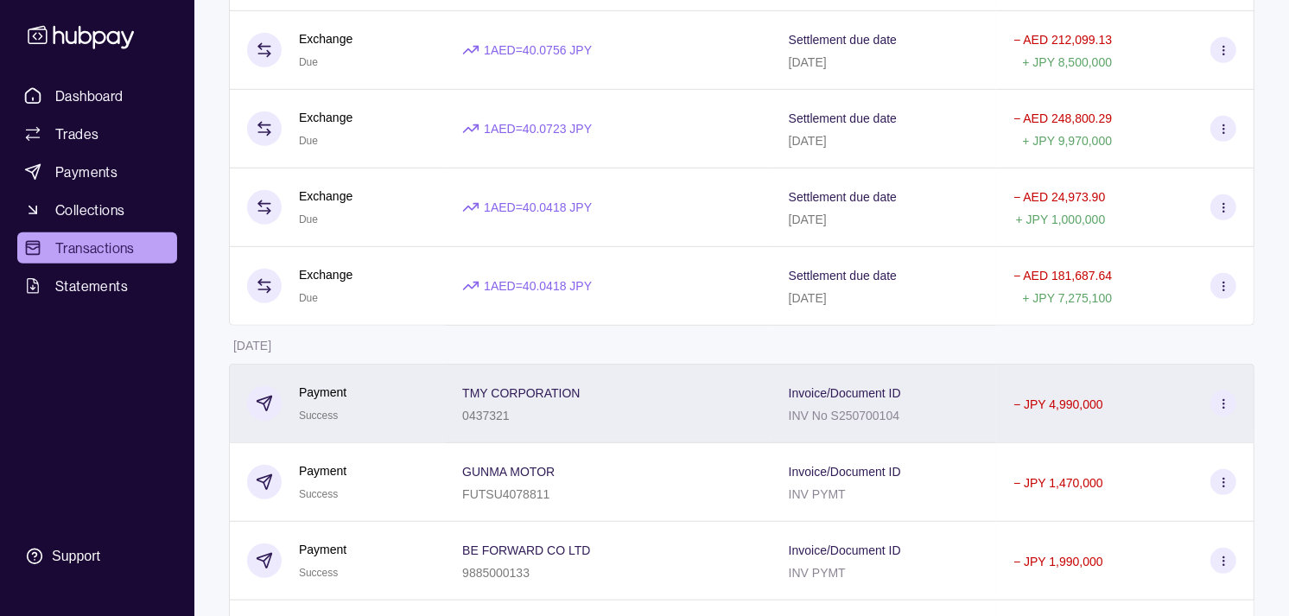
click at [404, 407] on div "Payment Success" at bounding box center [337, 404] width 181 height 42
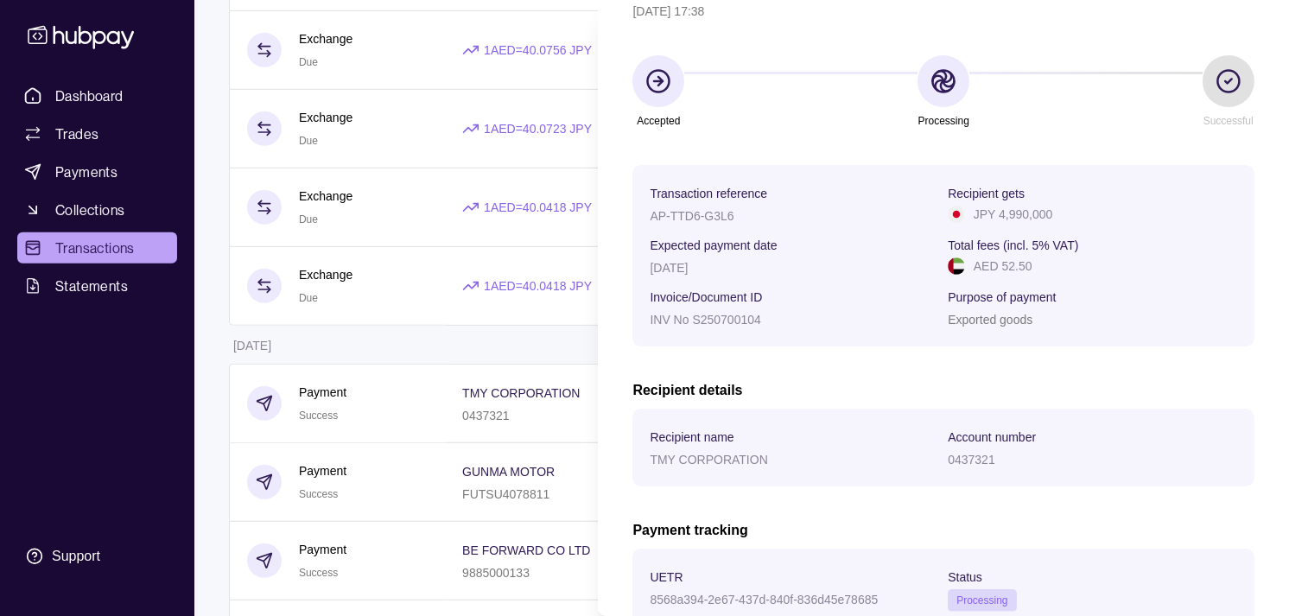
scroll to position [289, 0]
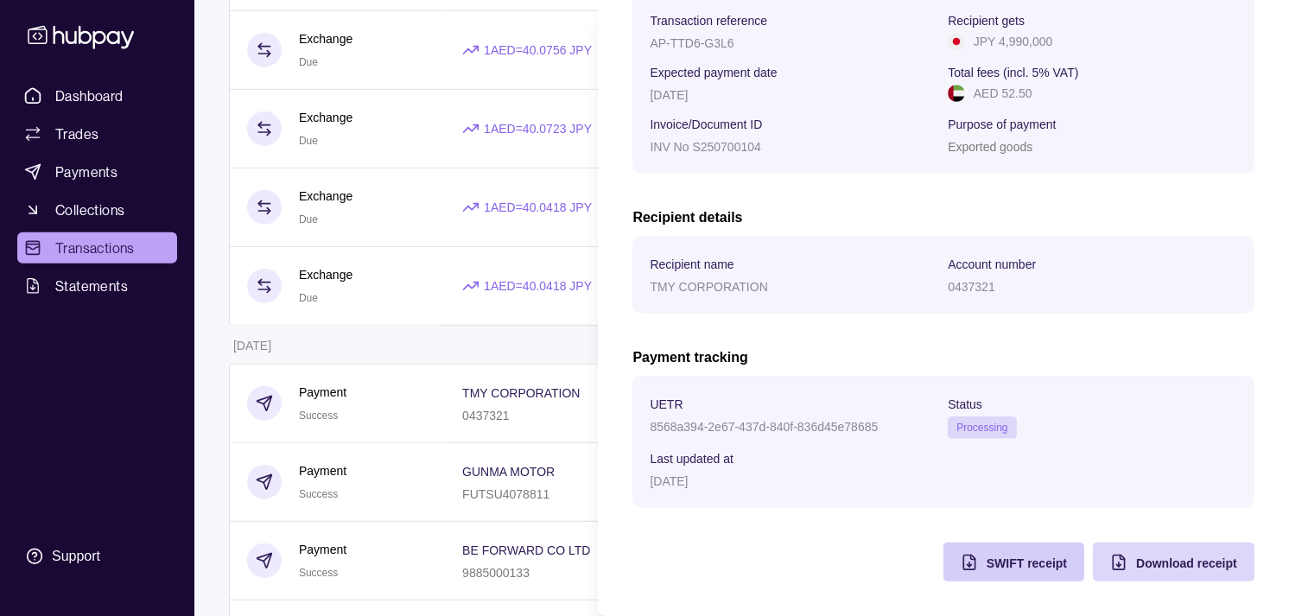
click at [968, 566] on div "SWIFT receipt" at bounding box center [1001, 562] width 132 height 39
click at [376, 344] on html "Dashboard Trades Payments Collections Transactions Statements Support M Hello, …" at bounding box center [644, 189] width 1289 height 1913
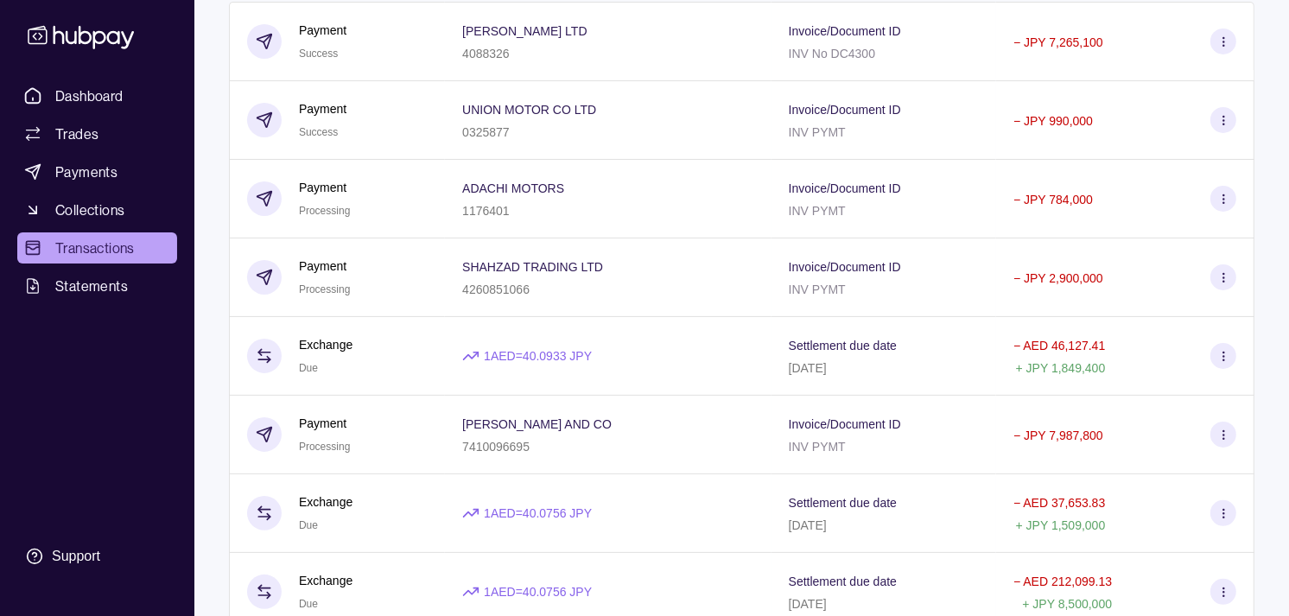
scroll to position [192, 0]
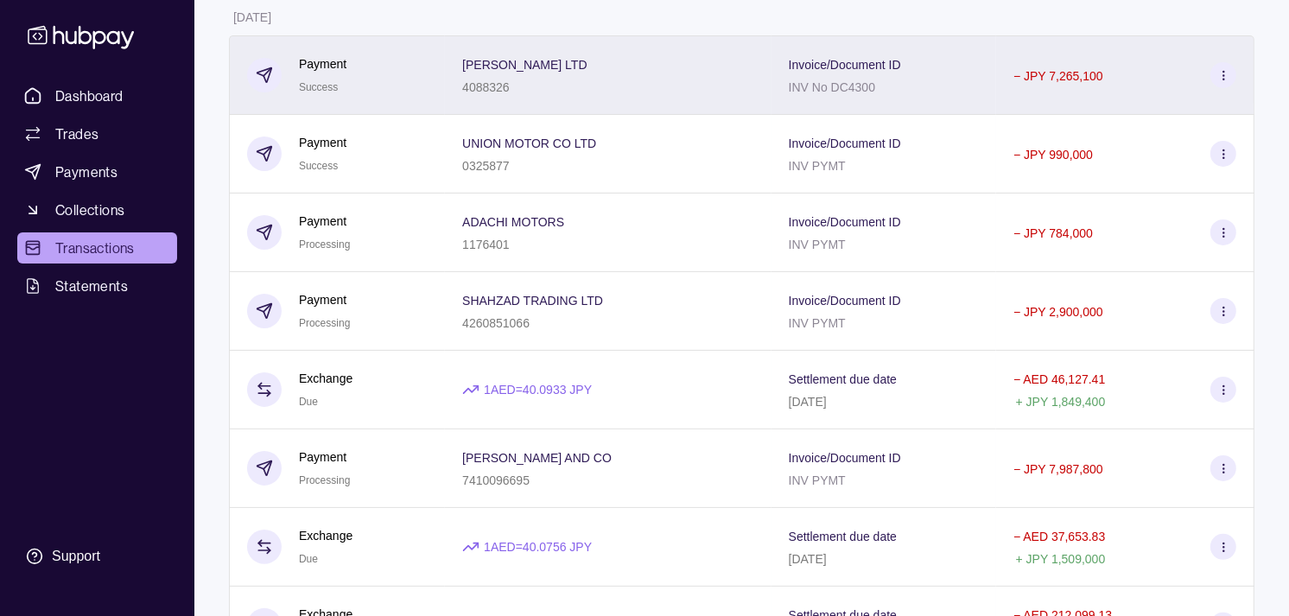
click at [380, 88] on div "Payment Success" at bounding box center [337, 75] width 181 height 42
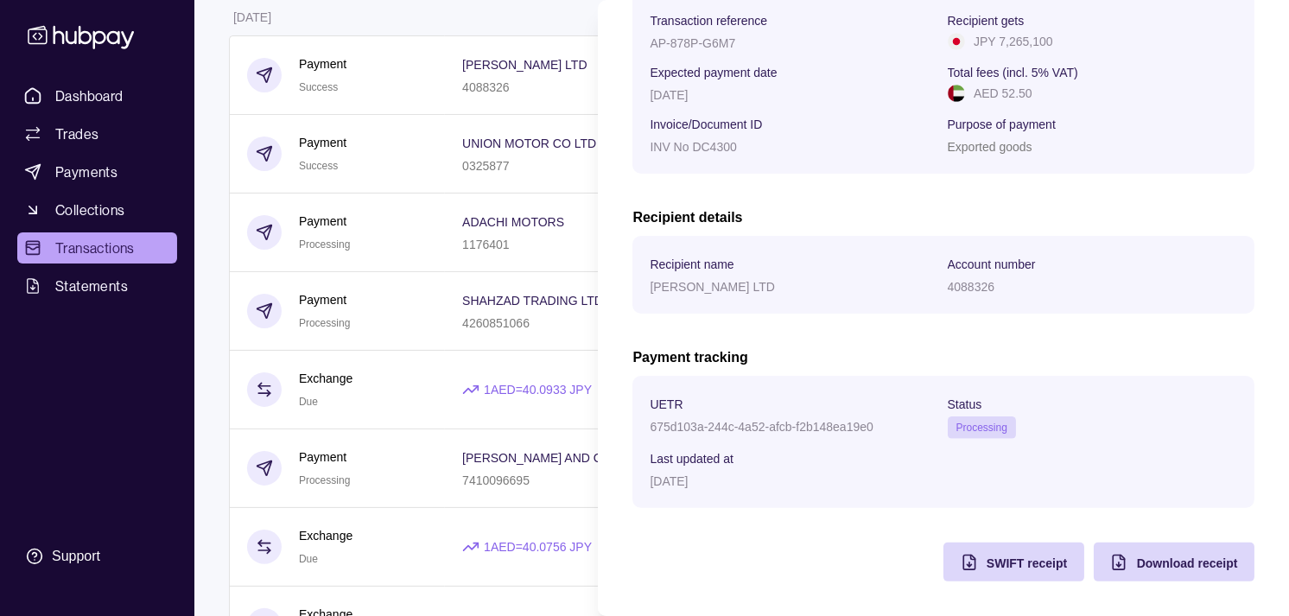
scroll to position [289, 0]
click at [959, 575] on div "SWIFT receipt" at bounding box center [1001, 562] width 132 height 39
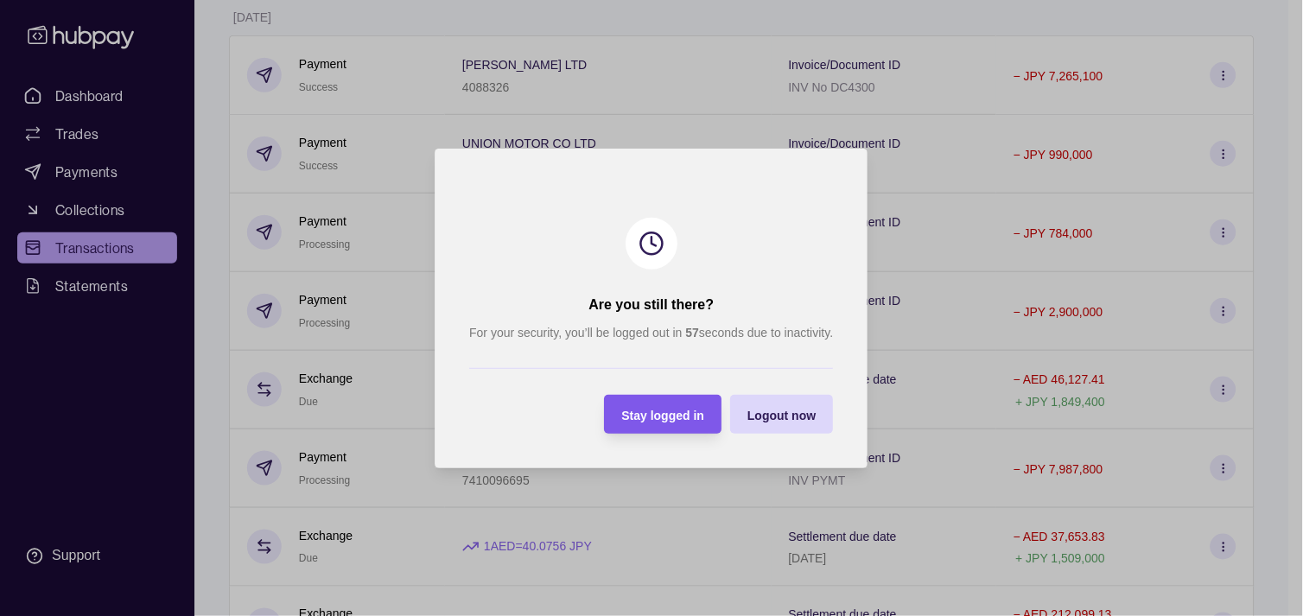
click at [674, 425] on div "Stay logged in" at bounding box center [650, 414] width 109 height 39
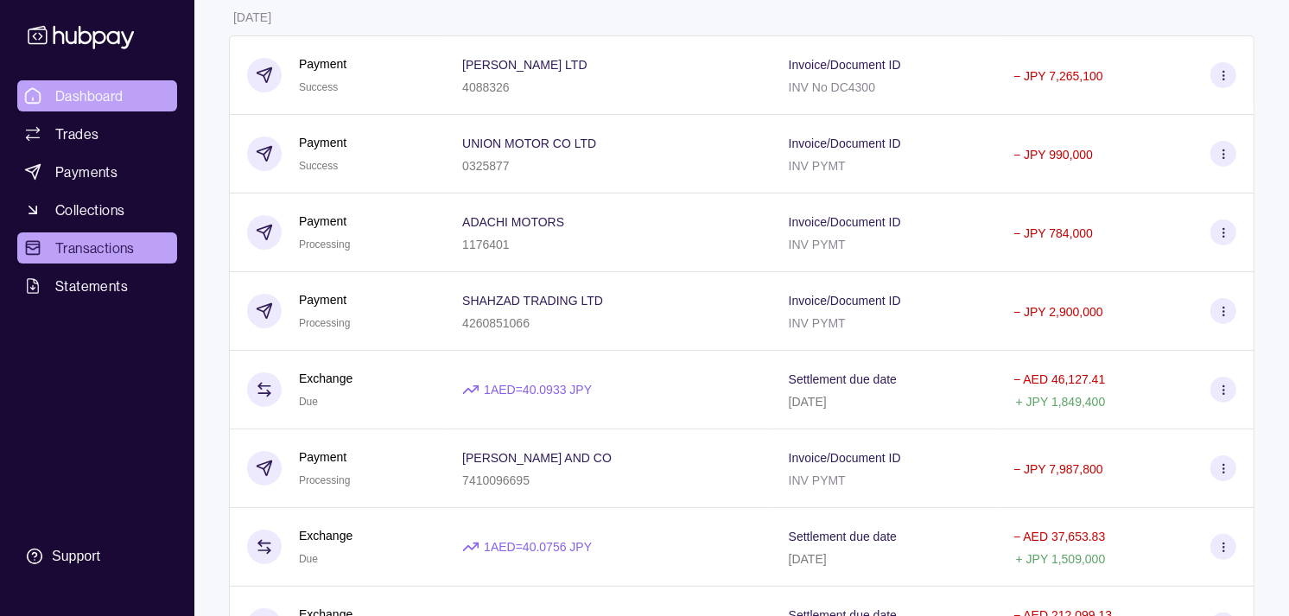
click at [109, 96] on span "Dashboard" at bounding box center [89, 96] width 68 height 21
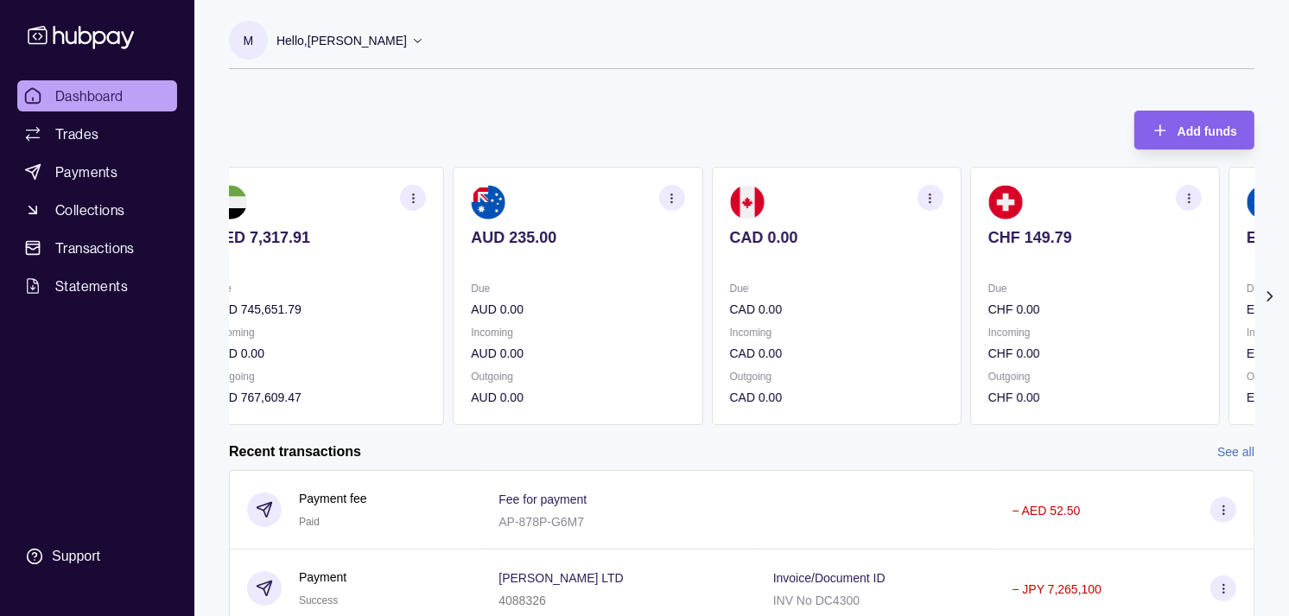
click at [989, 330] on p "Incoming" at bounding box center [1095, 332] width 213 height 19
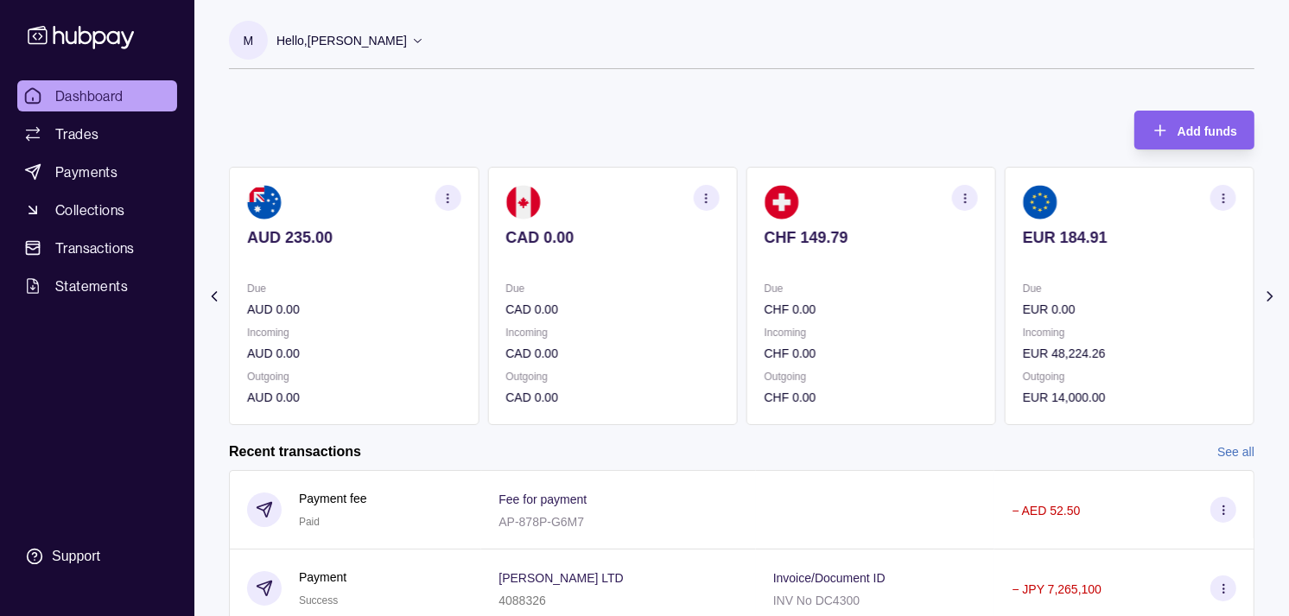
click at [1023, 323] on p "Incoming" at bounding box center [1129, 332] width 213 height 19
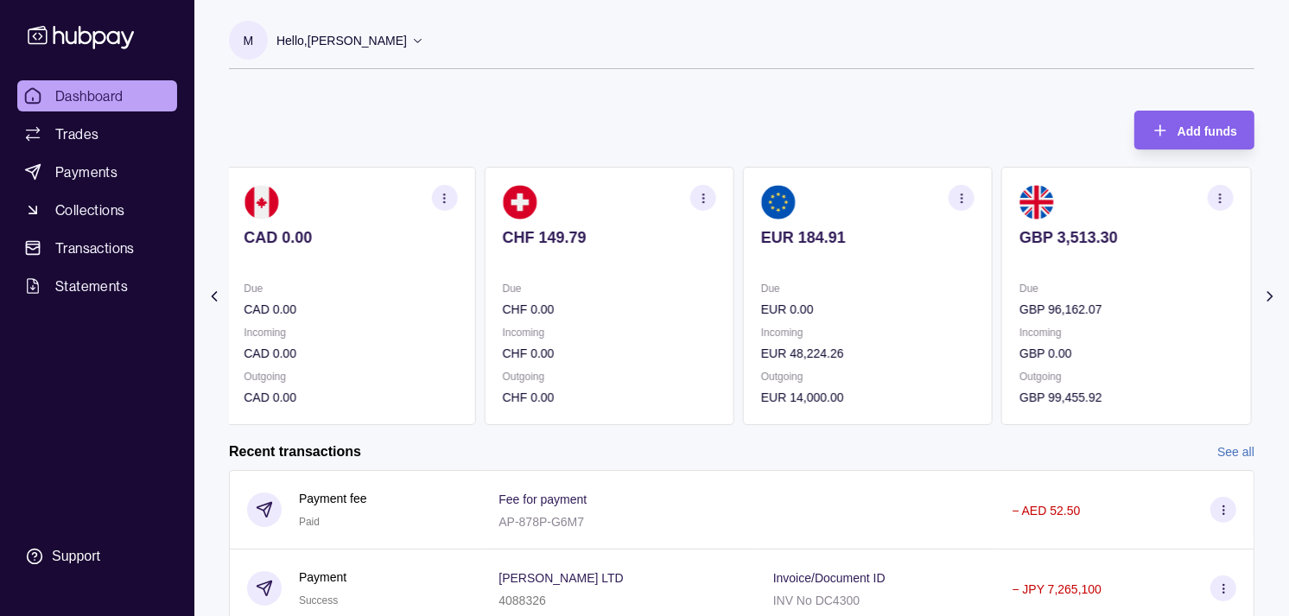
click at [1020, 312] on div "Due GBP 96,162.07 Incoming GBP 0.00 Outgoing GBP 99,455.92" at bounding box center [1126, 343] width 213 height 128
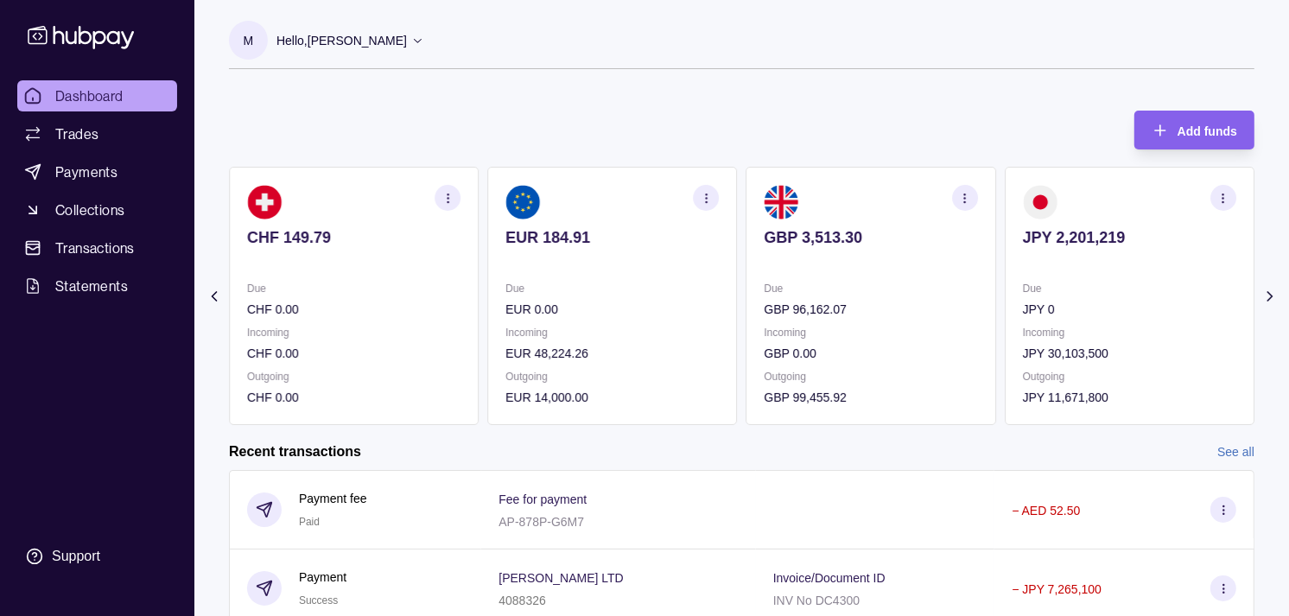
click at [1023, 307] on p "JPY 0" at bounding box center [1129, 309] width 213 height 19
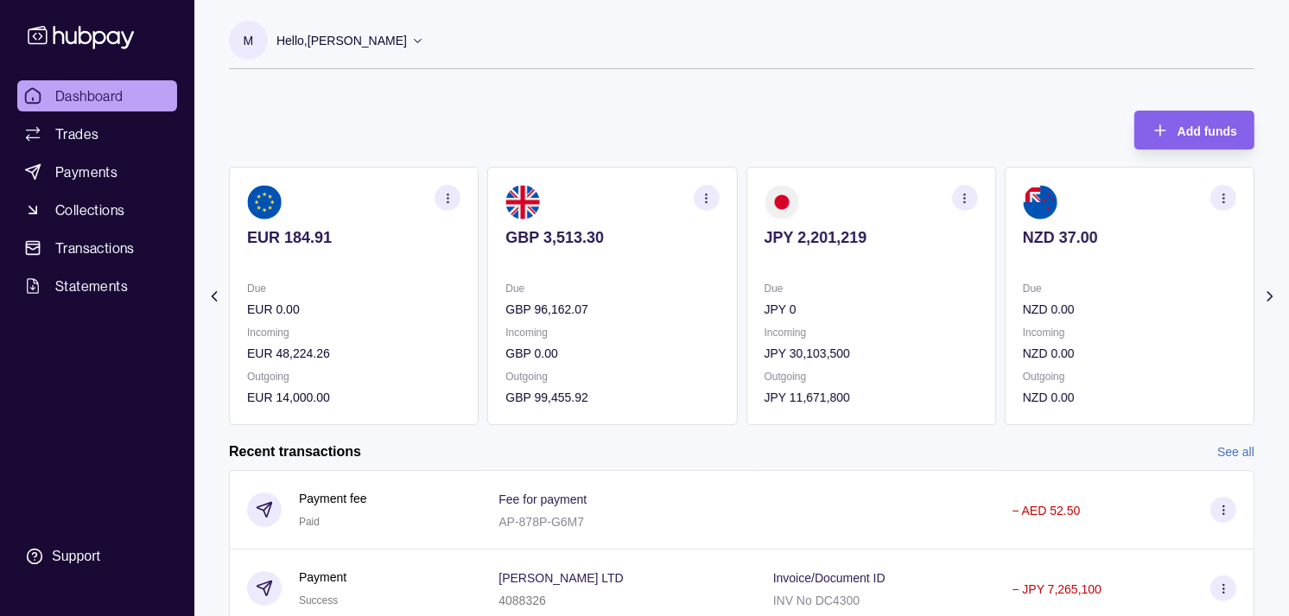
click at [956, 199] on section "button" at bounding box center [965, 198] width 26 height 26
click at [847, 195] on link "View transactions" at bounding box center [842, 197] width 94 height 19
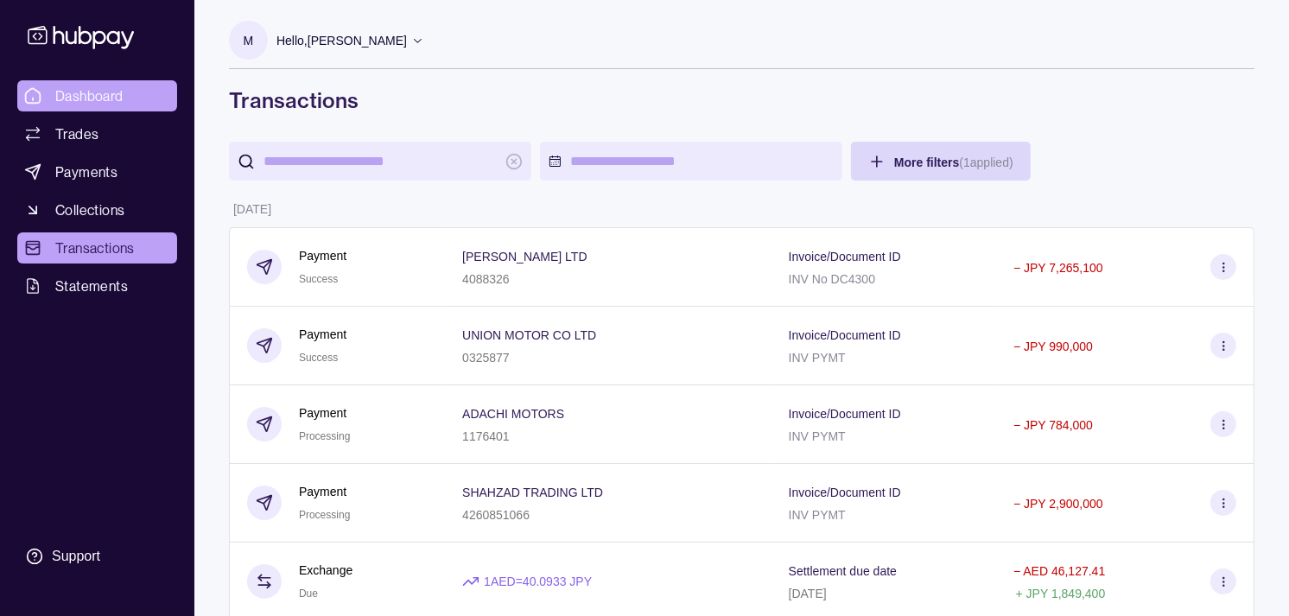
click at [137, 98] on link "Dashboard" at bounding box center [97, 95] width 160 height 31
